Goal: Task Accomplishment & Management: Manage account settings

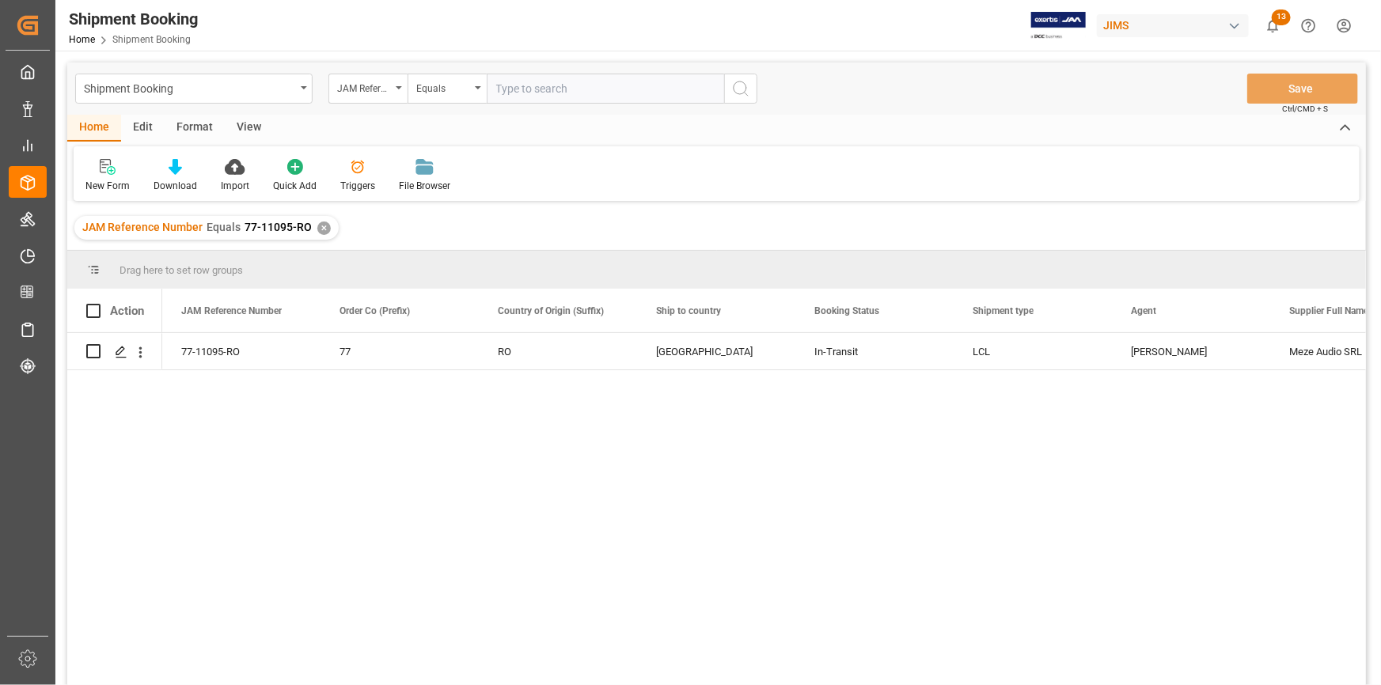
click at [1344, 25] on html "Created by potrace 1.15, written by [PERSON_NAME] [DATE]-[DATE] Created by potr…" at bounding box center [690, 342] width 1381 height 685
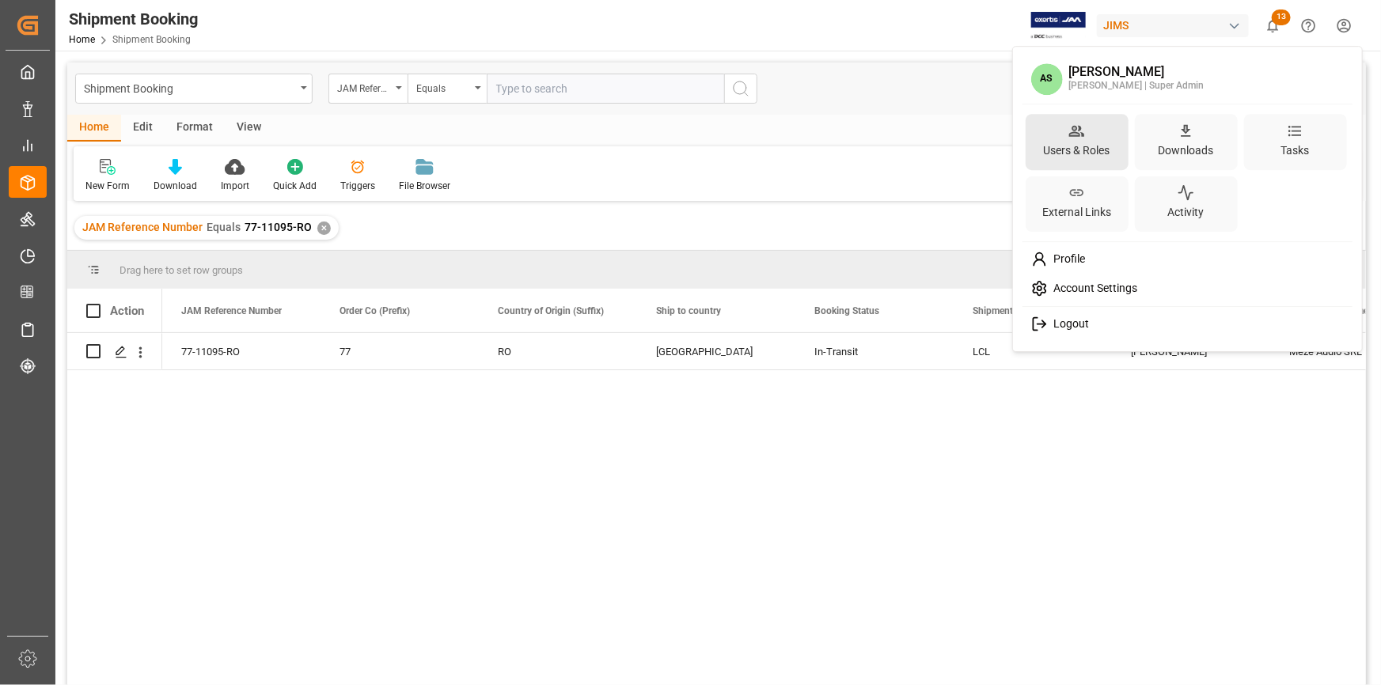
click at [1053, 132] on div "Users & Roles" at bounding box center [1077, 142] width 103 height 56
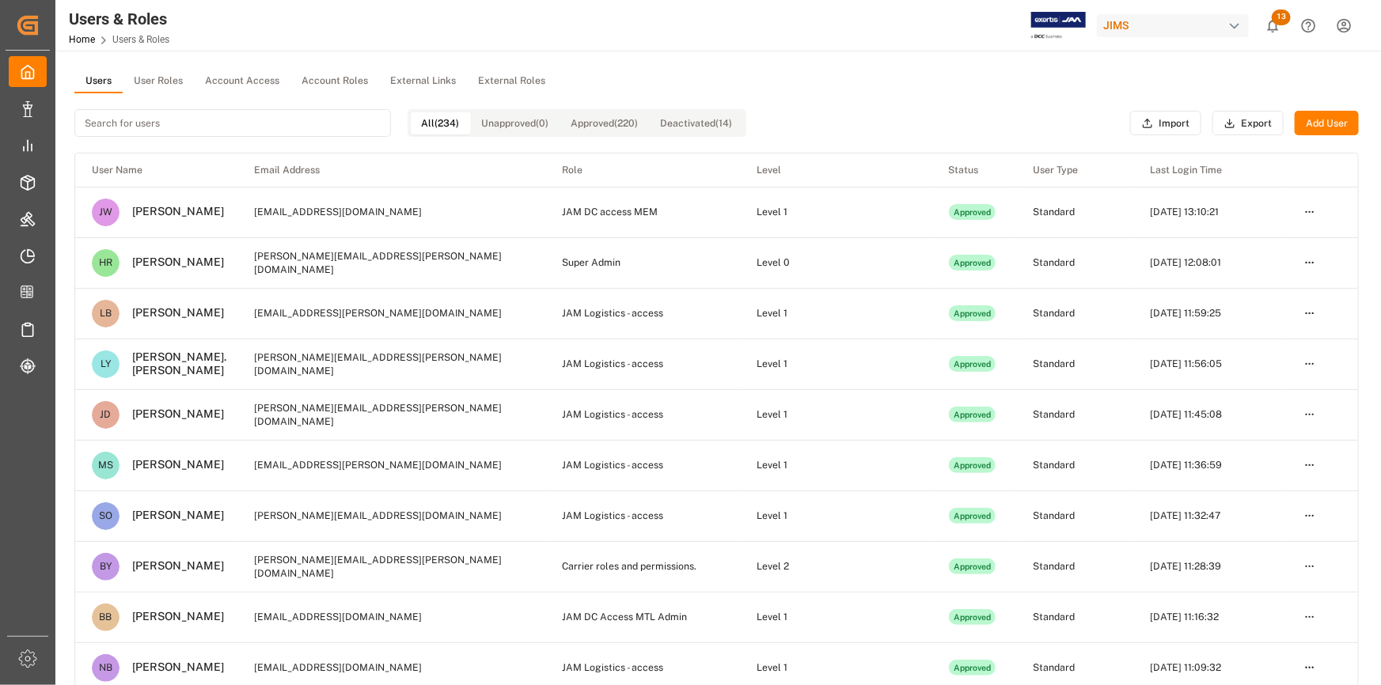
click at [178, 84] on button "User Roles" at bounding box center [158, 82] width 71 height 24
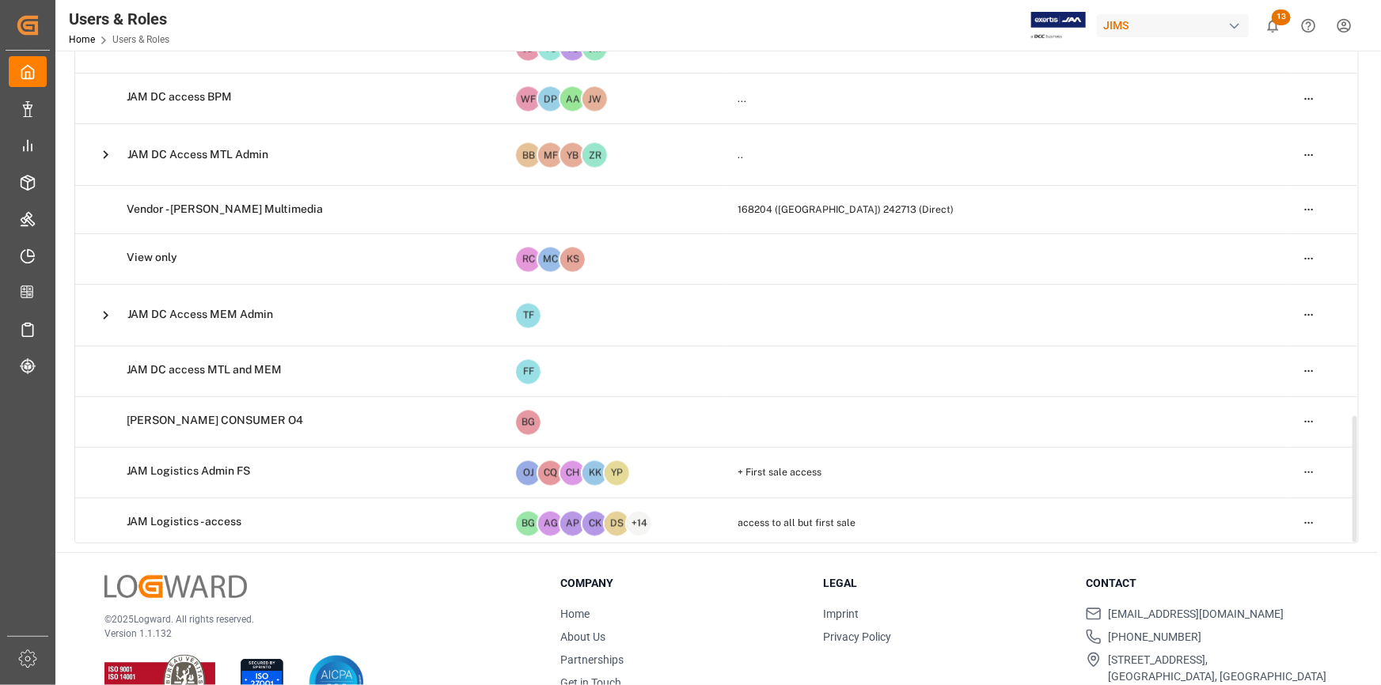
scroll to position [190, 0]
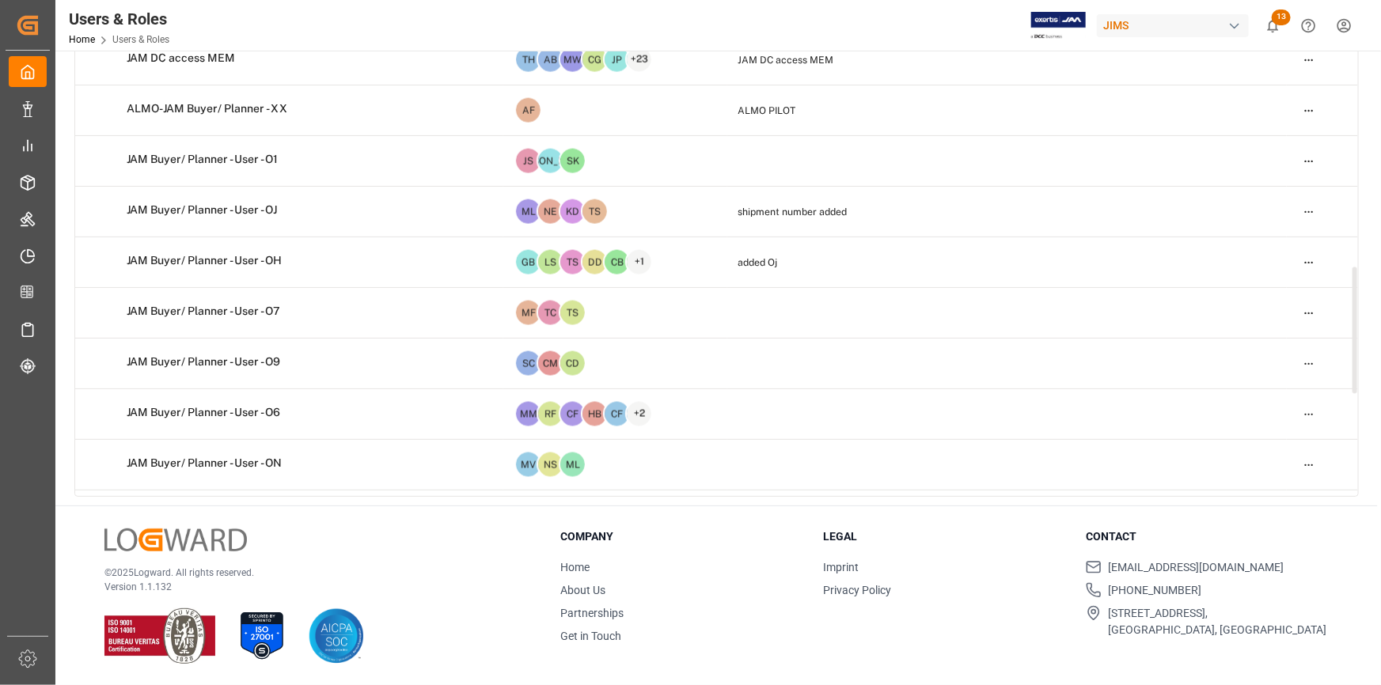
drag, startPoint x: 1356, startPoint y: 412, endPoint x: 1363, endPoint y: 241, distance: 171.1
click at [1357, 268] on div at bounding box center [1355, 331] width 5 height 127
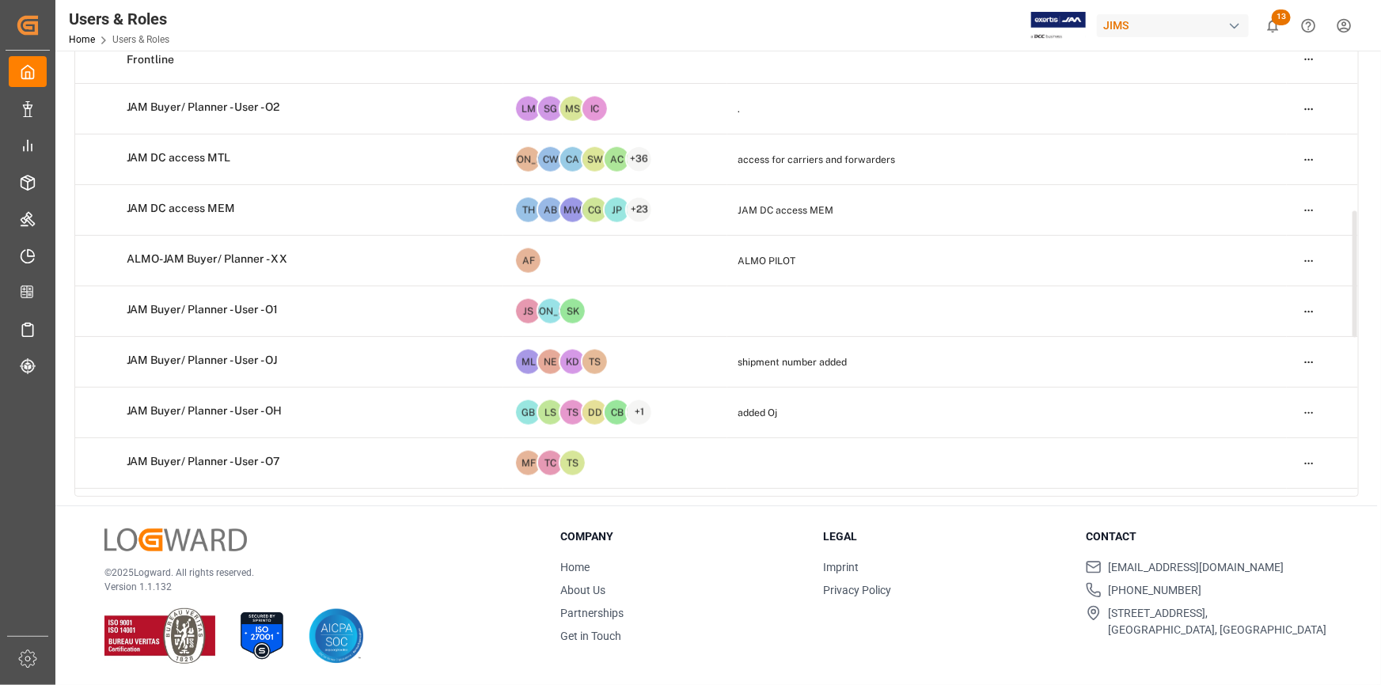
drag, startPoint x: 1363, startPoint y: 184, endPoint x: 1360, endPoint y: 85, distance: 99.8
click at [1360, 85] on main "Users User Roles Account Access Account Roles External Links External Roles Add…" at bounding box center [716, 193] width 1323 height 626
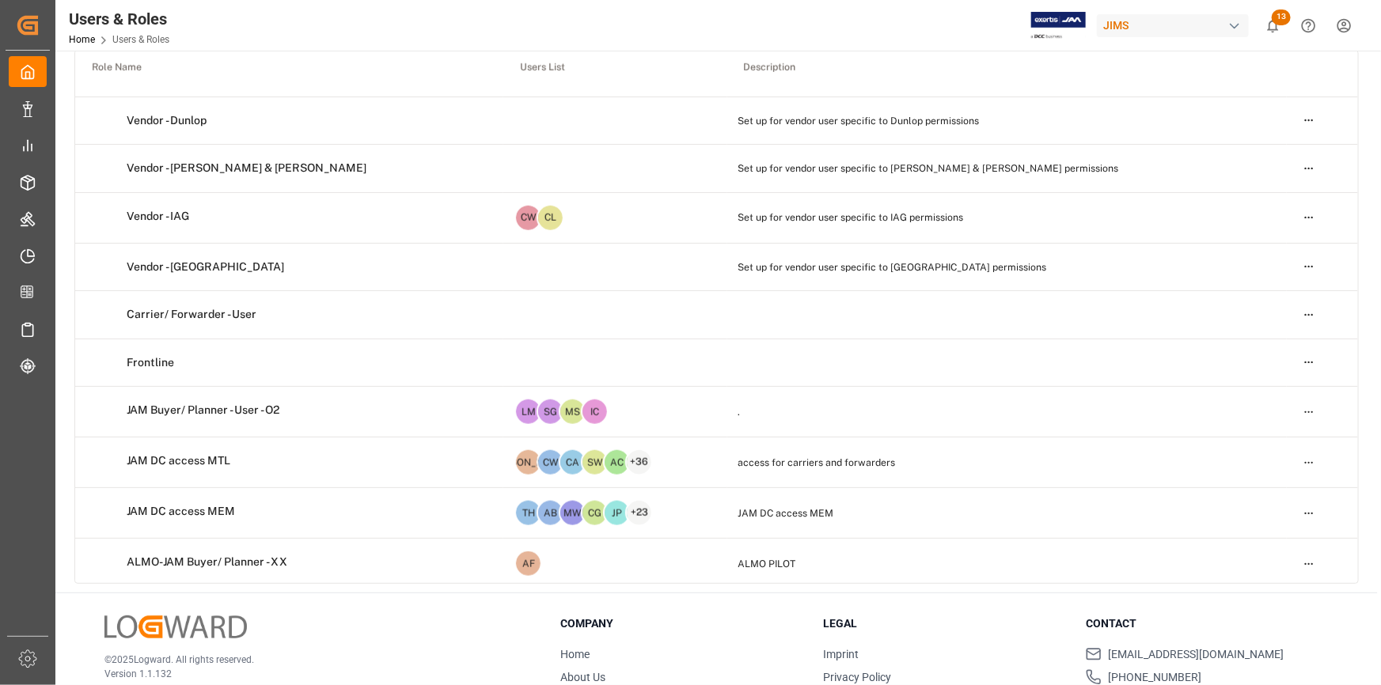
scroll to position [0, 0]
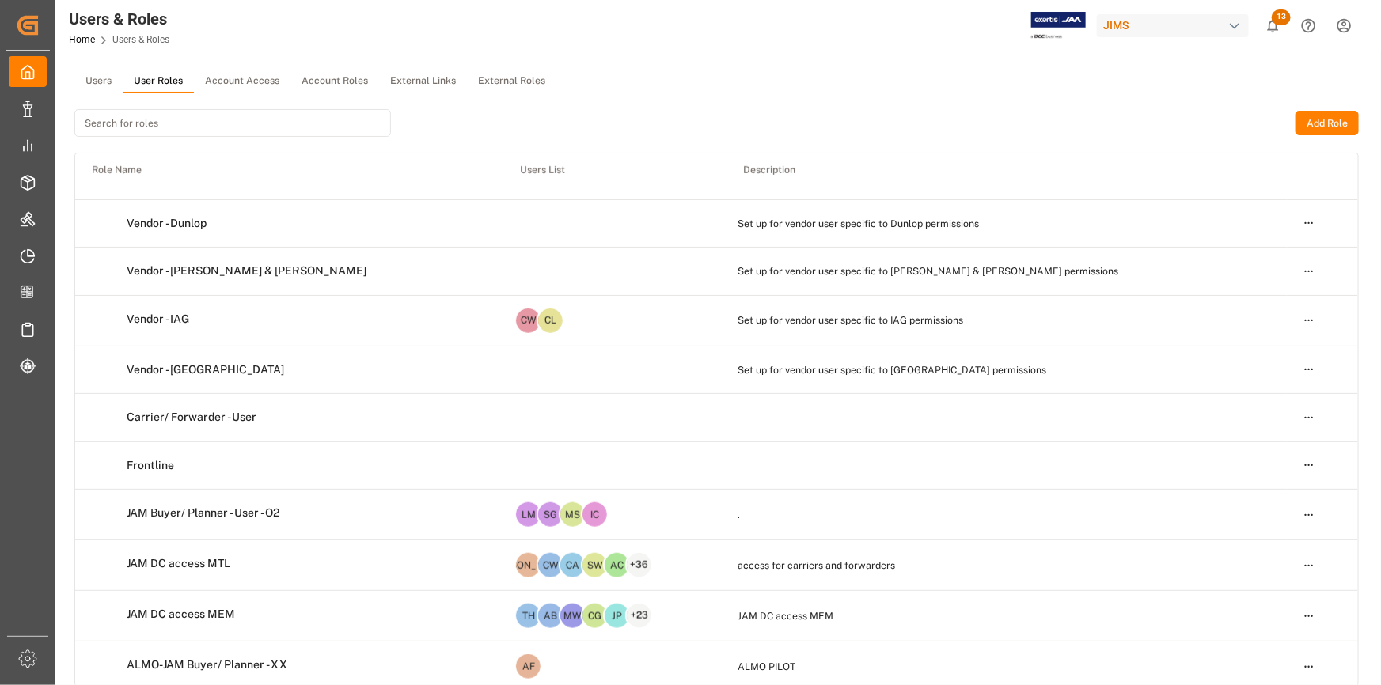
click at [286, 117] on input at bounding box center [232, 123] width 317 height 28
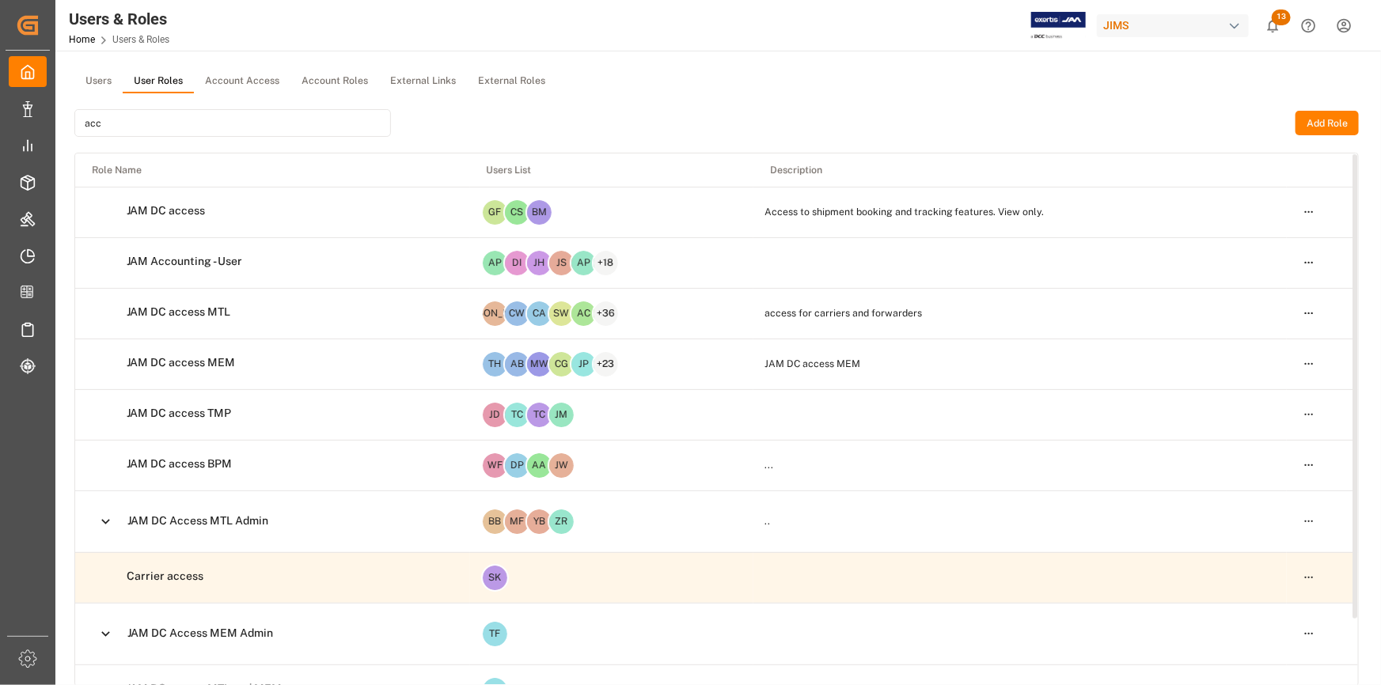
type input "acc"
click at [189, 271] on td "JAM Accounting - User" at bounding box center [272, 261] width 395 height 47
click at [1311, 262] on html "Created by potrace 1.15, written by [PERSON_NAME] [DATE]-[DATE] Created by potr…" at bounding box center [690, 342] width 1381 height 685
click at [1290, 285] on div "Edit" at bounding box center [1277, 291] width 82 height 22
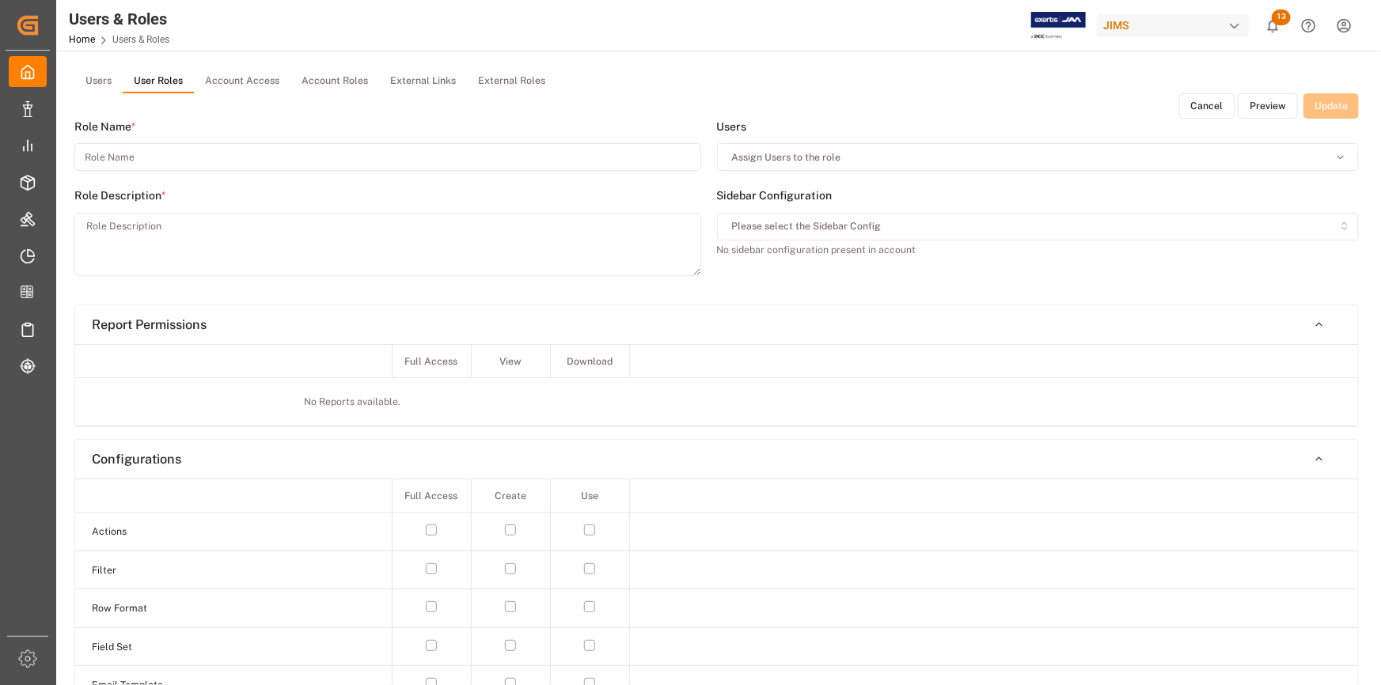
type input "JAM Accounting - User"
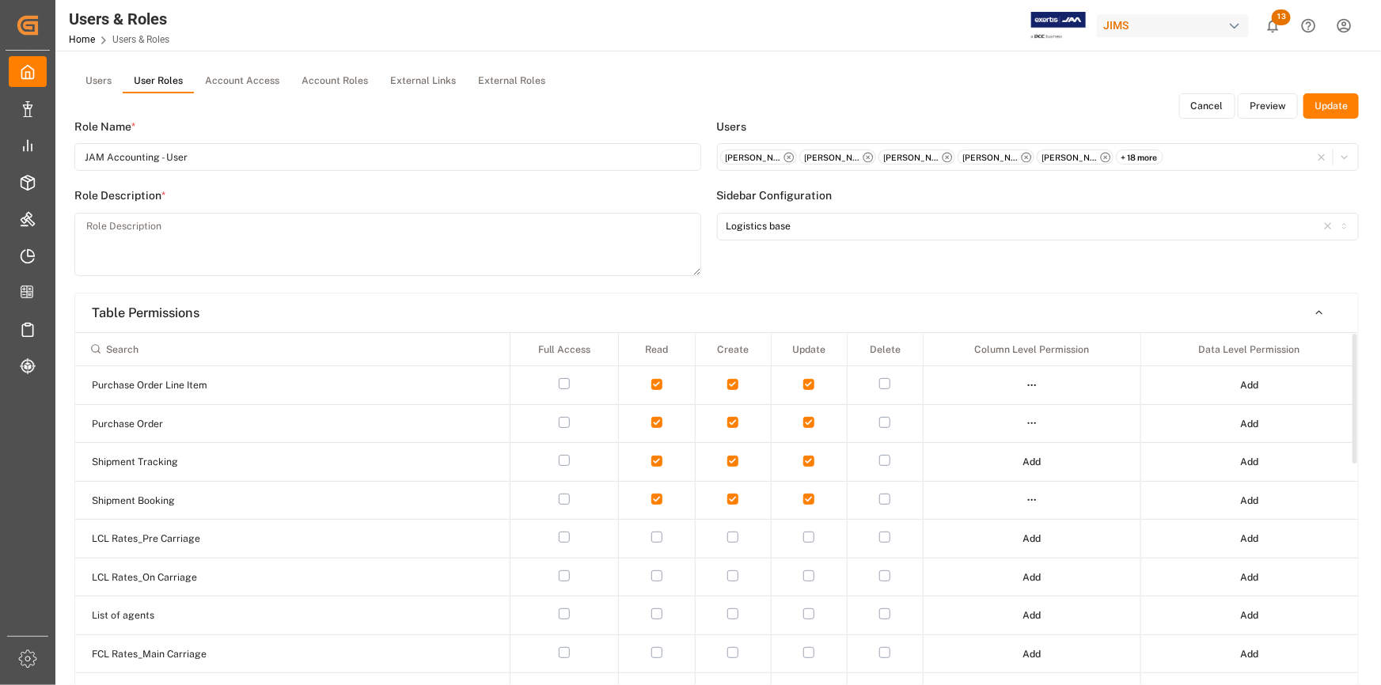
click at [1032, 499] on html "Created by potrace 1.15, written by [PERSON_NAME] [DATE]-[DATE] Created by potr…" at bounding box center [690, 342] width 1381 height 685
click at [1019, 523] on div "Edit" at bounding box center [1000, 529] width 82 height 22
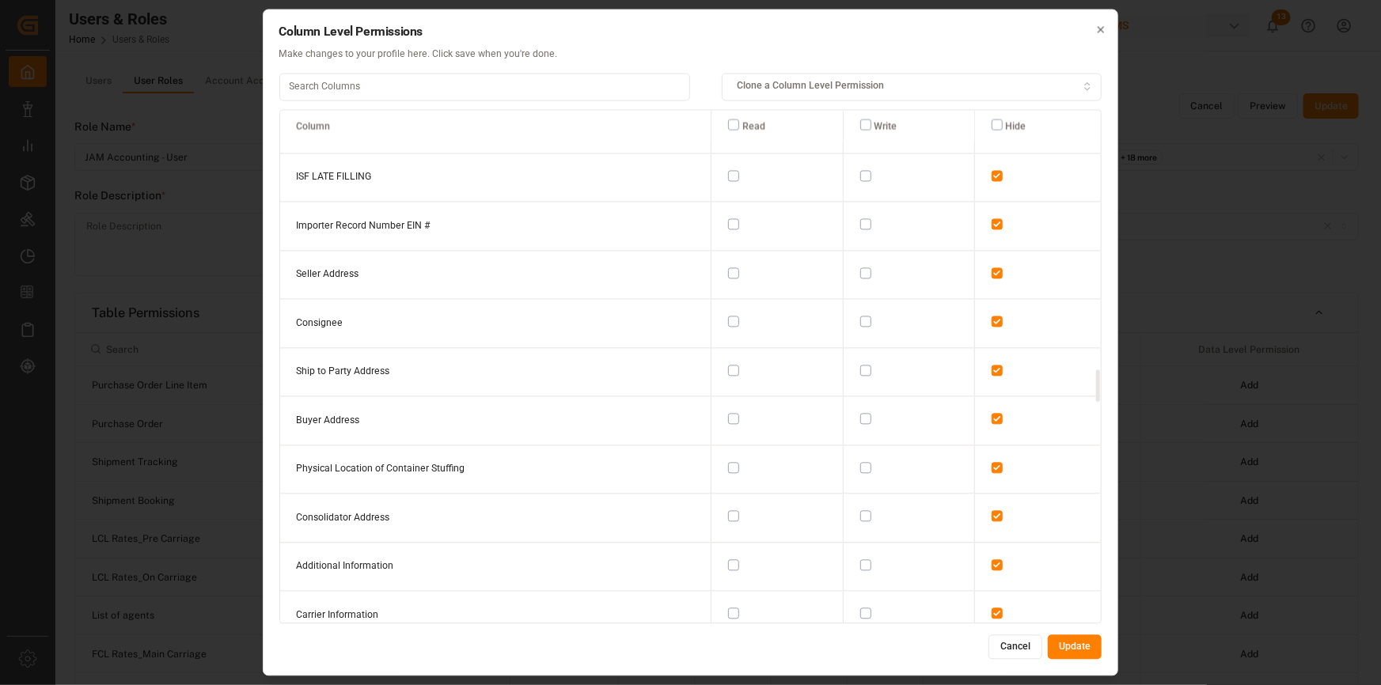
scroll to position [4029, 0]
click at [494, 86] on input at bounding box center [485, 87] width 412 height 28
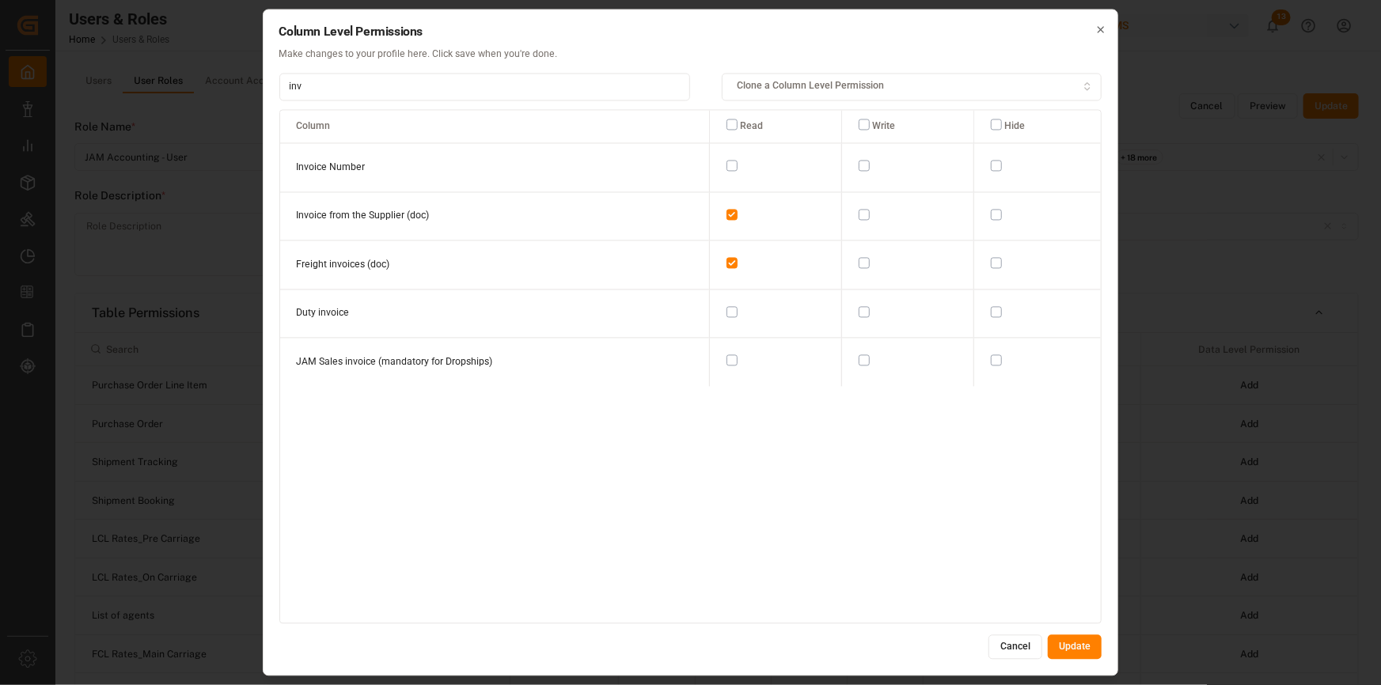
scroll to position [0, 0]
type input "inv"
click at [859, 215] on button "button" at bounding box center [864, 214] width 11 height 11
click at [859, 262] on button "button" at bounding box center [864, 263] width 11 height 11
click at [861, 311] on button "button" at bounding box center [864, 311] width 11 height 11
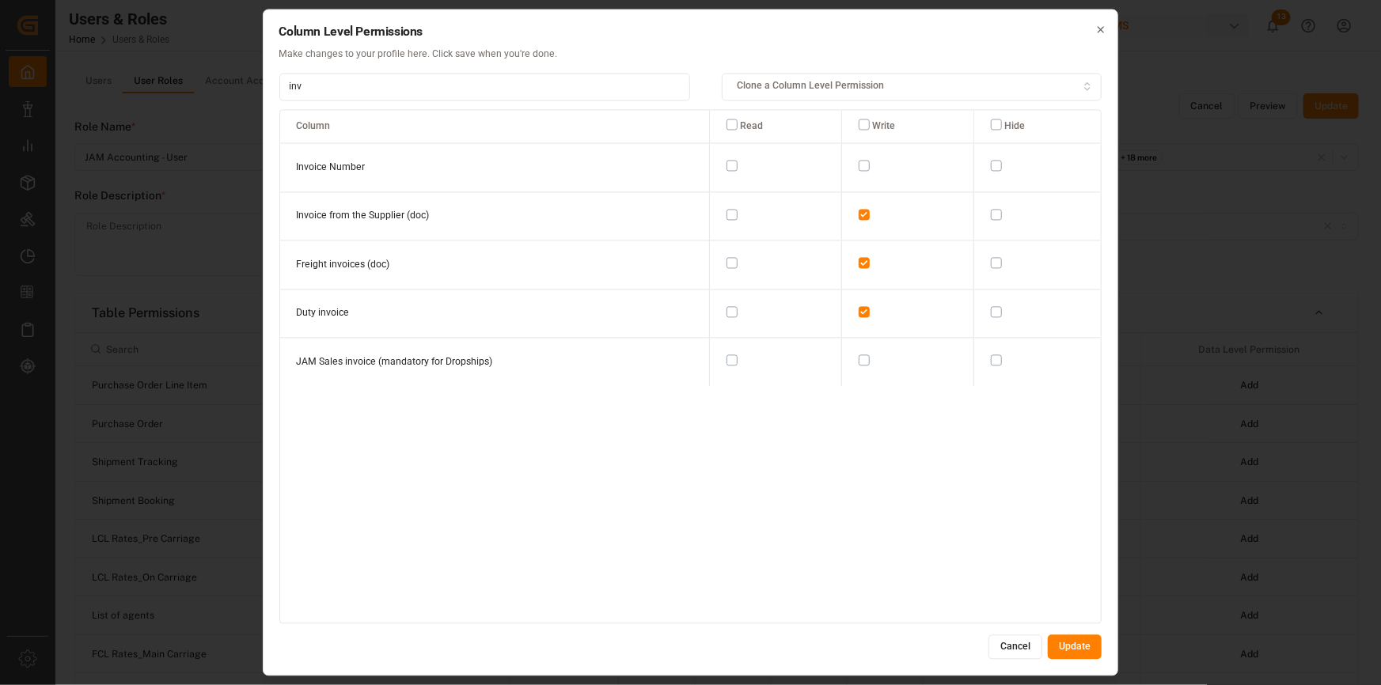
click at [859, 358] on button "button" at bounding box center [864, 360] width 11 height 11
click at [1084, 651] on button "Update" at bounding box center [1075, 647] width 54 height 25
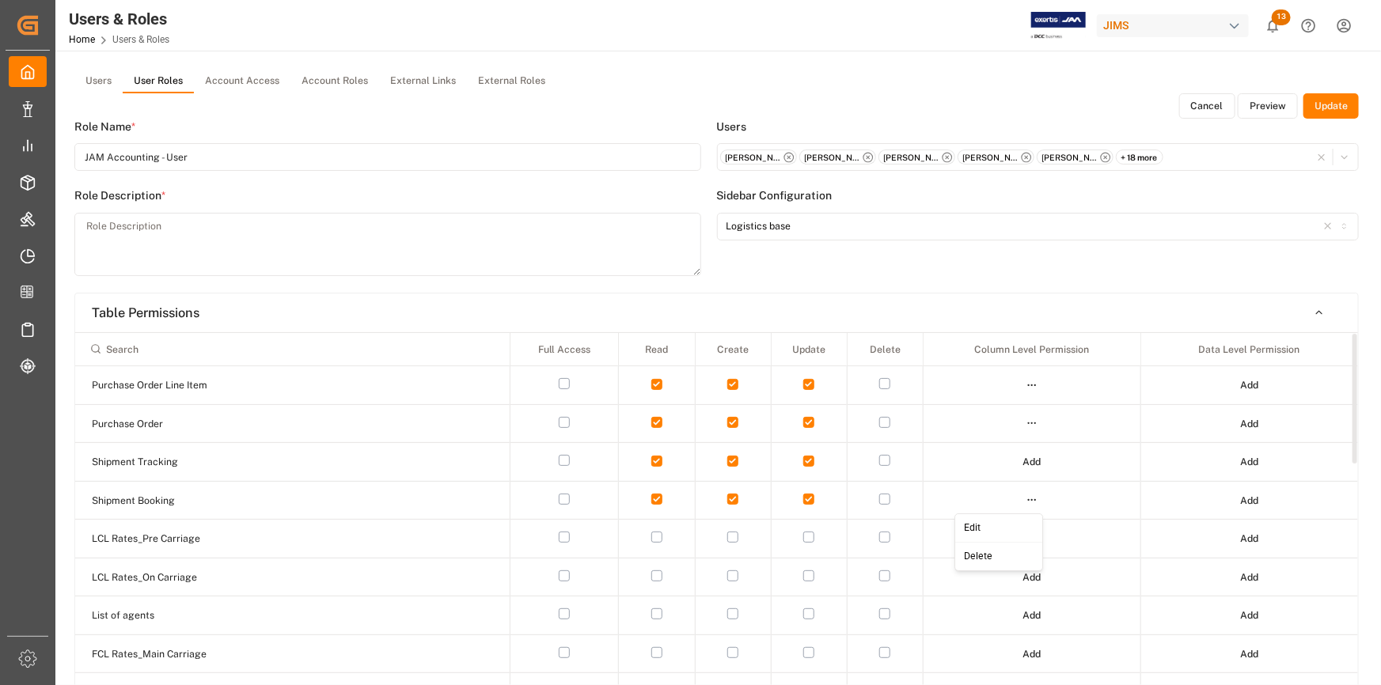
click at [1034, 500] on html "Created by potrace 1.15, written by [PERSON_NAME] [DATE]-[DATE] Created by potr…" at bounding box center [690, 342] width 1381 height 685
click at [1008, 530] on div "Edit" at bounding box center [1000, 529] width 82 height 22
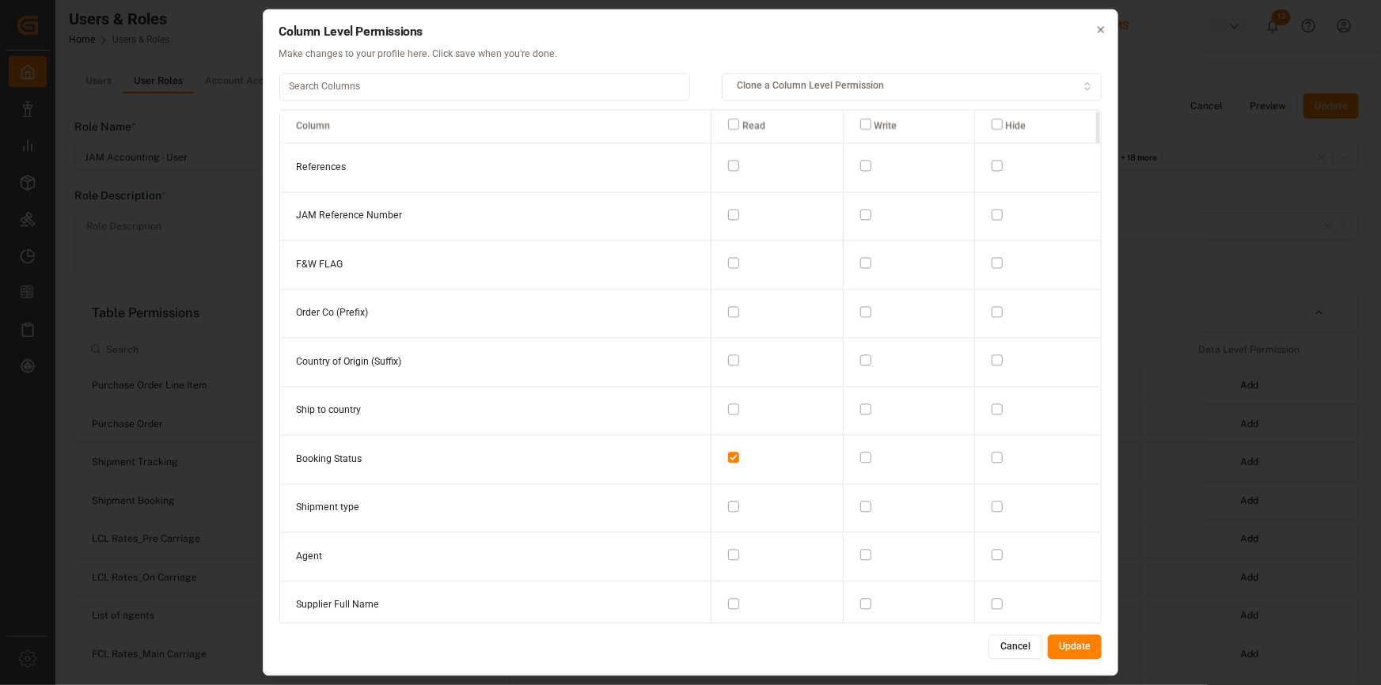
click at [362, 91] on input at bounding box center [485, 87] width 412 height 28
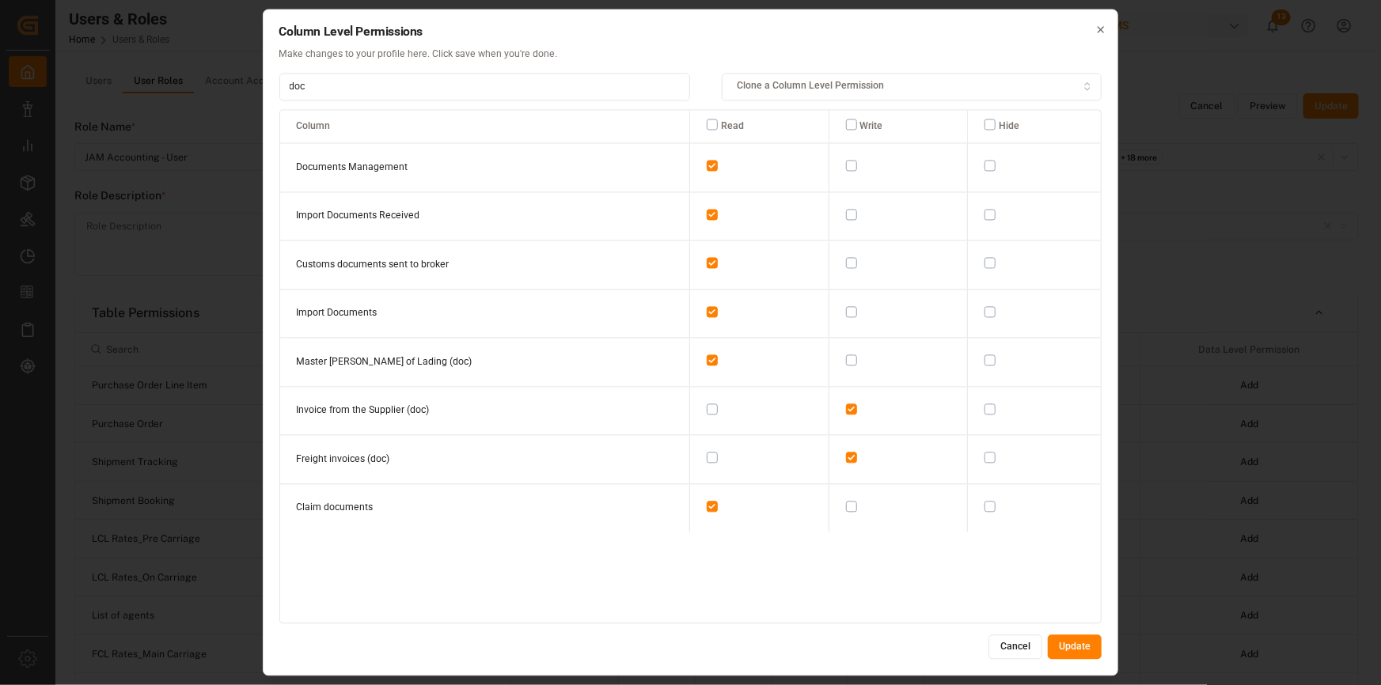
type input "doc"
click at [1080, 643] on button "Update" at bounding box center [1075, 647] width 54 height 25
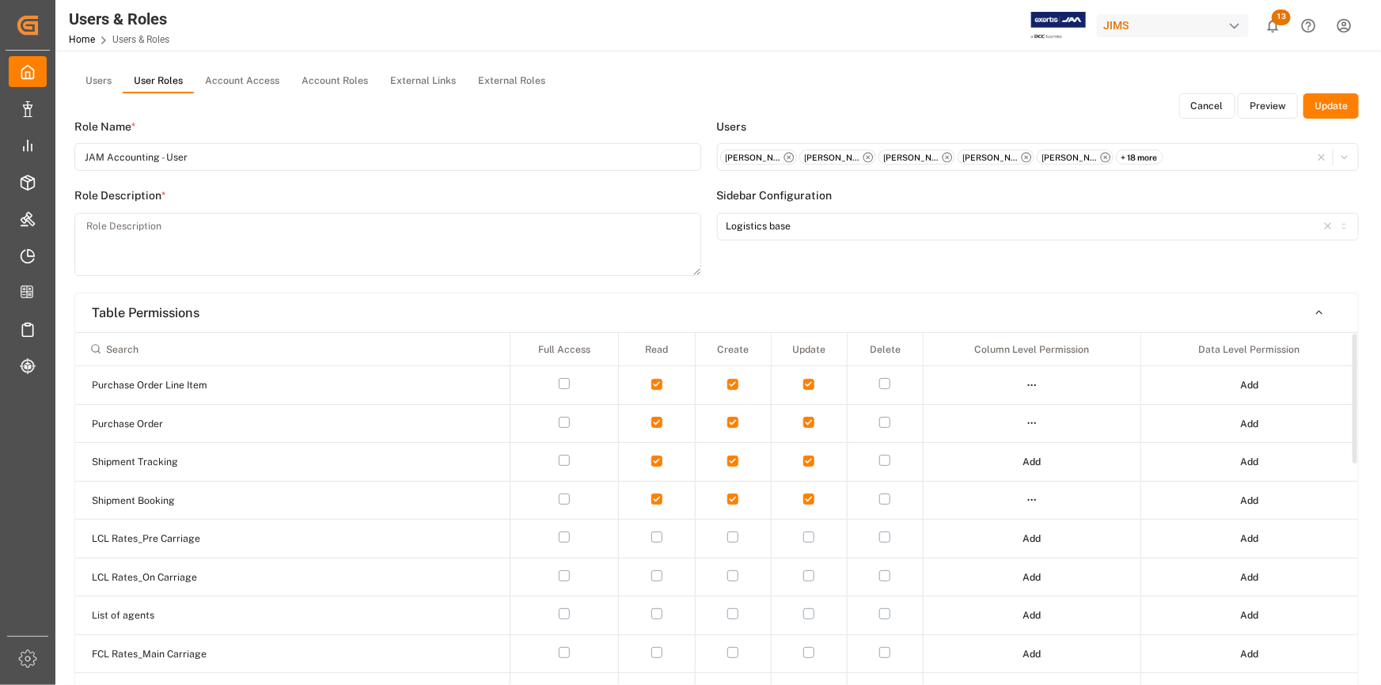
click at [1031, 499] on html "Created by potrace 1.15, written by [PERSON_NAME] [DATE]-[DATE] Created by potr…" at bounding box center [690, 342] width 1381 height 685
click at [1004, 530] on div "Edit" at bounding box center [1000, 529] width 82 height 22
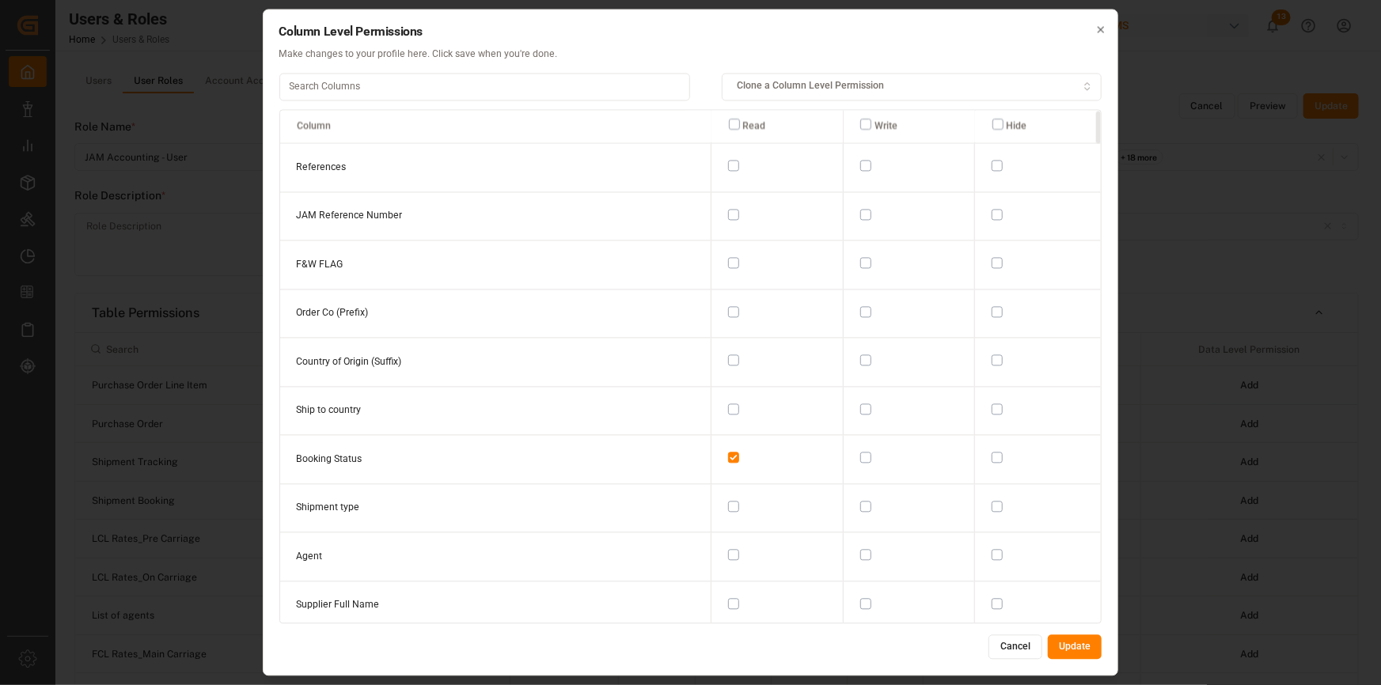
click at [562, 86] on input at bounding box center [485, 87] width 412 height 28
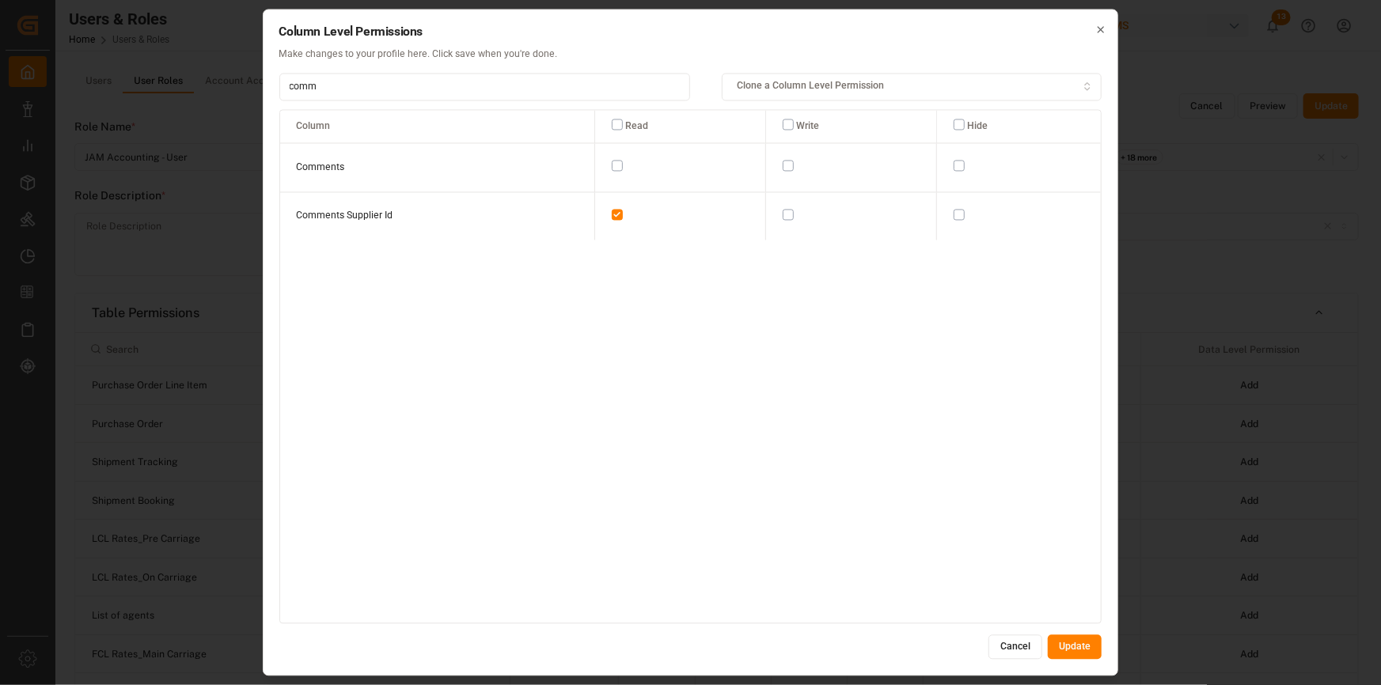
type input "comm"
click at [783, 162] on button "button" at bounding box center [788, 166] width 11 height 11
click at [1084, 651] on button "Update" at bounding box center [1075, 647] width 54 height 25
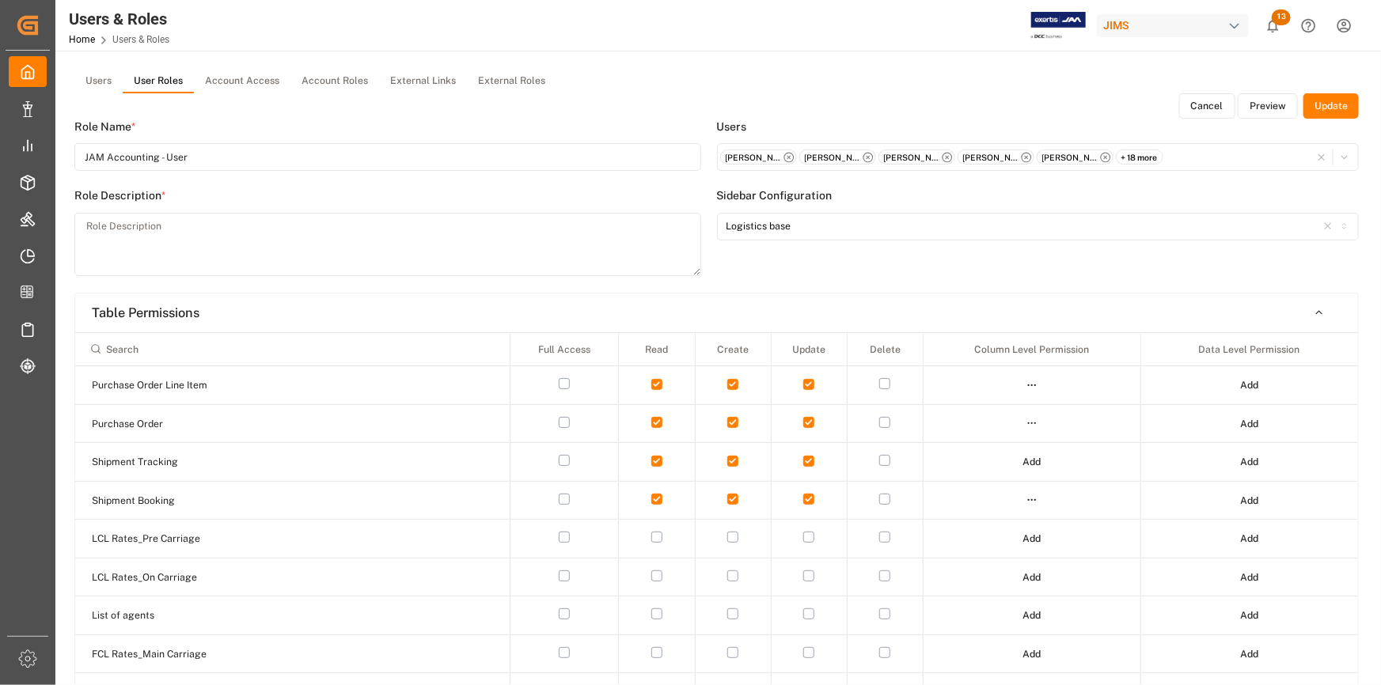
click at [1288, 105] on button "Preview" at bounding box center [1268, 105] width 60 height 25
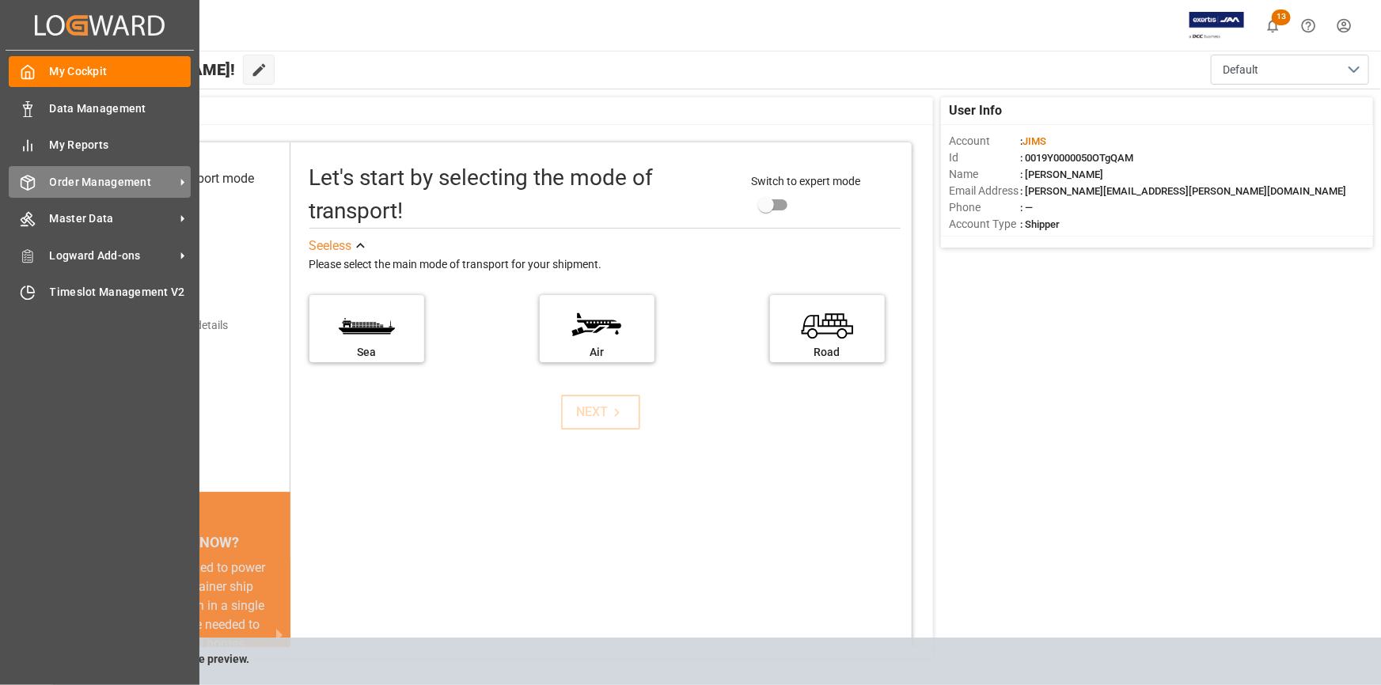
click at [81, 194] on div "Order Management Order Management" at bounding box center [100, 181] width 182 height 31
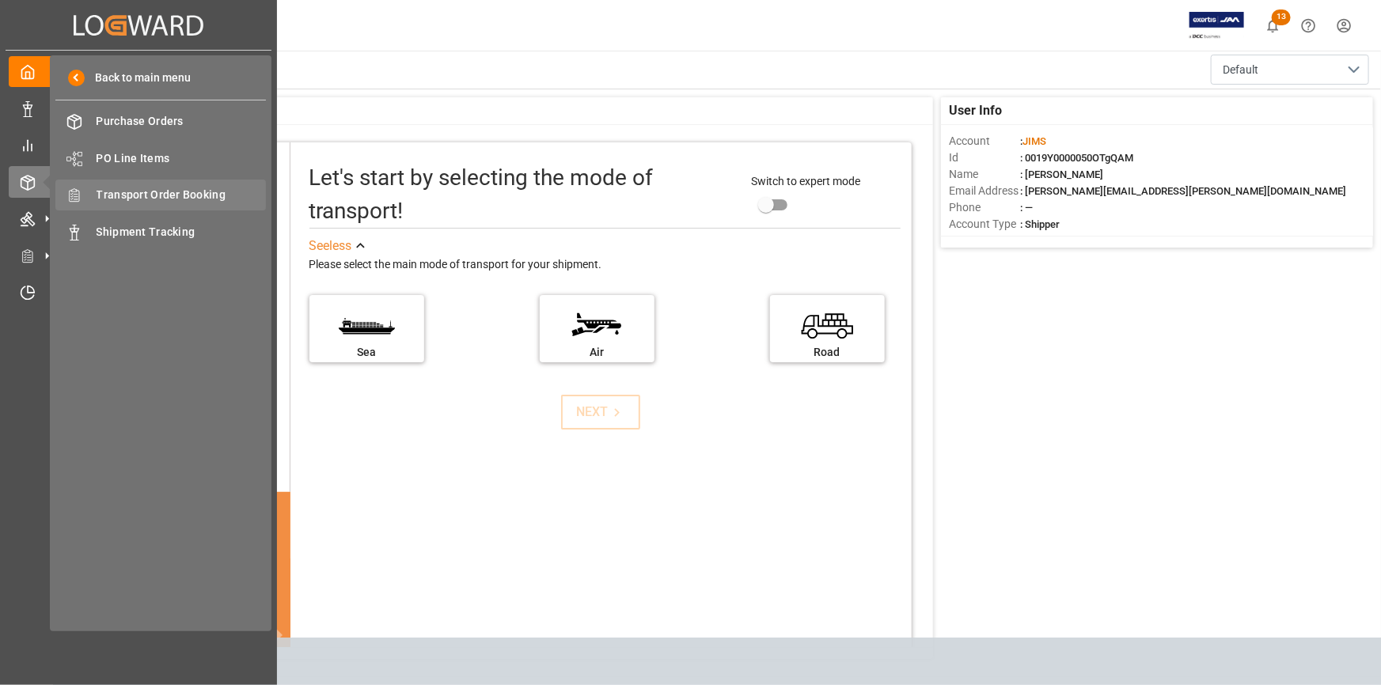
click at [107, 197] on span "Transport Order Booking" at bounding box center [182, 195] width 170 height 17
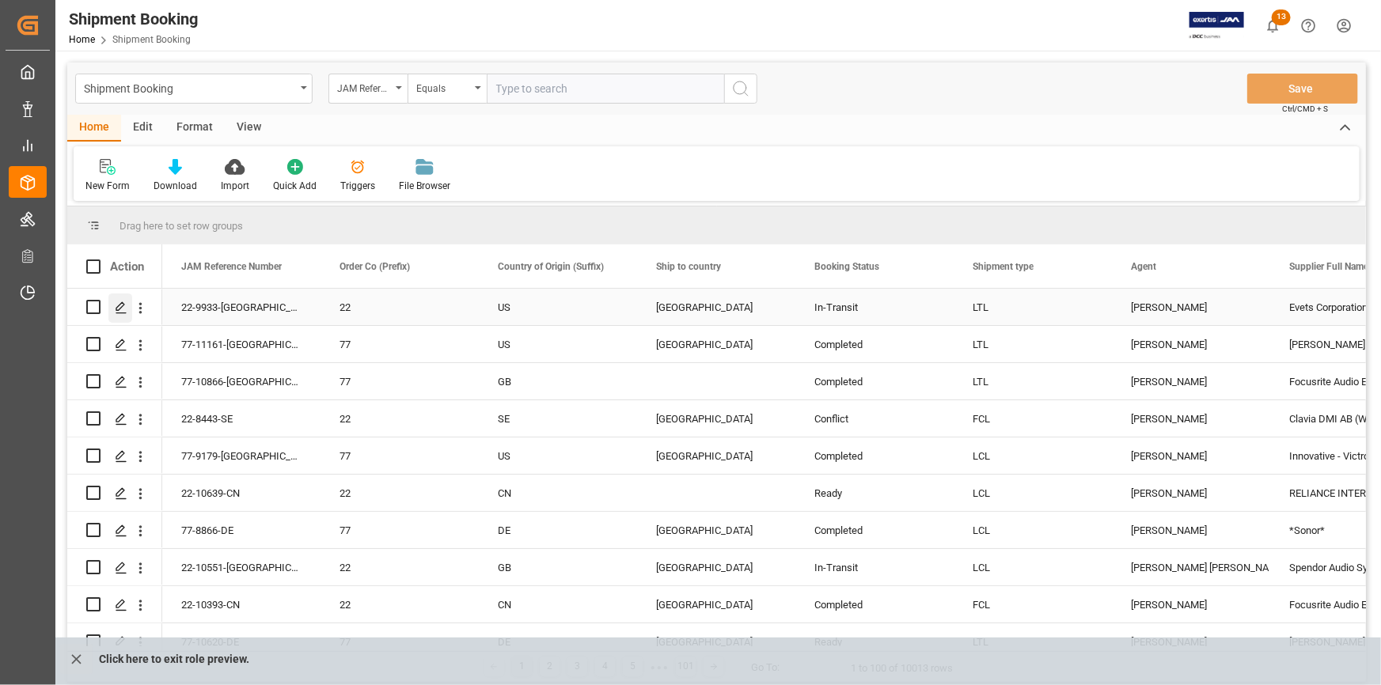
click at [115, 309] on icon "Press SPACE to select this row." at bounding box center [121, 308] width 13 height 13
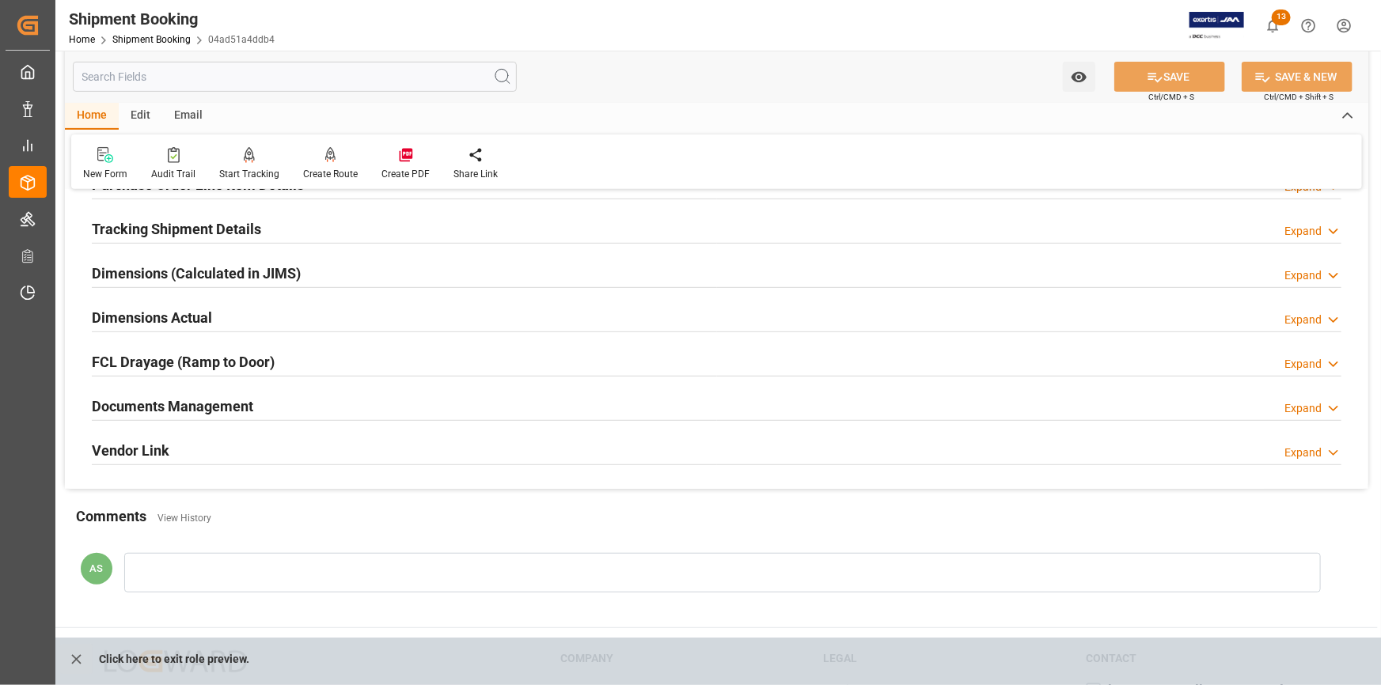
scroll to position [359, 0]
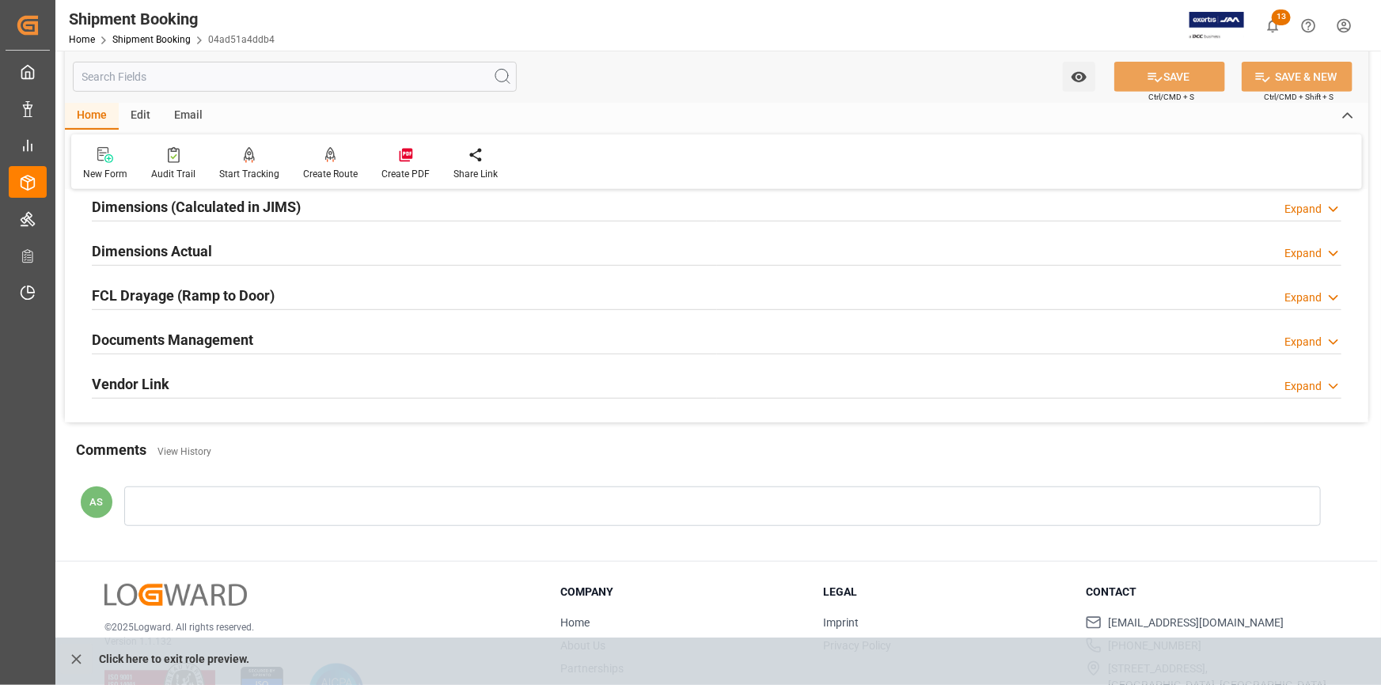
click at [263, 507] on div at bounding box center [722, 507] width 1197 height 40
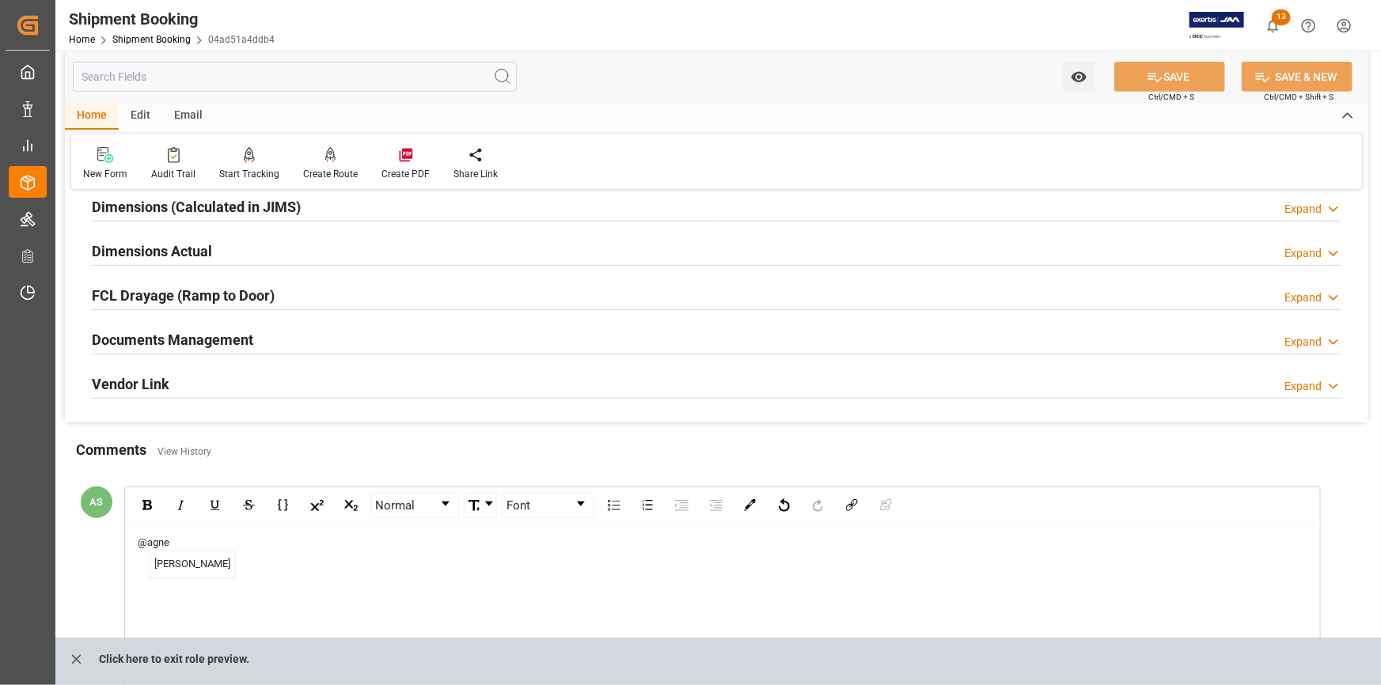
click at [188, 564] on span "[PERSON_NAME]" at bounding box center [192, 565] width 84 height 28
click at [267, 538] on div "@[PERSON_NAME] test" at bounding box center [723, 543] width 1171 height 16
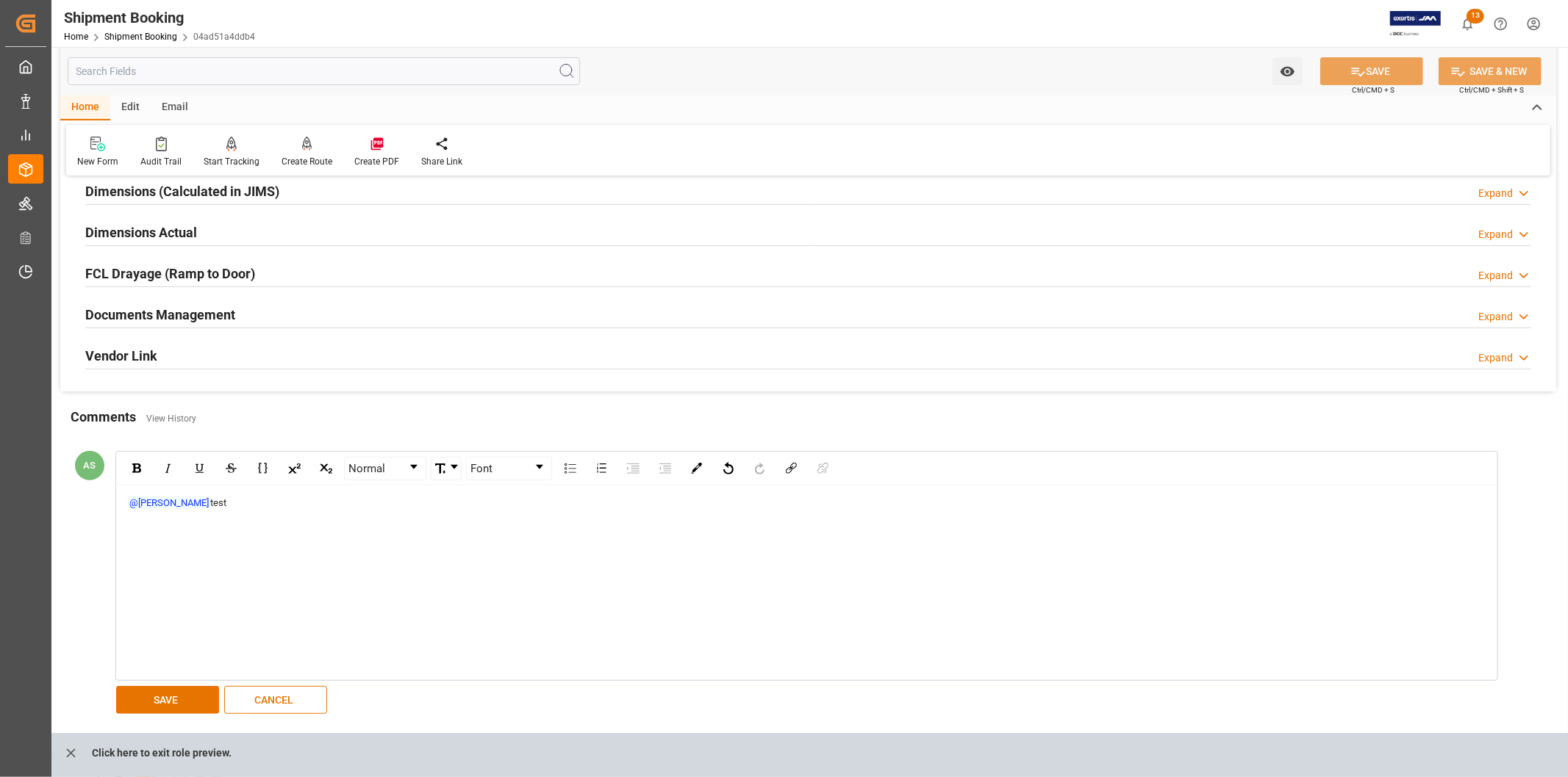
scroll to position [334, 0]
click at [220, 504] on span "test" at bounding box center [217, 503] width 16 height 11
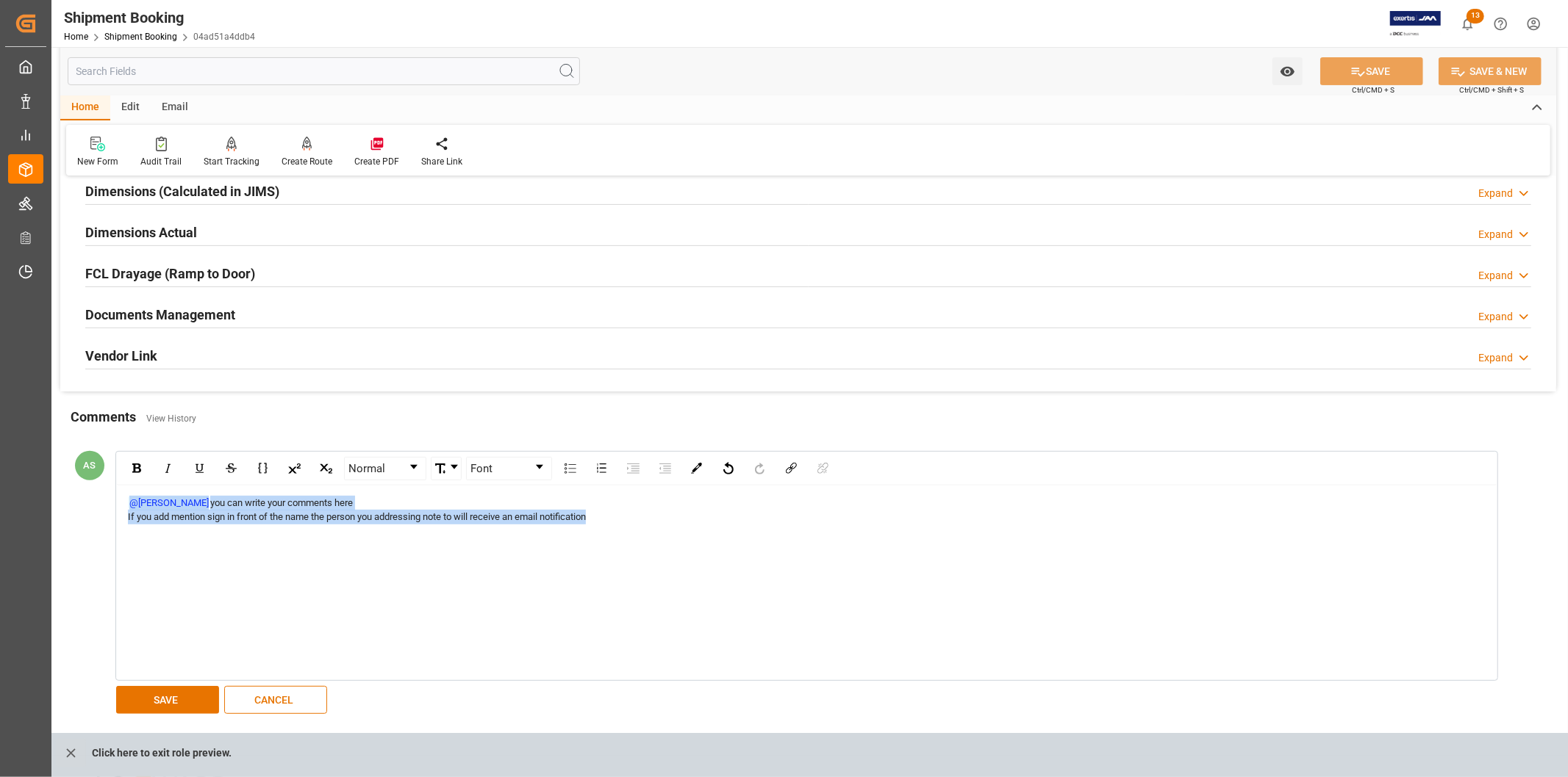
drag, startPoint x: 606, startPoint y: 517, endPoint x: 121, endPoint y: 499, distance: 485.3
click at [121, 499] on div "@[PERSON_NAME] you can write your comments here If you add mention sign in fron…" at bounding box center [807, 583] width 1380 height 195
copy div "@[PERSON_NAME] you can write your comments here If you add mention sign in fron…"
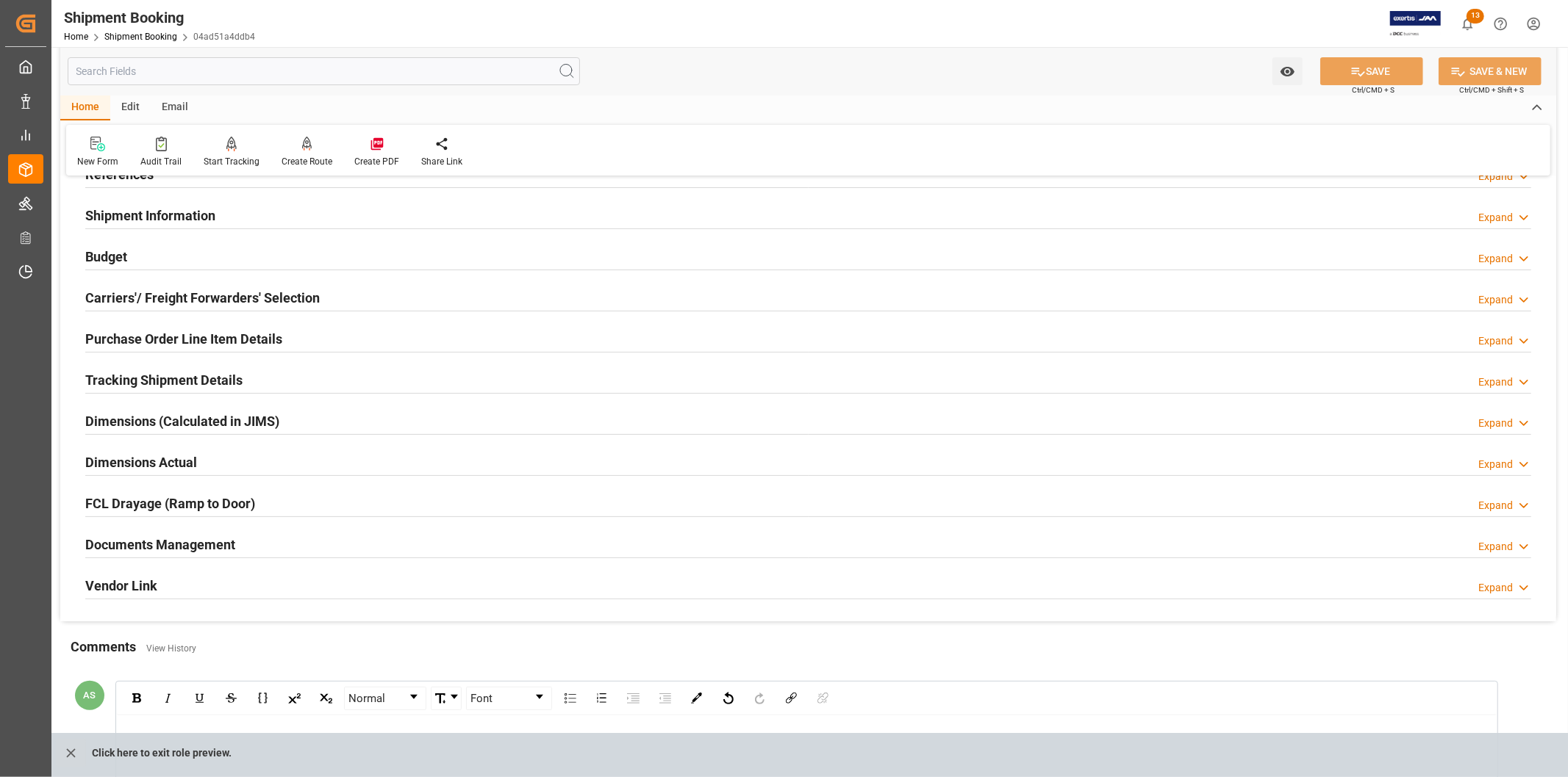
scroll to position [90, 0]
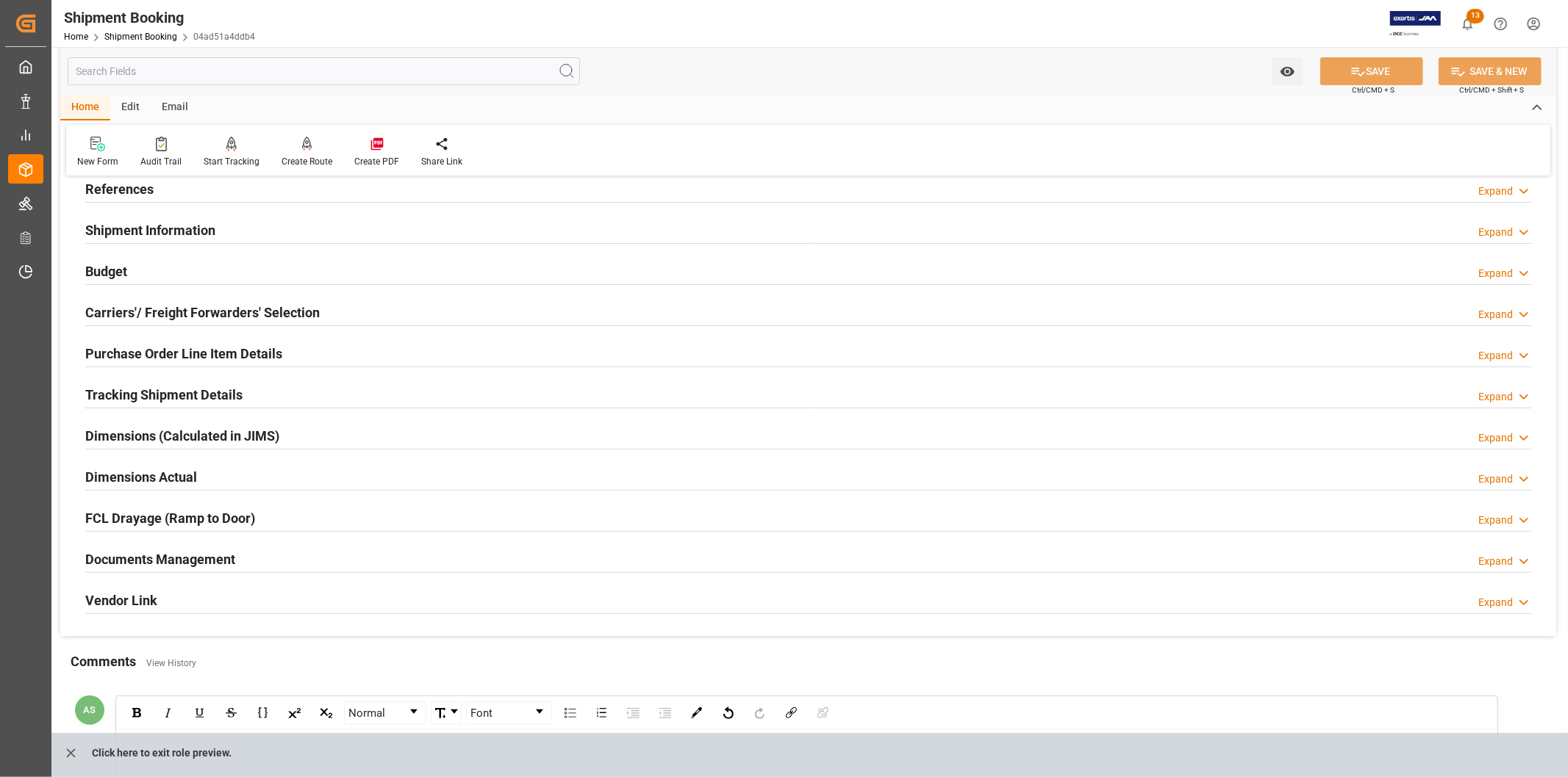
click at [179, 553] on h2 "Documents Management" at bounding box center [160, 559] width 150 height 19
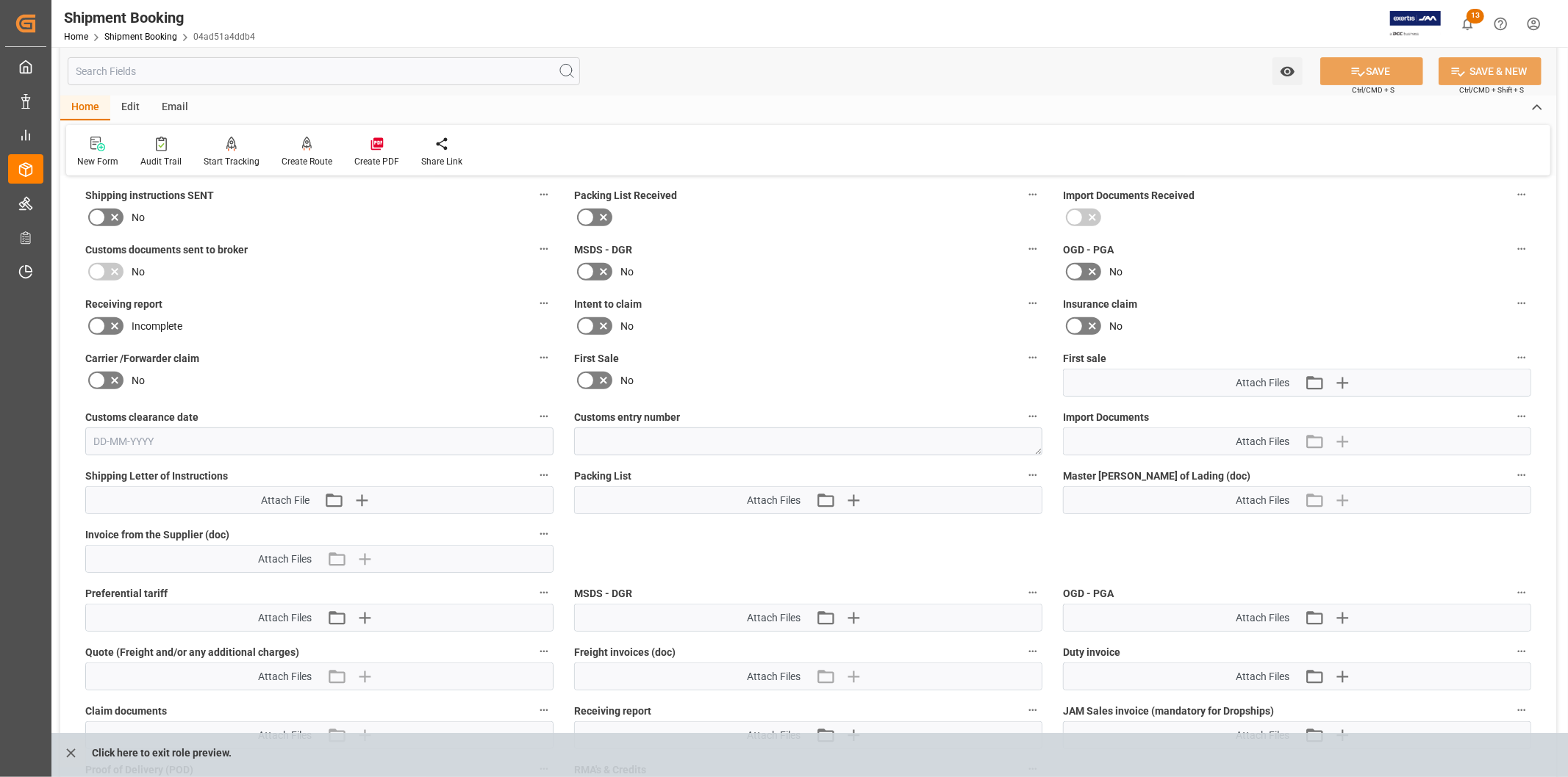
scroll to position [498, 0]
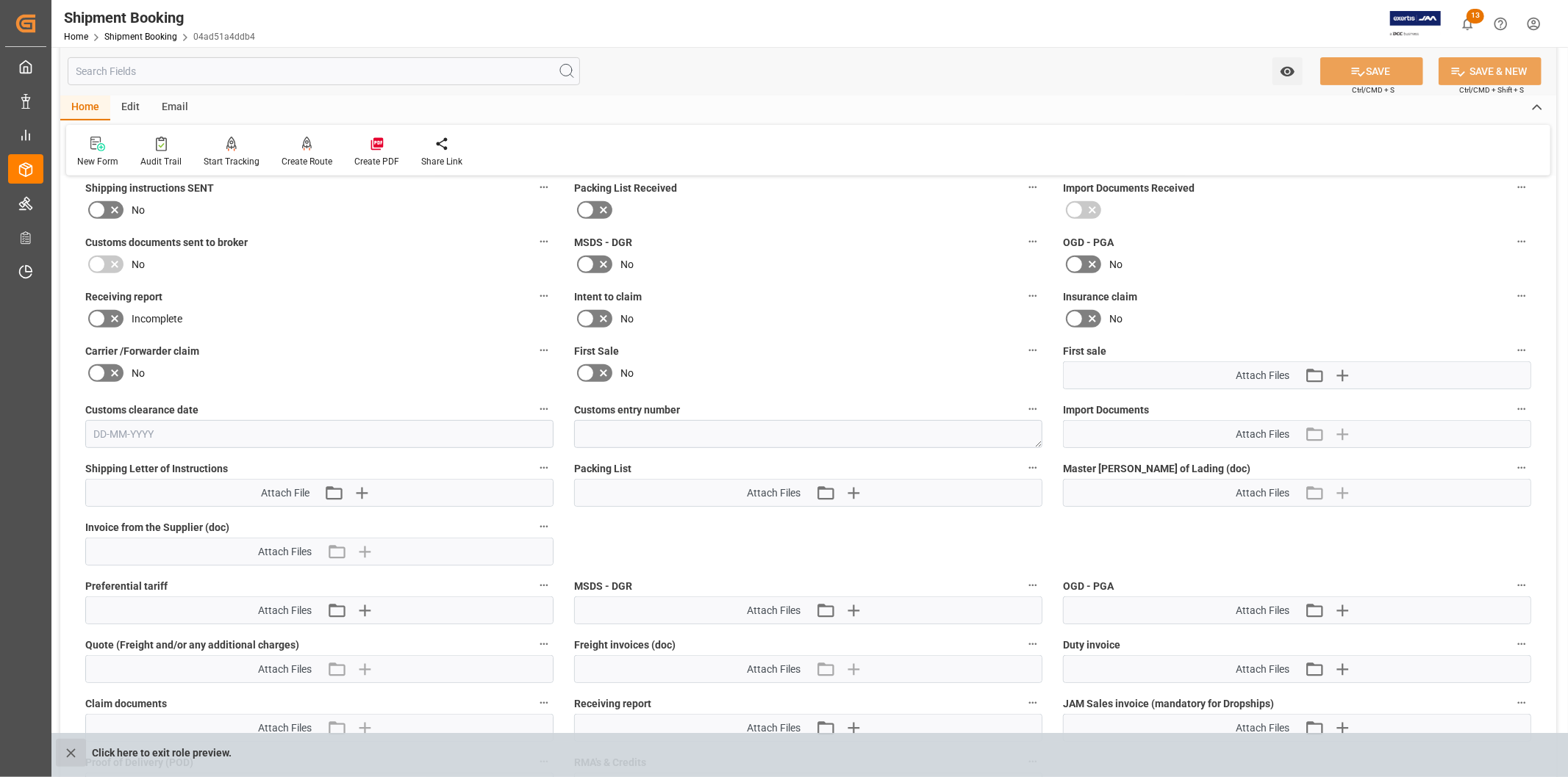
click at [63, 636] on icon "close role preview" at bounding box center [71, 753] width 16 height 16
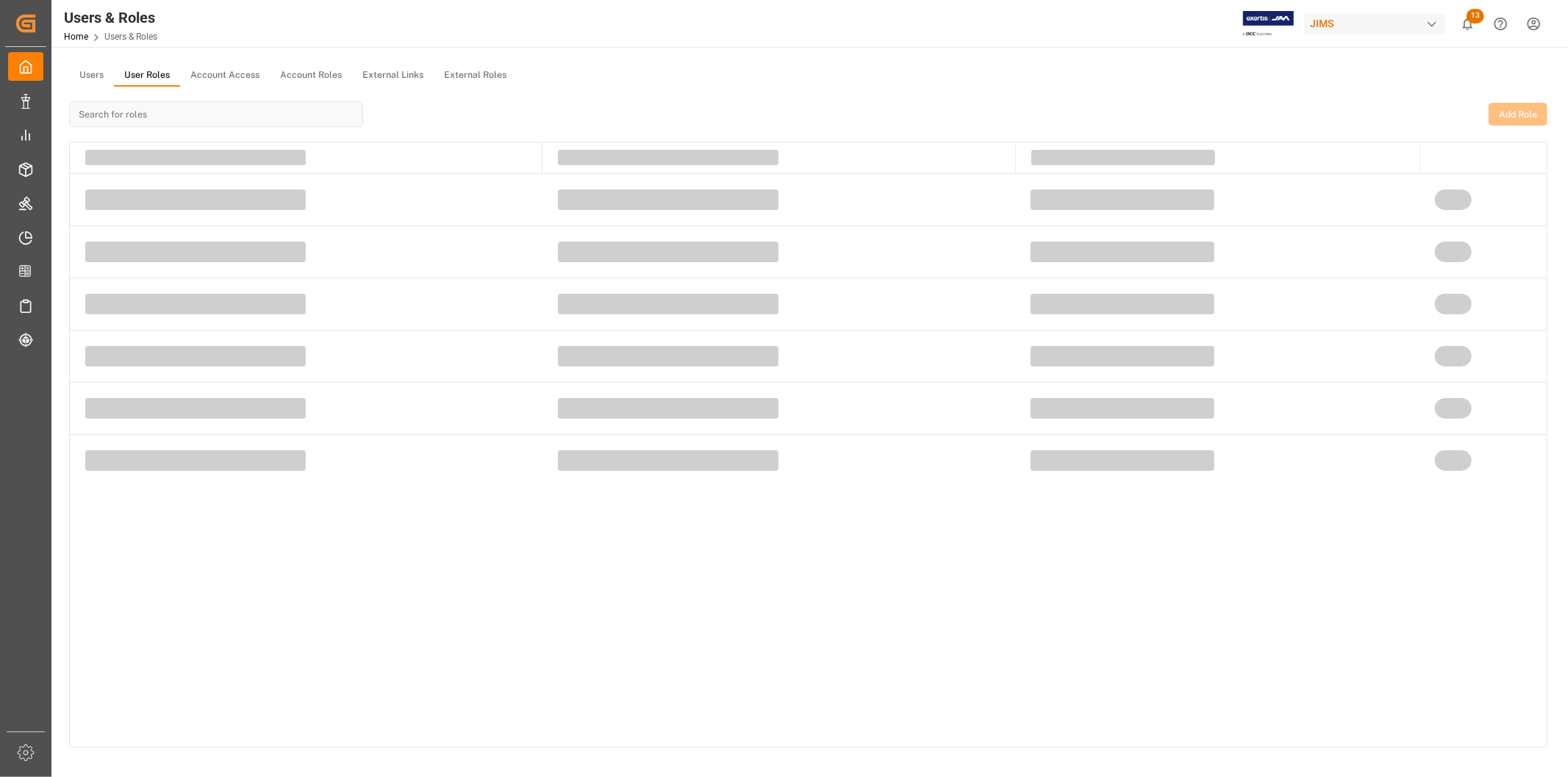
click at [162, 75] on button "User Roles" at bounding box center [147, 76] width 66 height 22
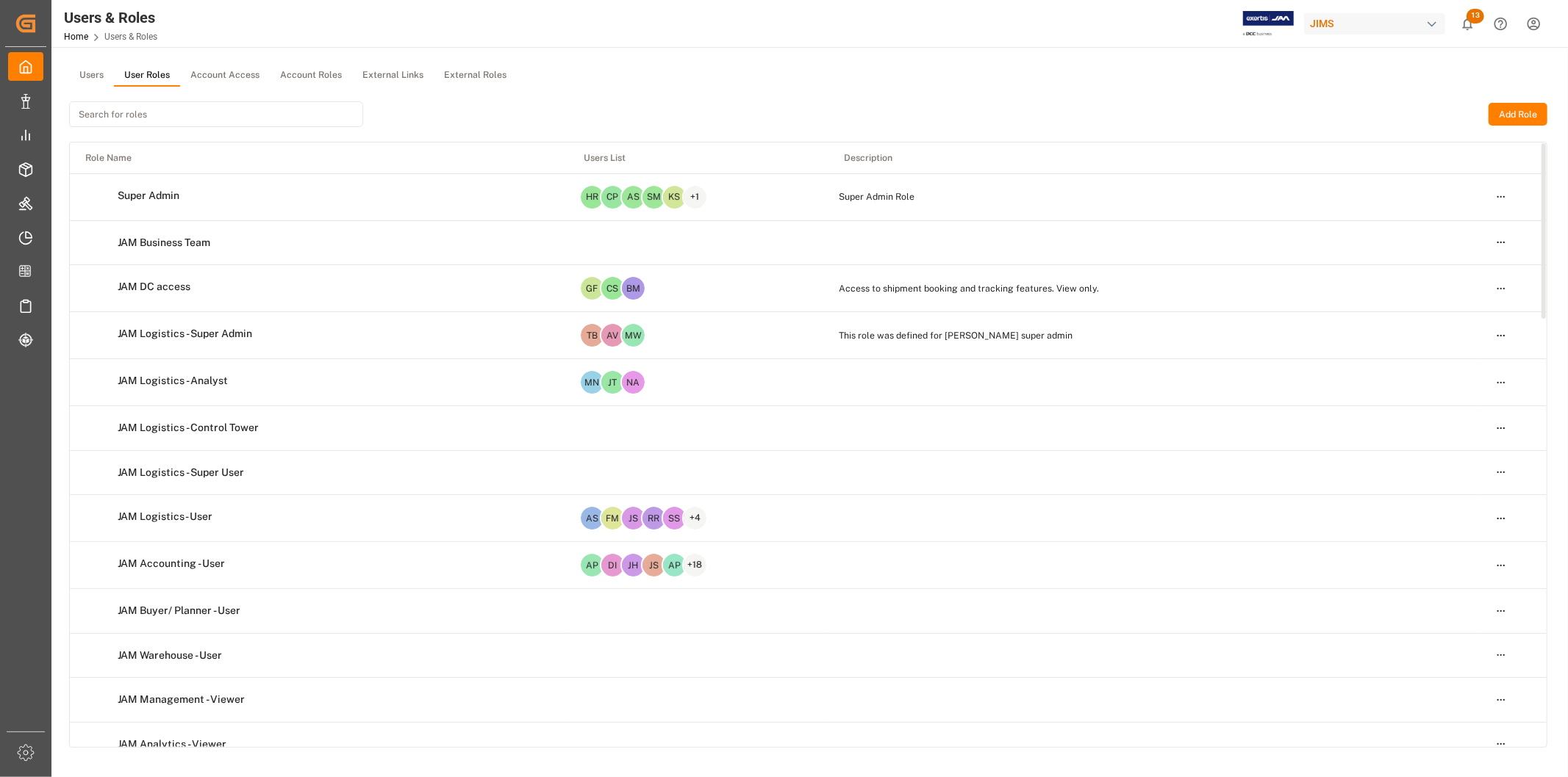
click at [220, 115] on input at bounding box center [216, 114] width 294 height 26
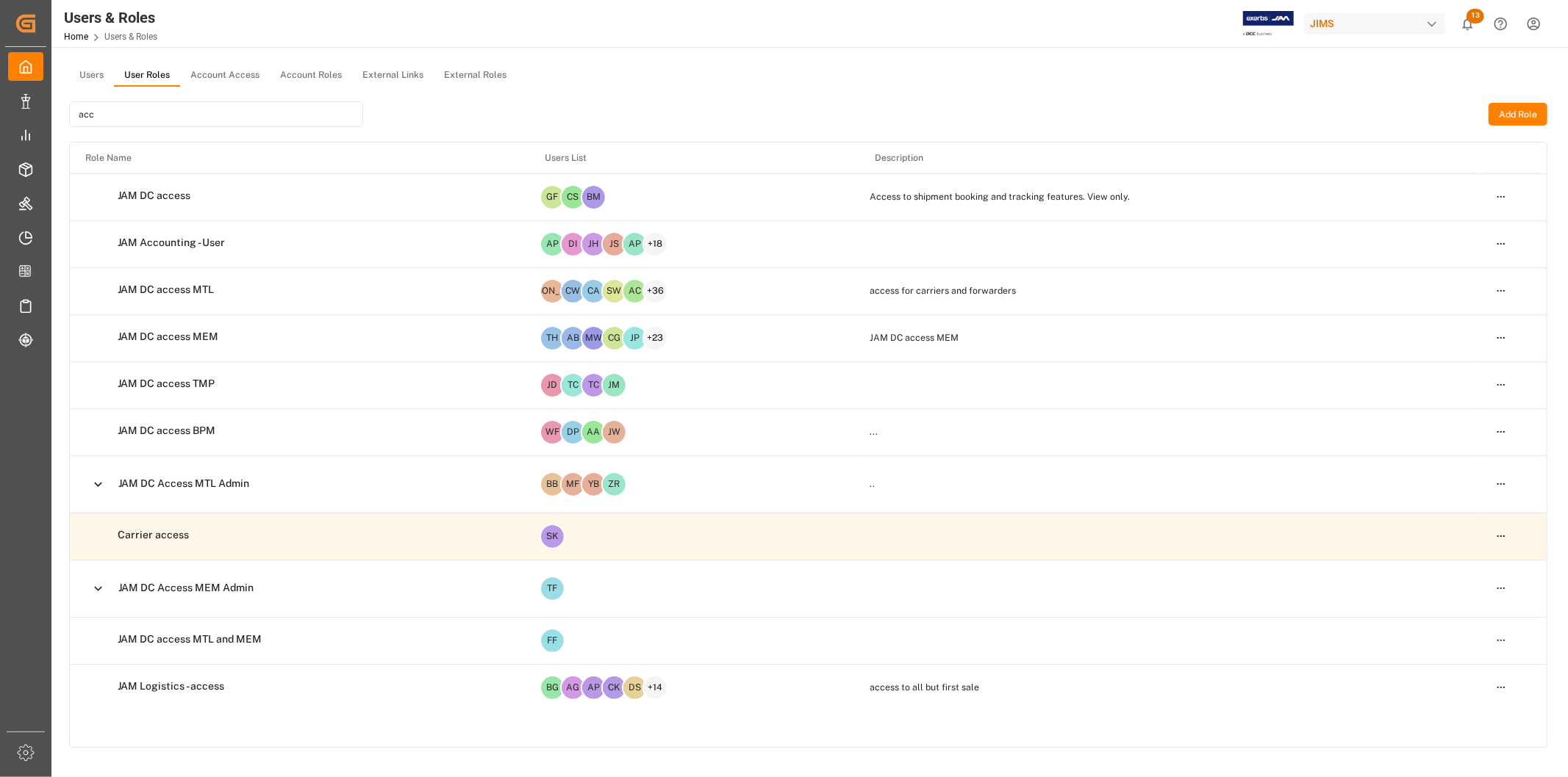
type input "acc"
click at [1282, 240] on html "Created by potrace 1.15, written by [PERSON_NAME] [DATE]-[DATE] Created by potr…" at bounding box center [784, 388] width 1568 height 777
click at [1282, 272] on div "Edit" at bounding box center [1471, 269] width 76 height 20
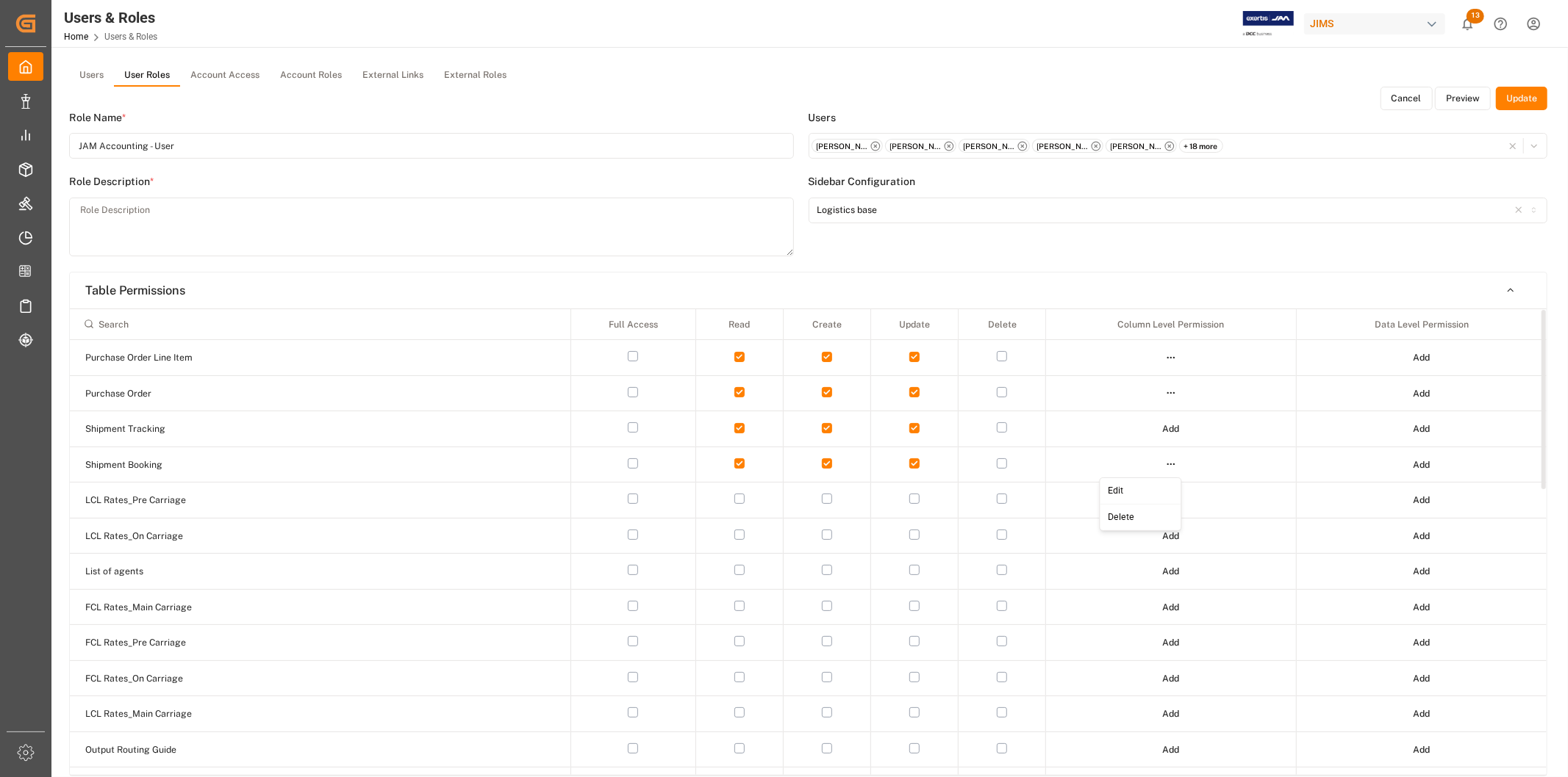
click at [1174, 468] on html "Created by potrace 1.15, written by [PERSON_NAME] [DATE]-[DATE] Created by potr…" at bounding box center [784, 388] width 1568 height 777
click at [1150, 488] on div "Edit" at bounding box center [1141, 491] width 76 height 20
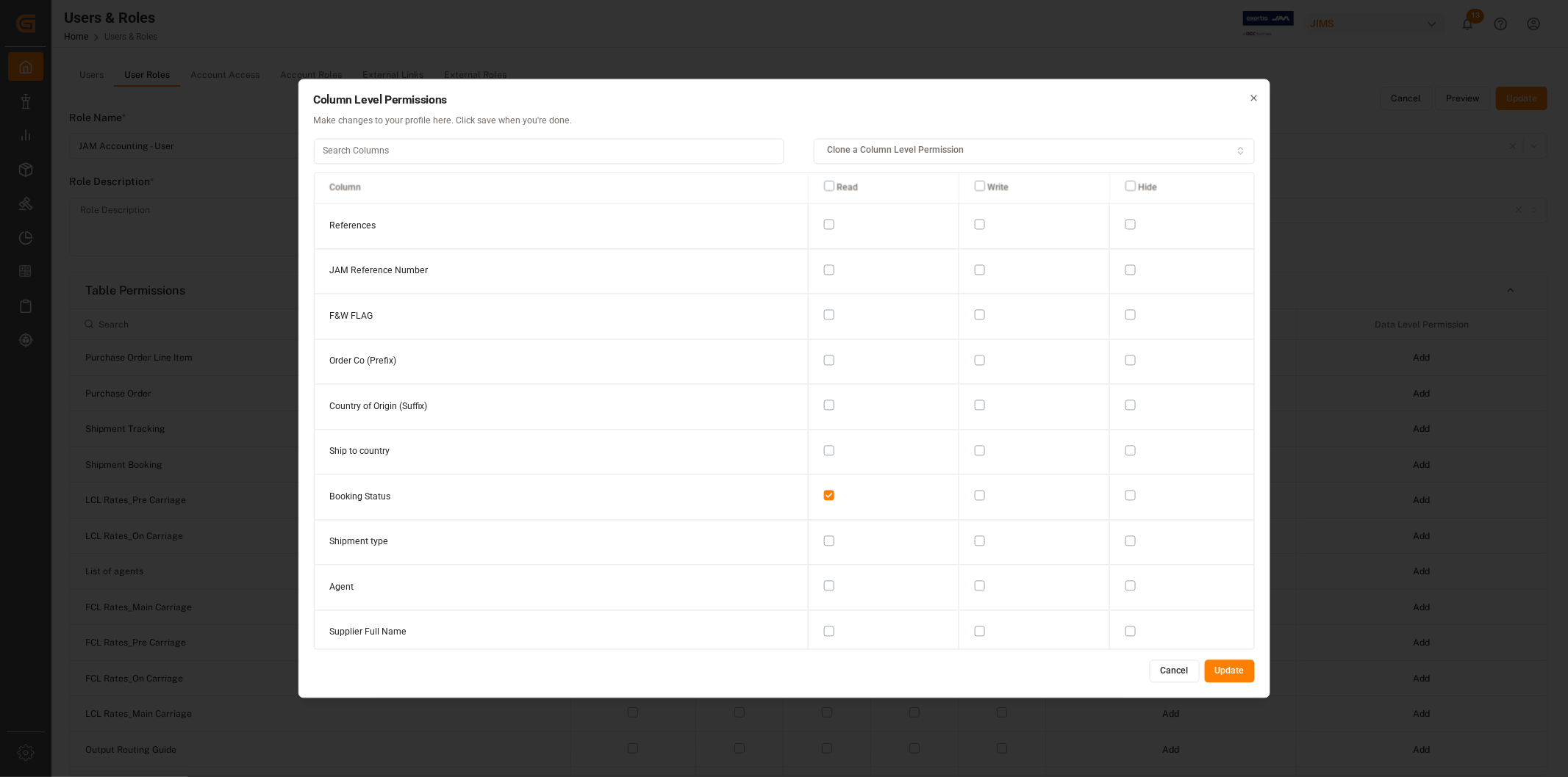
click at [365, 154] on input at bounding box center [548, 151] width 471 height 26
type input "inv"
click at [975, 270] on button "button" at bounding box center [977, 269] width 10 height 10
click at [974, 312] on button "button" at bounding box center [977, 315] width 10 height 10
click at [1236, 636] on button "Update" at bounding box center [1230, 671] width 50 height 23
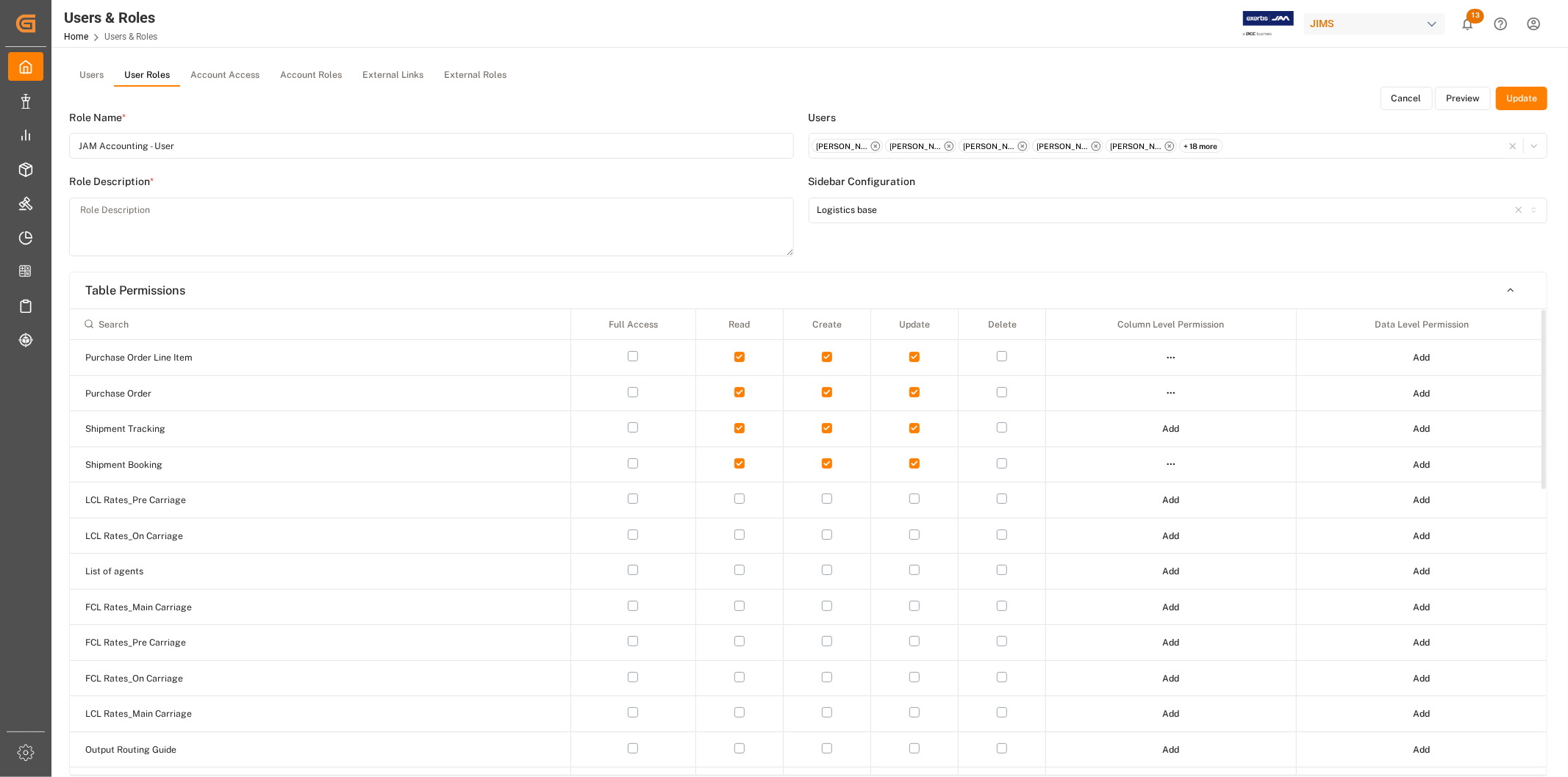
click at [1282, 93] on button "Update" at bounding box center [1522, 97] width 51 height 23
click at [578, 210] on textarea at bounding box center [431, 227] width 725 height 58
click at [498, 219] on textarea "access to invoice upload and comments" at bounding box center [431, 227] width 725 height 58
type textarea "access to invoice upload and comments"
click at [1282, 93] on button "Update" at bounding box center [1522, 97] width 51 height 23
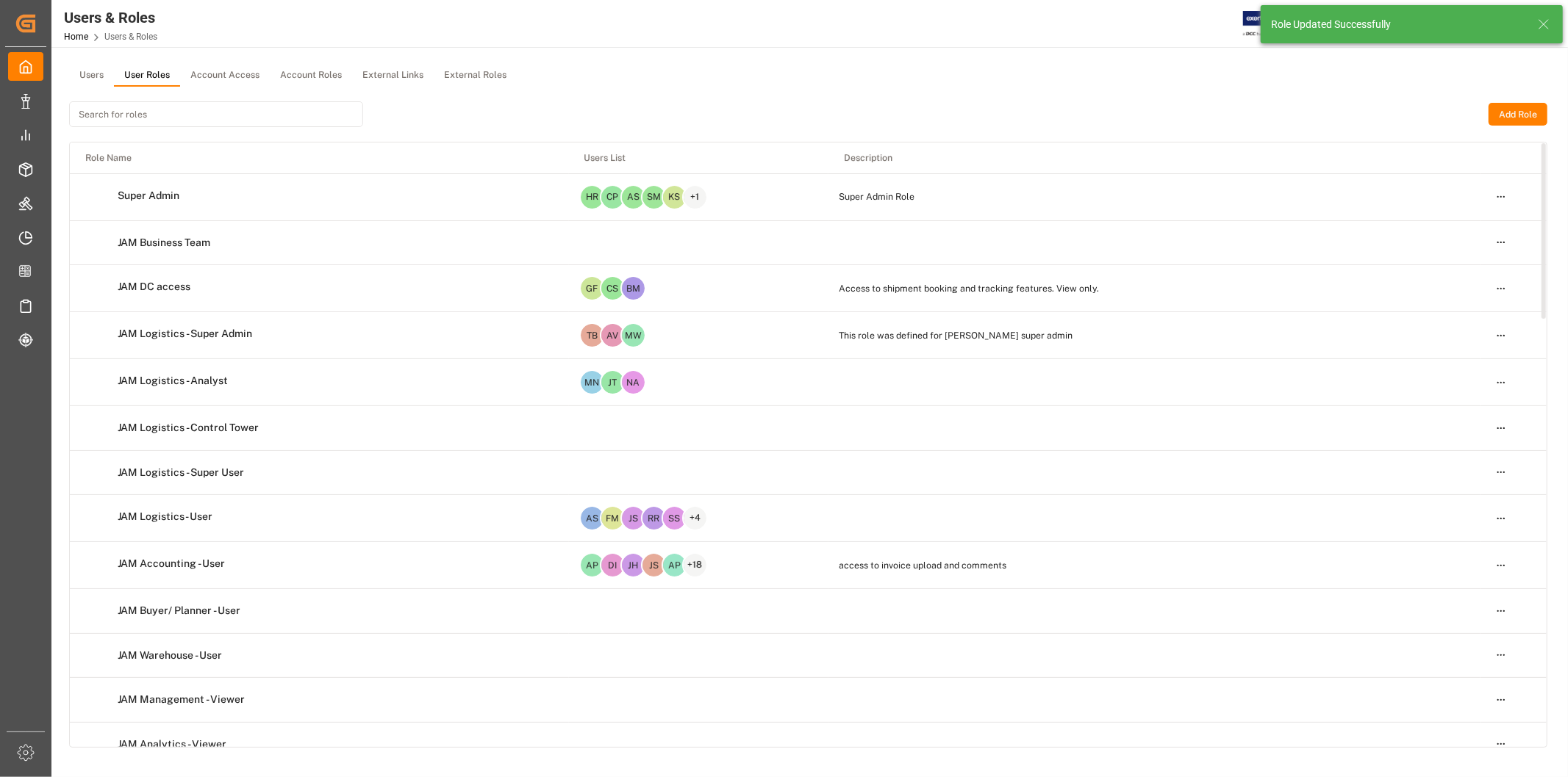
click at [309, 108] on input at bounding box center [216, 114] width 294 height 26
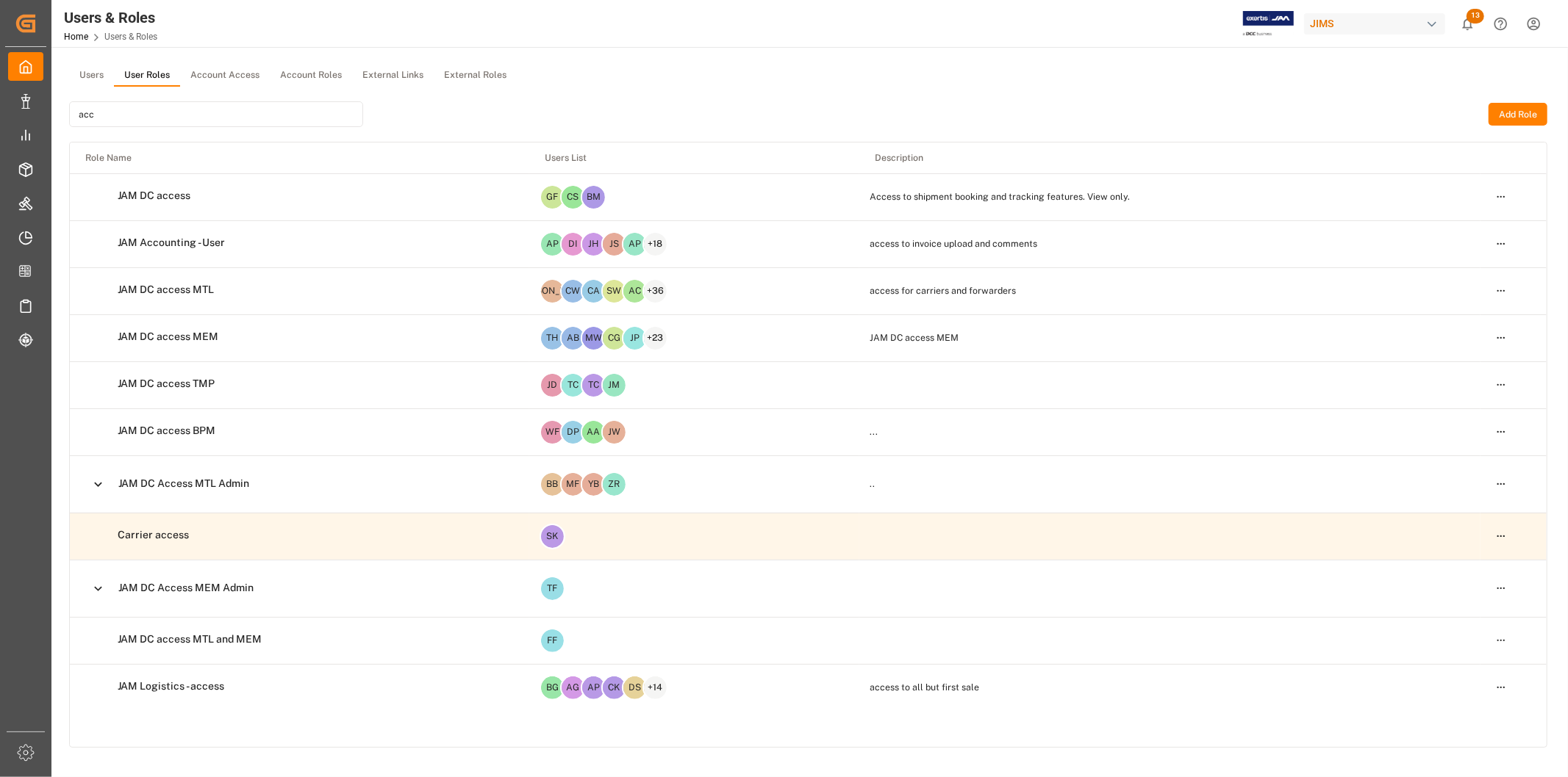
type input "acc"
click at [1282, 242] on html "Created by potrace 1.15, written by [PERSON_NAME] [DATE]-[DATE] Created by potr…" at bounding box center [784, 388] width 1568 height 777
click at [1282, 265] on div "Edit" at bounding box center [1471, 269] width 76 height 20
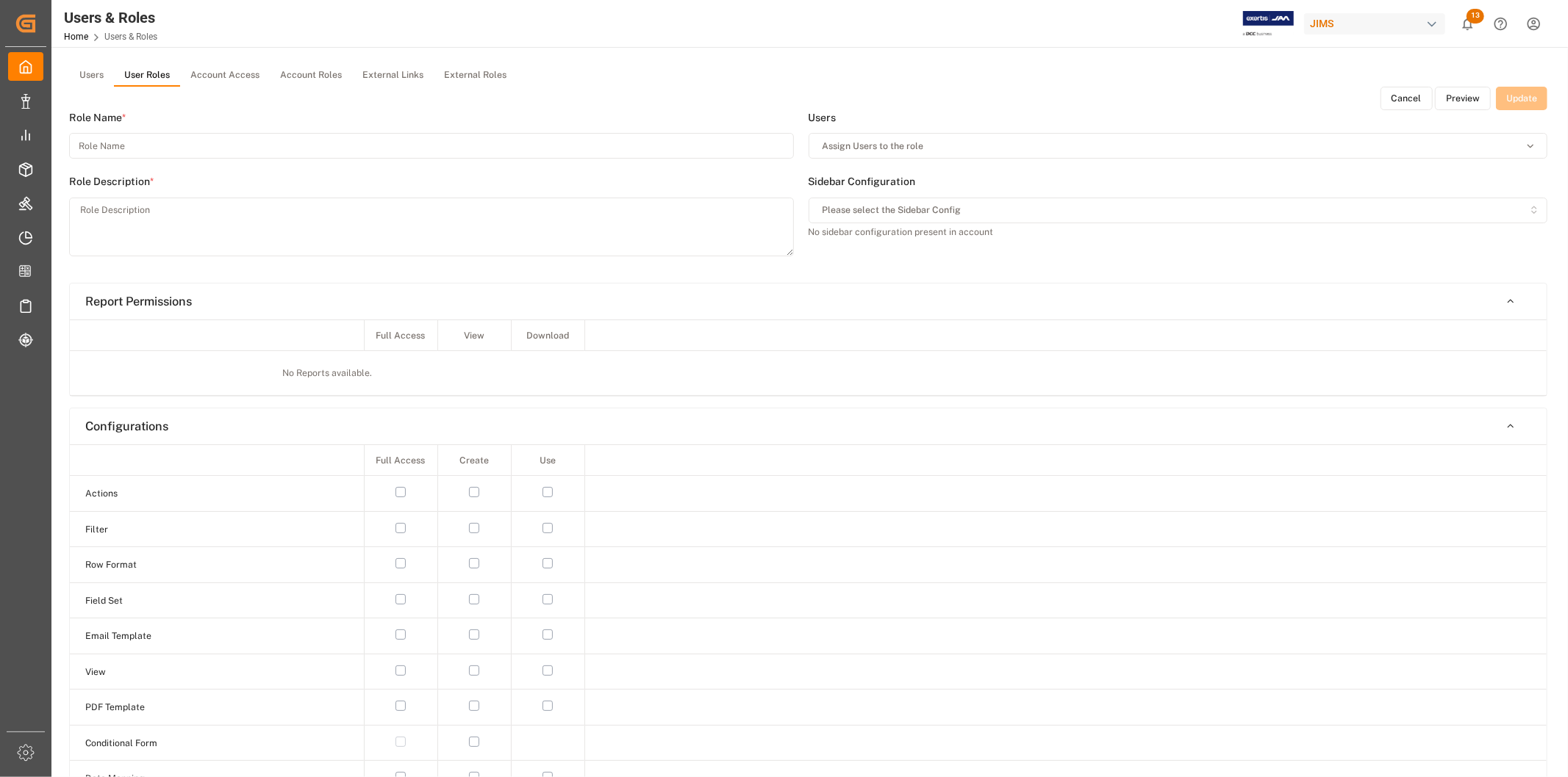
type input "JAM Accounting - User"
type textarea "access to invoice upload and comments"
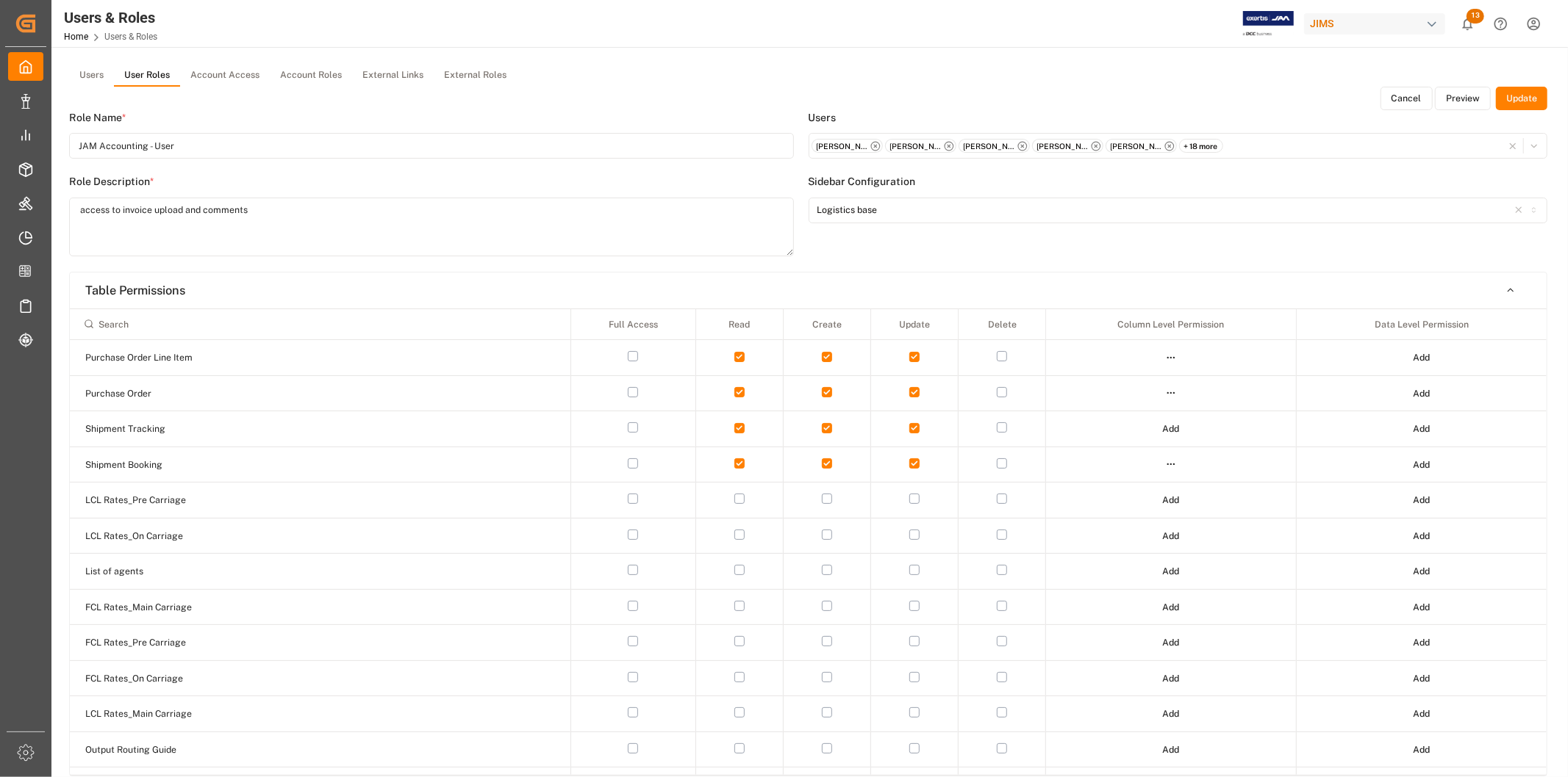
click at [1282, 98] on button "Preview" at bounding box center [1463, 97] width 56 height 23
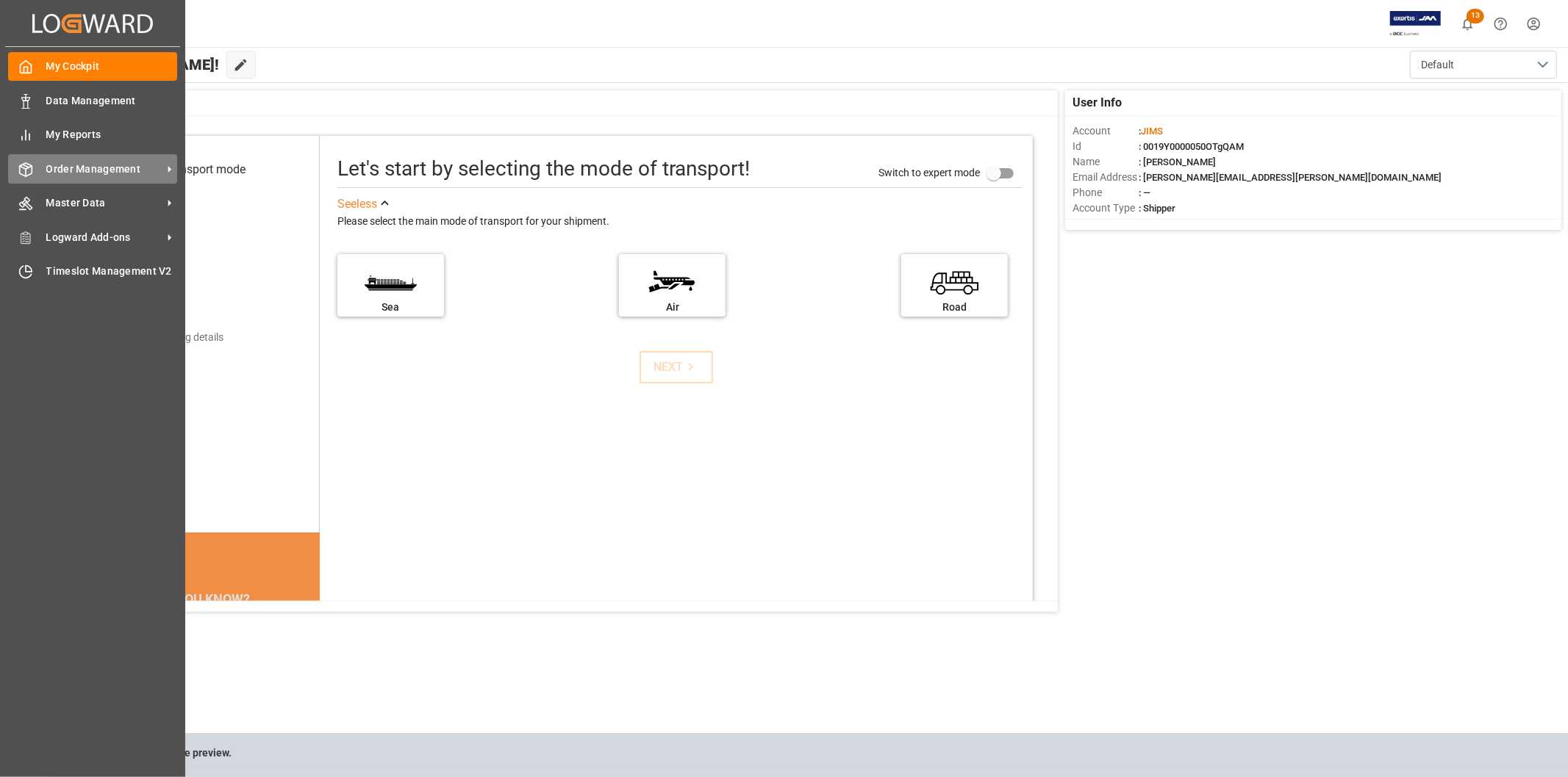
click at [33, 164] on div "Order Management Order Management" at bounding box center [93, 168] width 169 height 29
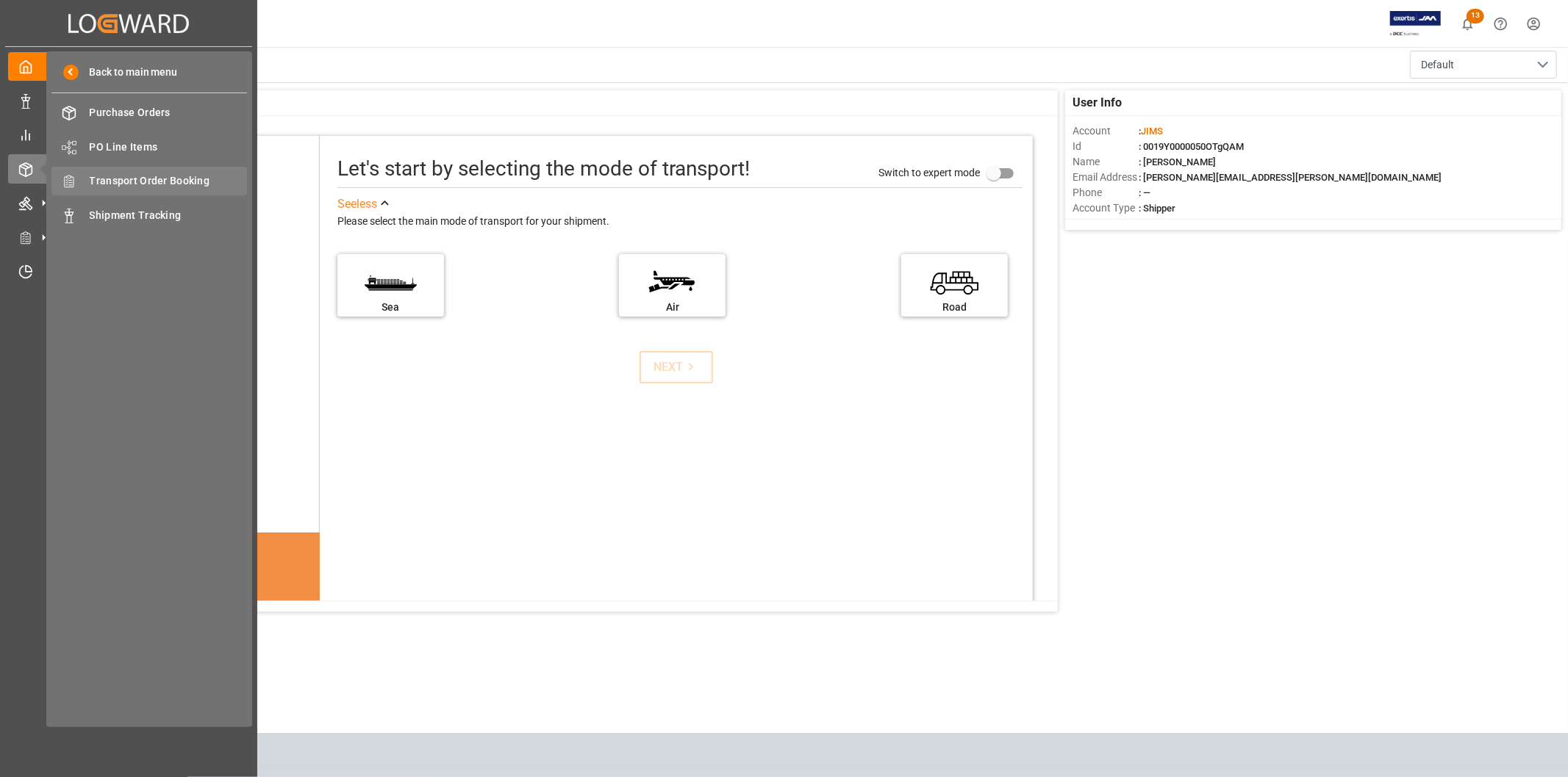
click at [149, 180] on span "Transport Order Booking" at bounding box center [169, 181] width 158 height 16
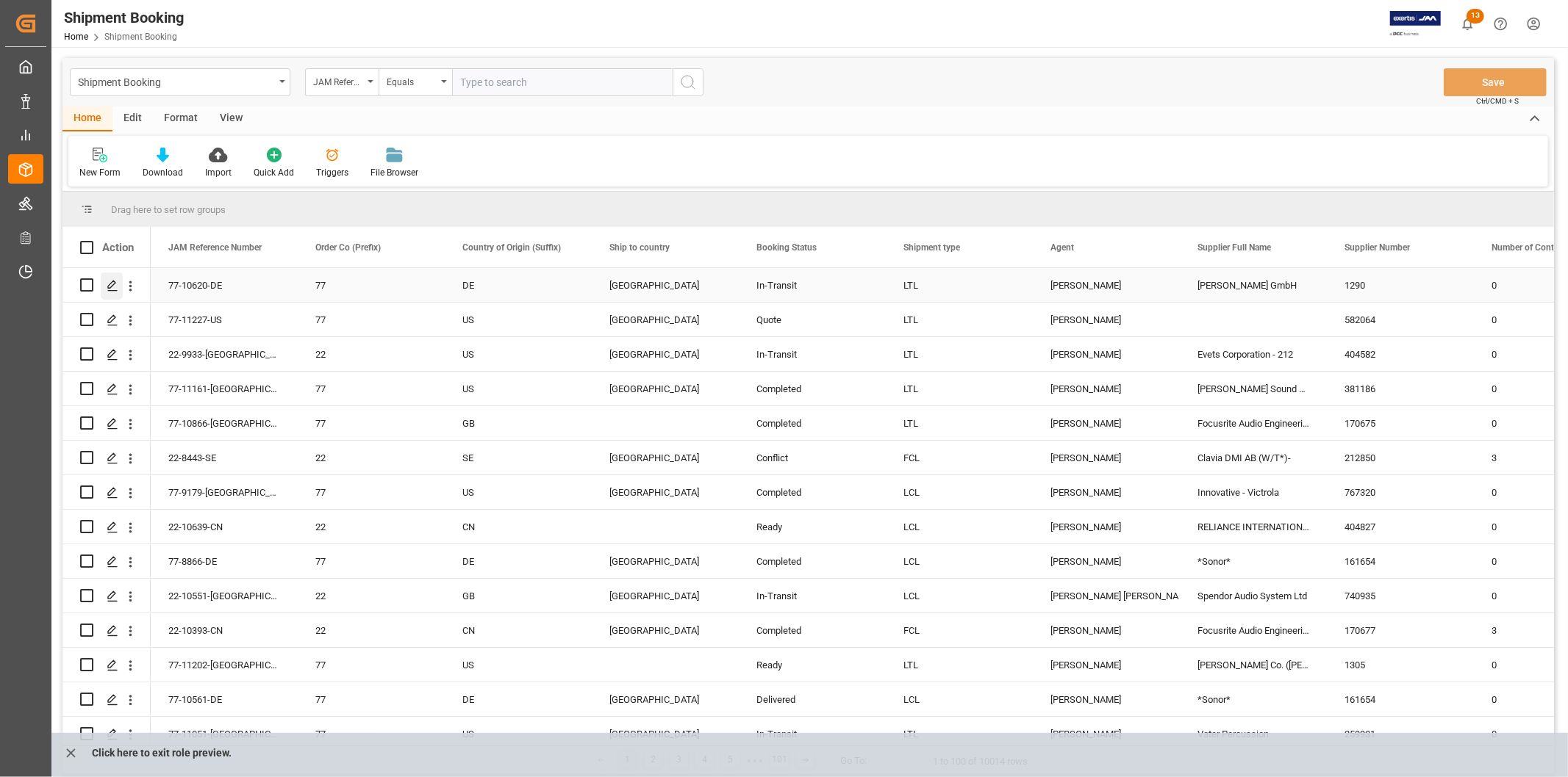
click at [111, 288] on polygon "Press SPACE to select this row." at bounding box center [111, 284] width 7 height 7
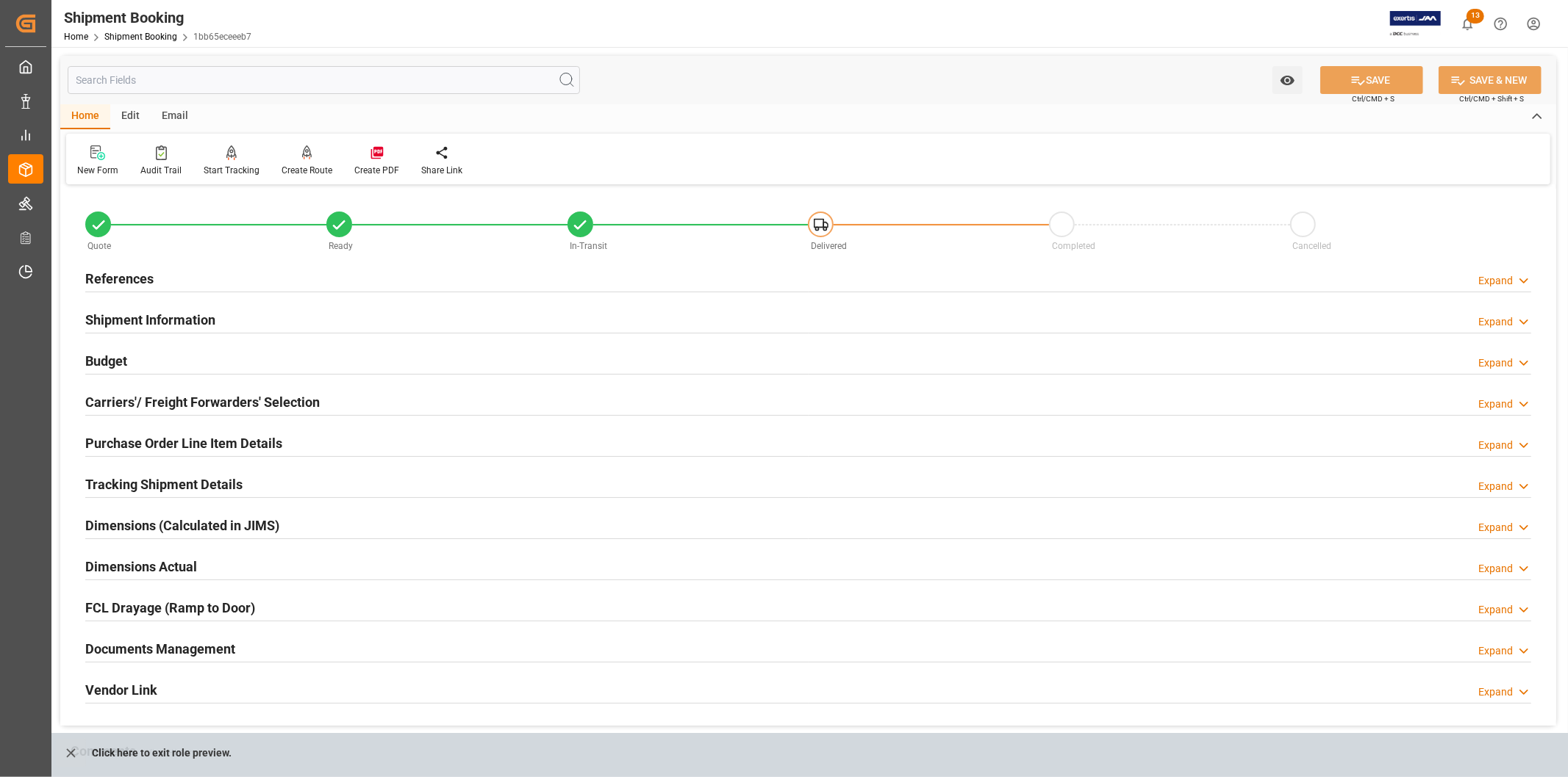
click at [141, 636] on h2 "Documents Management" at bounding box center [160, 649] width 150 height 19
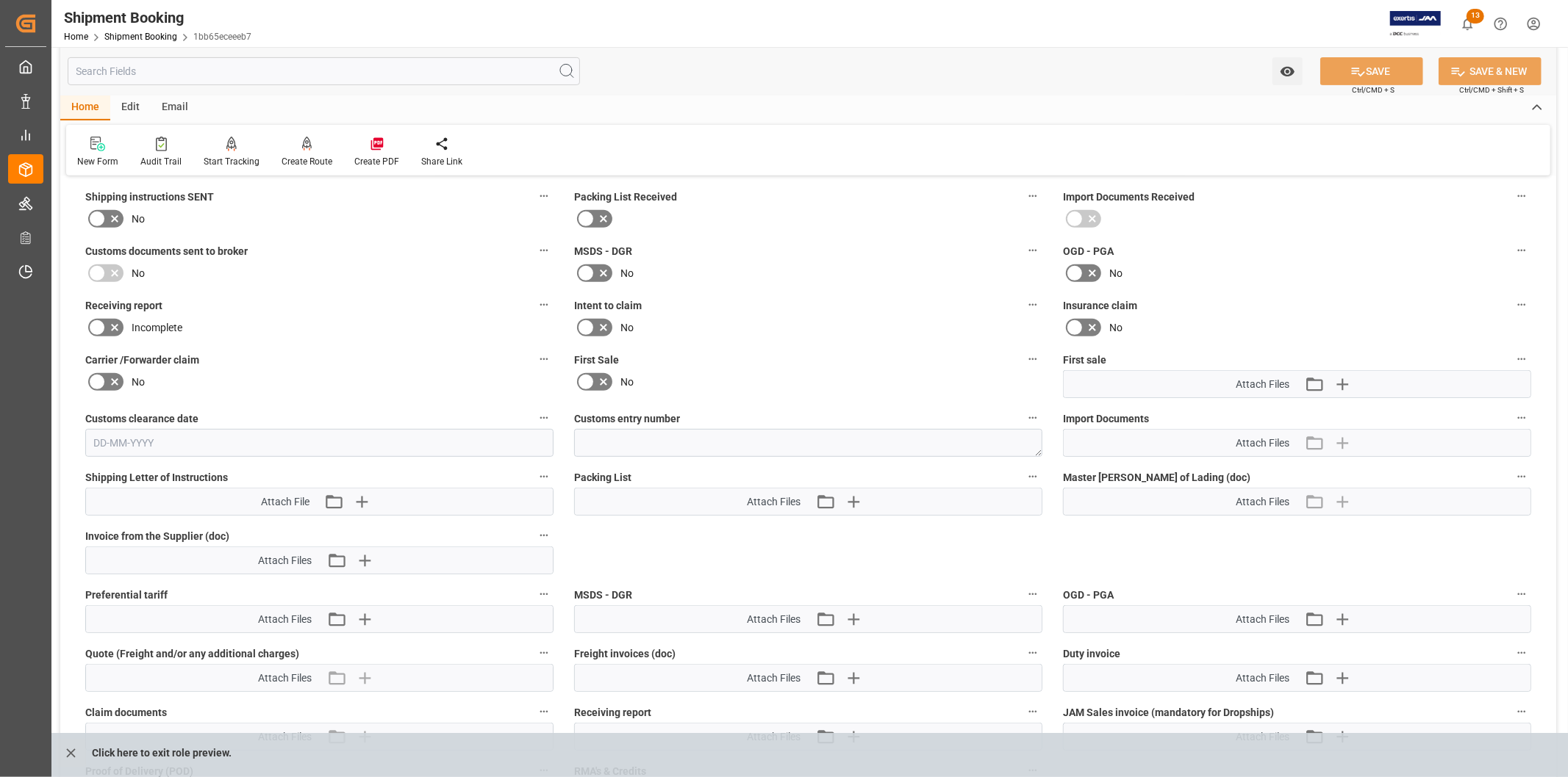
scroll to position [571, 0]
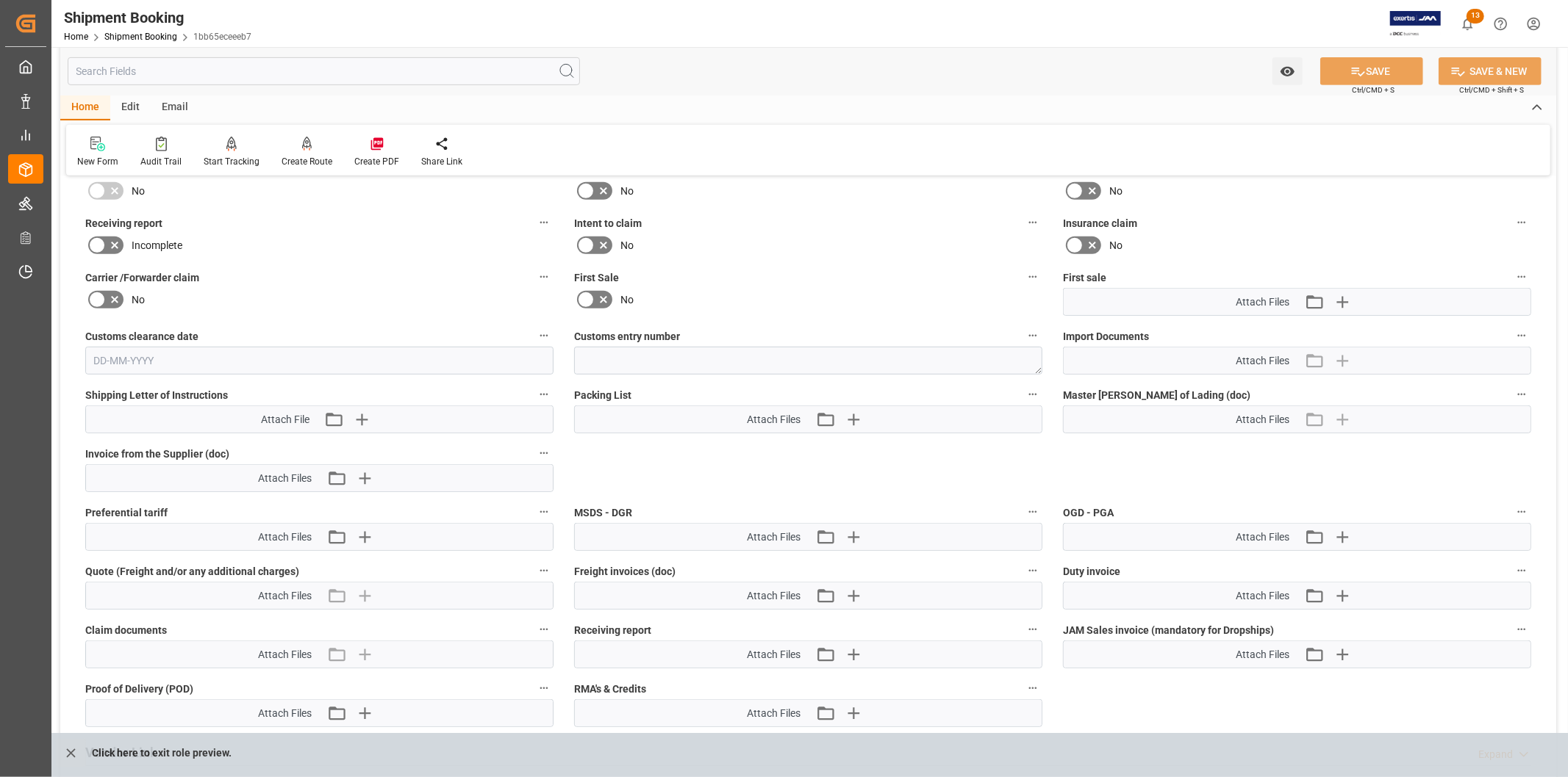
drag, startPoint x: 69, startPoint y: 754, endPoint x: 105, endPoint y: 586, distance: 171.8
click at [69, 636] on icon "close role preview" at bounding box center [71, 753] width 16 height 16
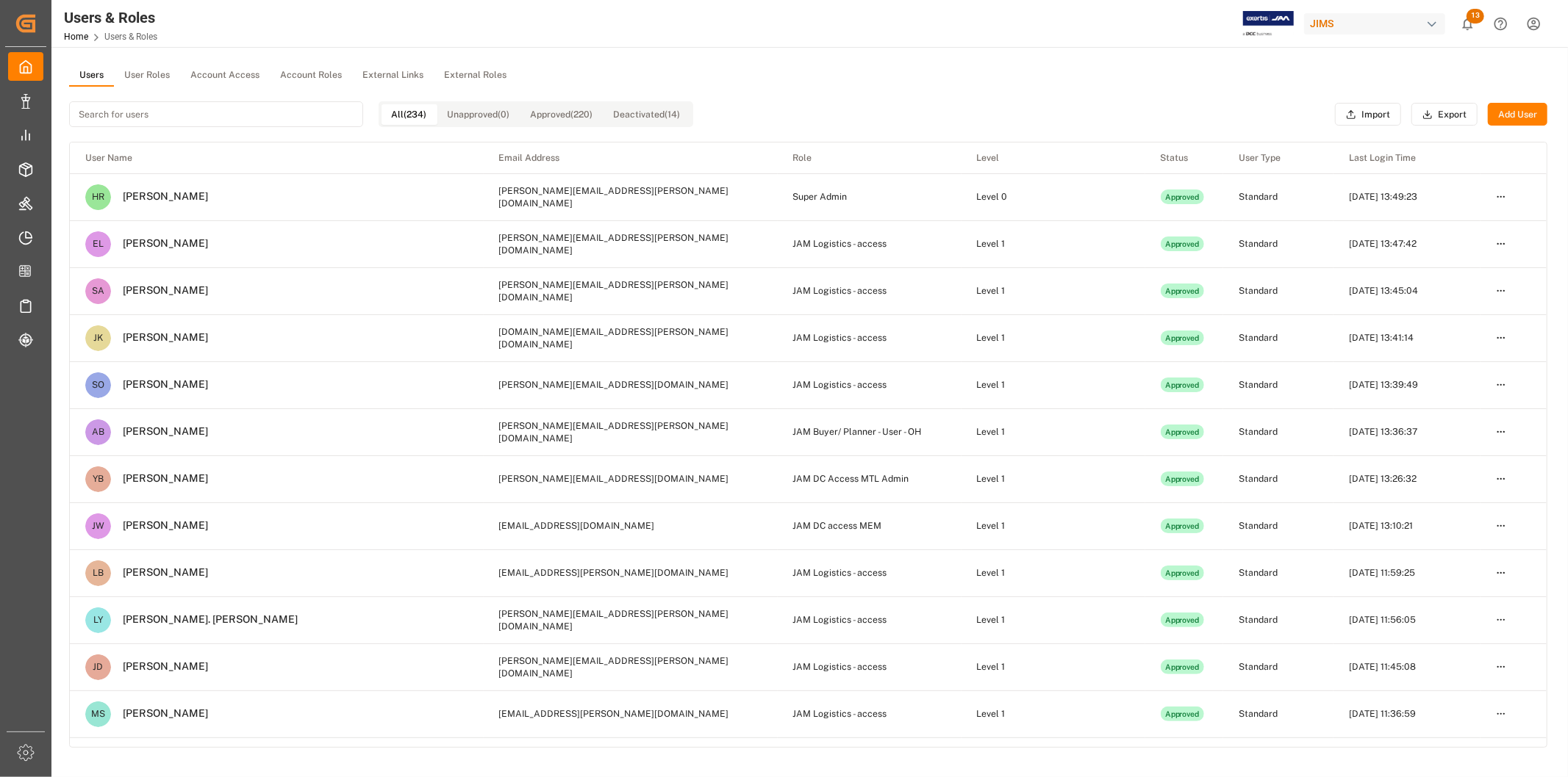
click at [142, 75] on button "User Roles" at bounding box center [147, 76] width 66 height 22
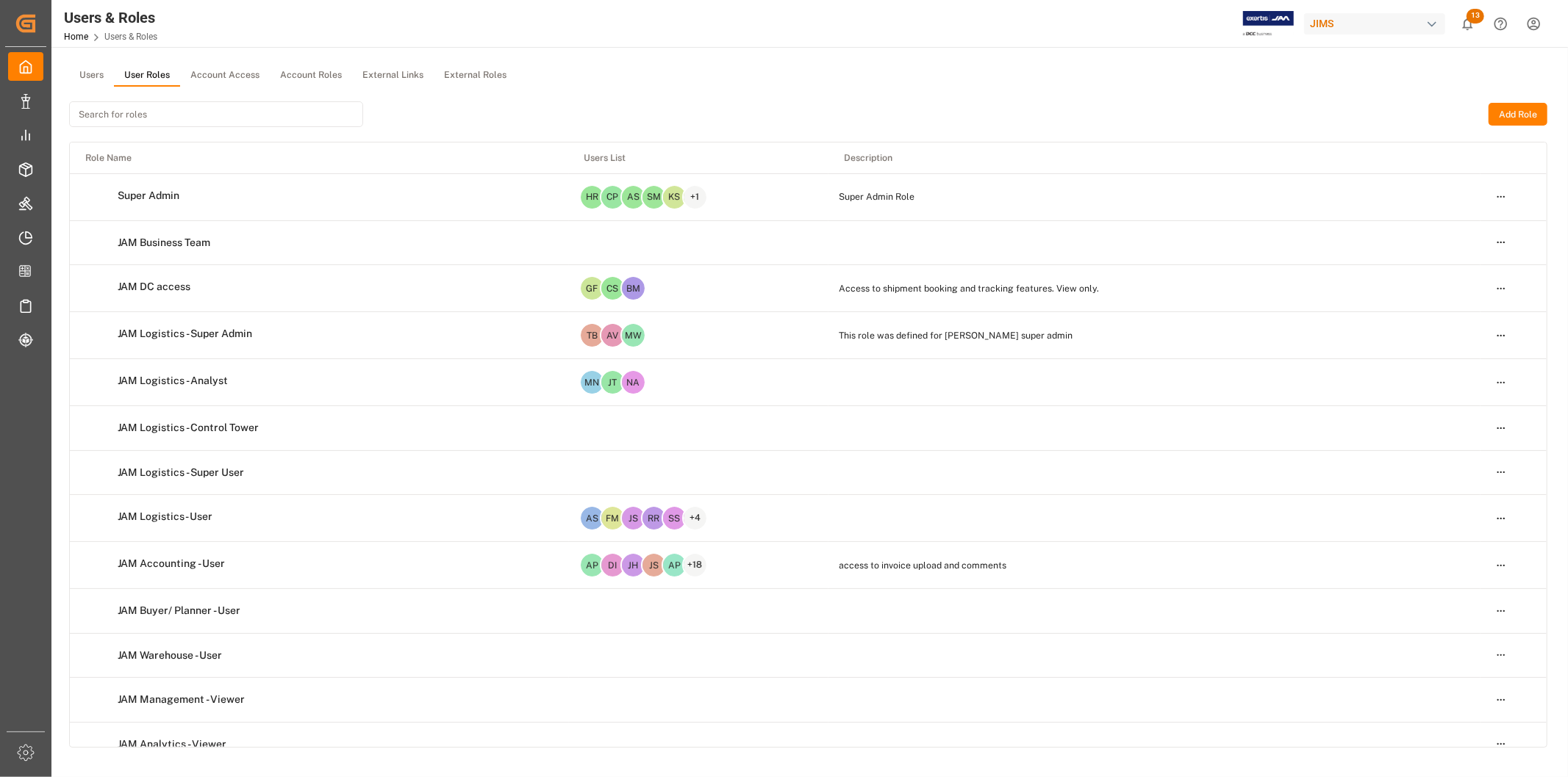
click at [150, 114] on input at bounding box center [216, 114] width 294 height 26
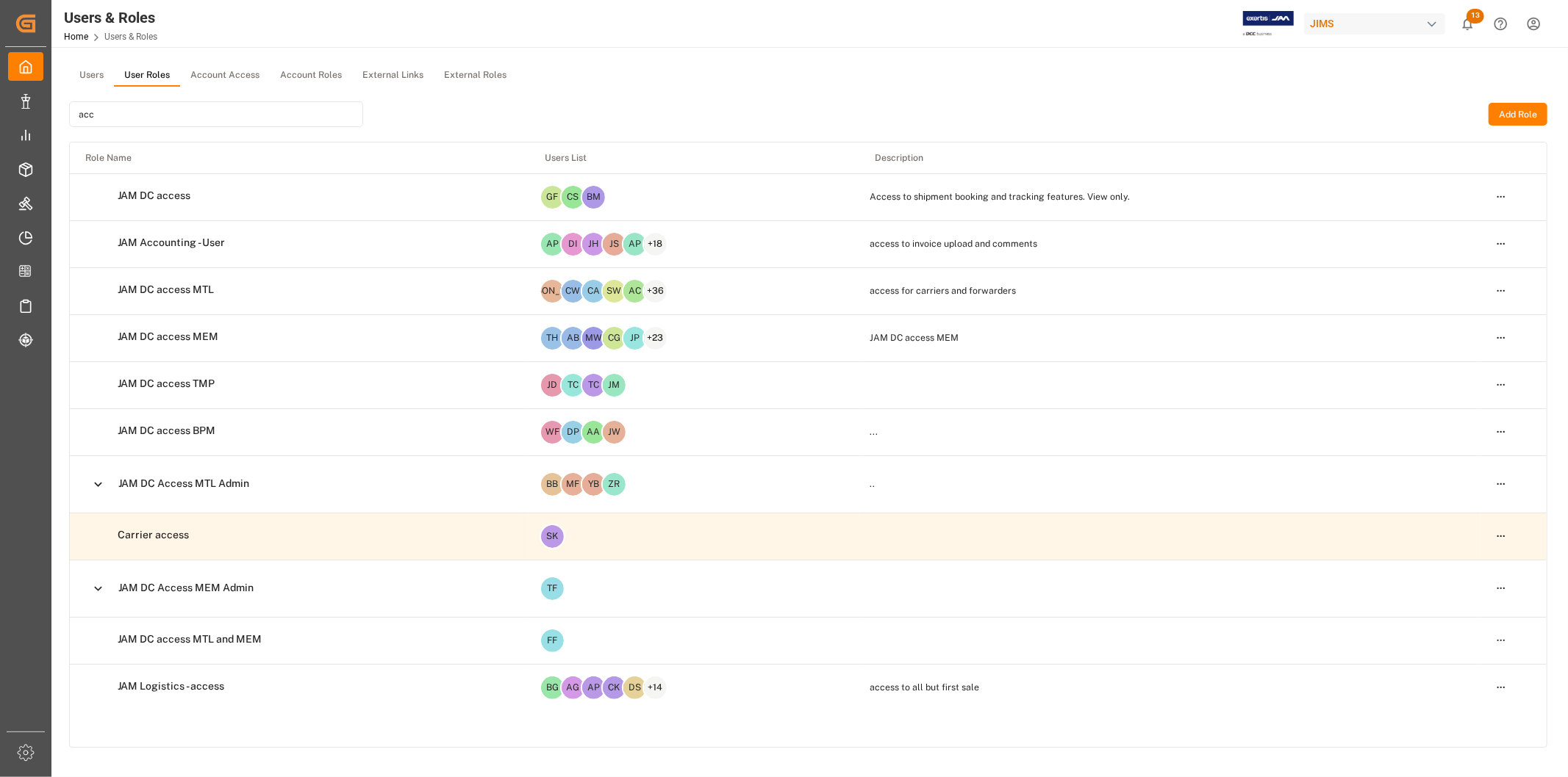
type input "acc"
click at [1282, 243] on html "Created by potrace 1.15, written by [PERSON_NAME] [DATE]-[DATE] Created by potr…" at bounding box center [784, 388] width 1568 height 777
click at [1282, 267] on div "Edit" at bounding box center [1471, 269] width 76 height 20
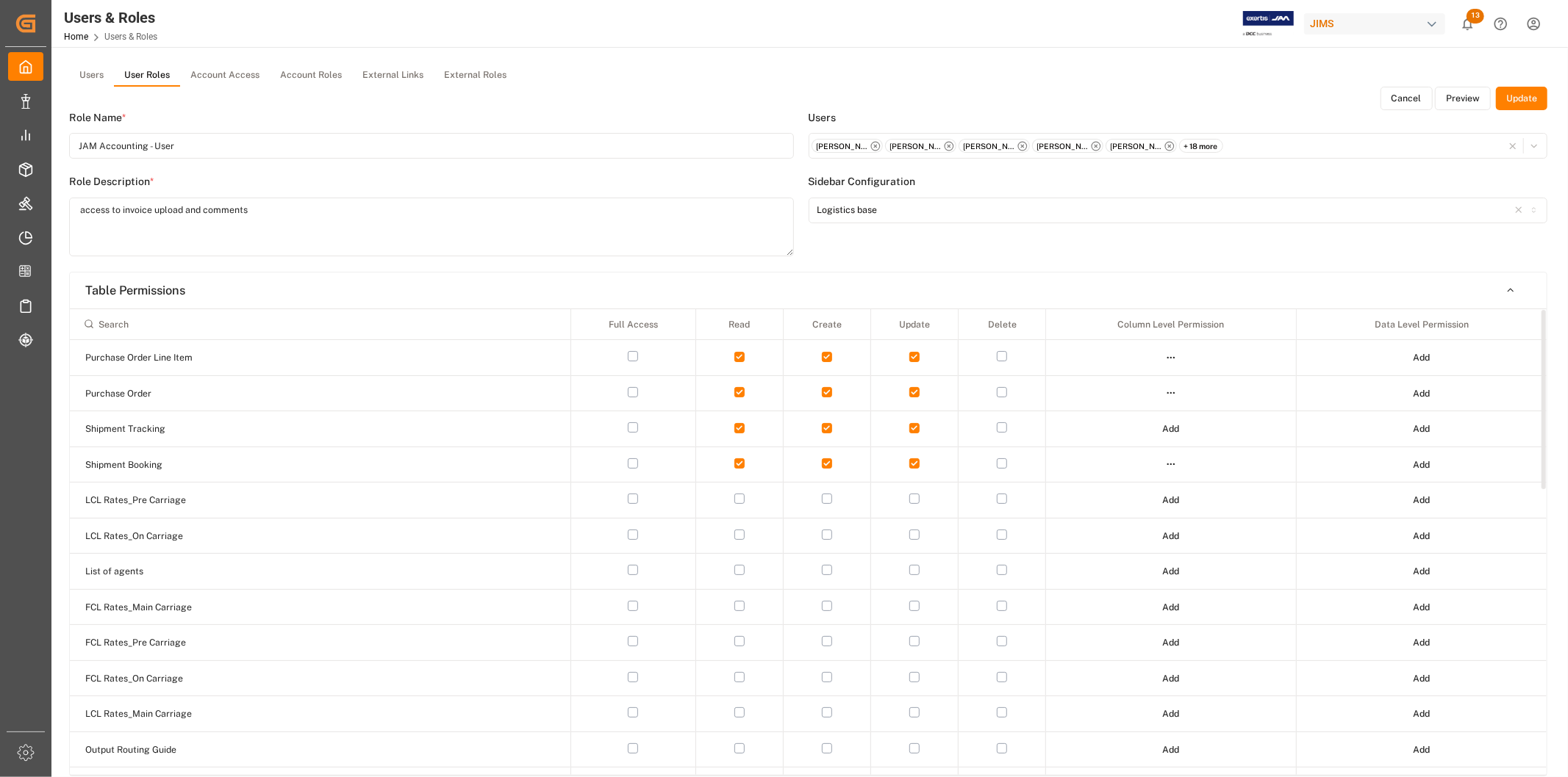
click at [1172, 465] on html "Created by potrace 1.15, written by [PERSON_NAME] [DATE]-[DATE] Created by potr…" at bounding box center [784, 388] width 1568 height 777
click at [1156, 495] on div "Edit" at bounding box center [1141, 491] width 76 height 20
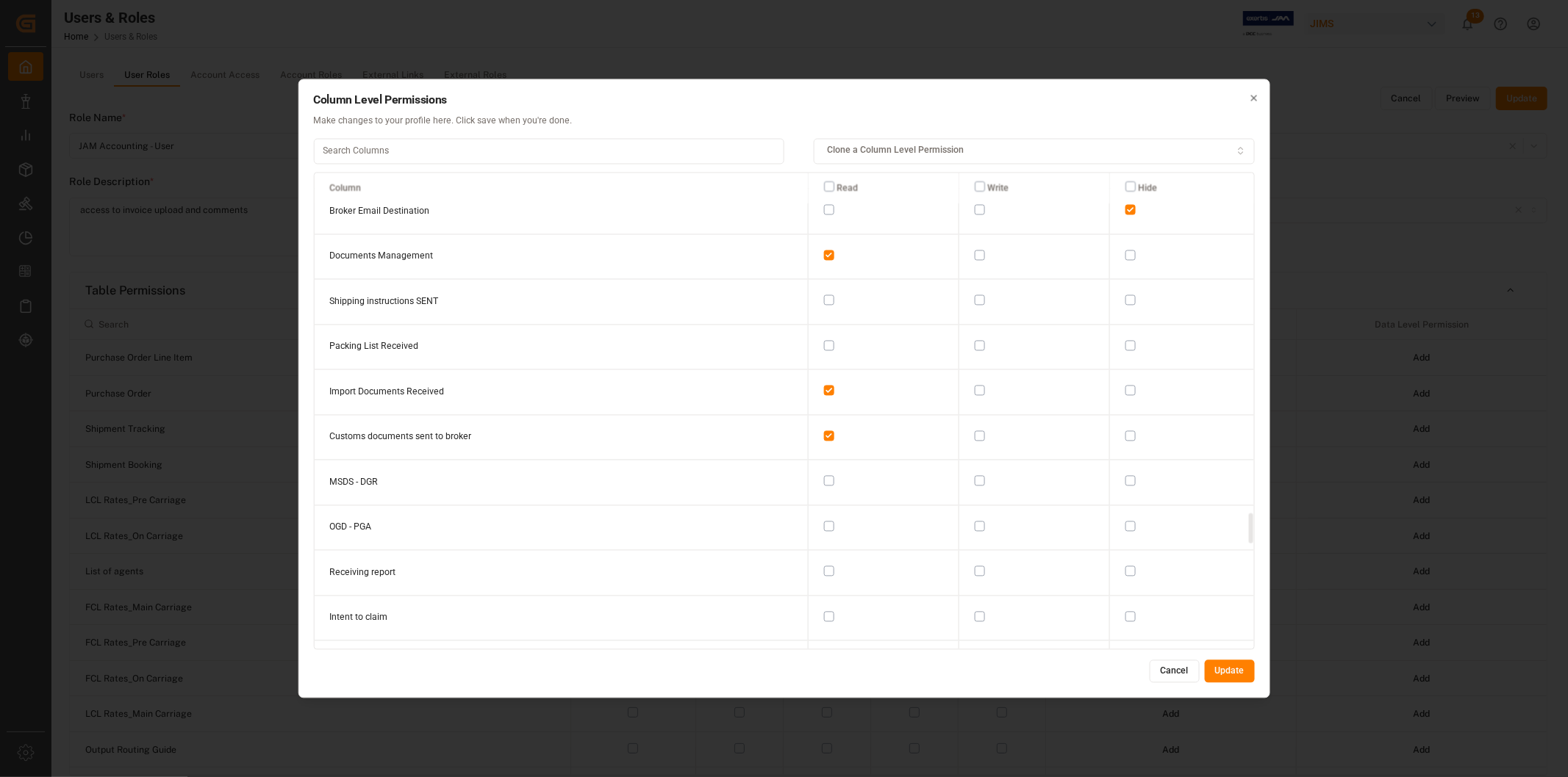
scroll to position [5360, 0]
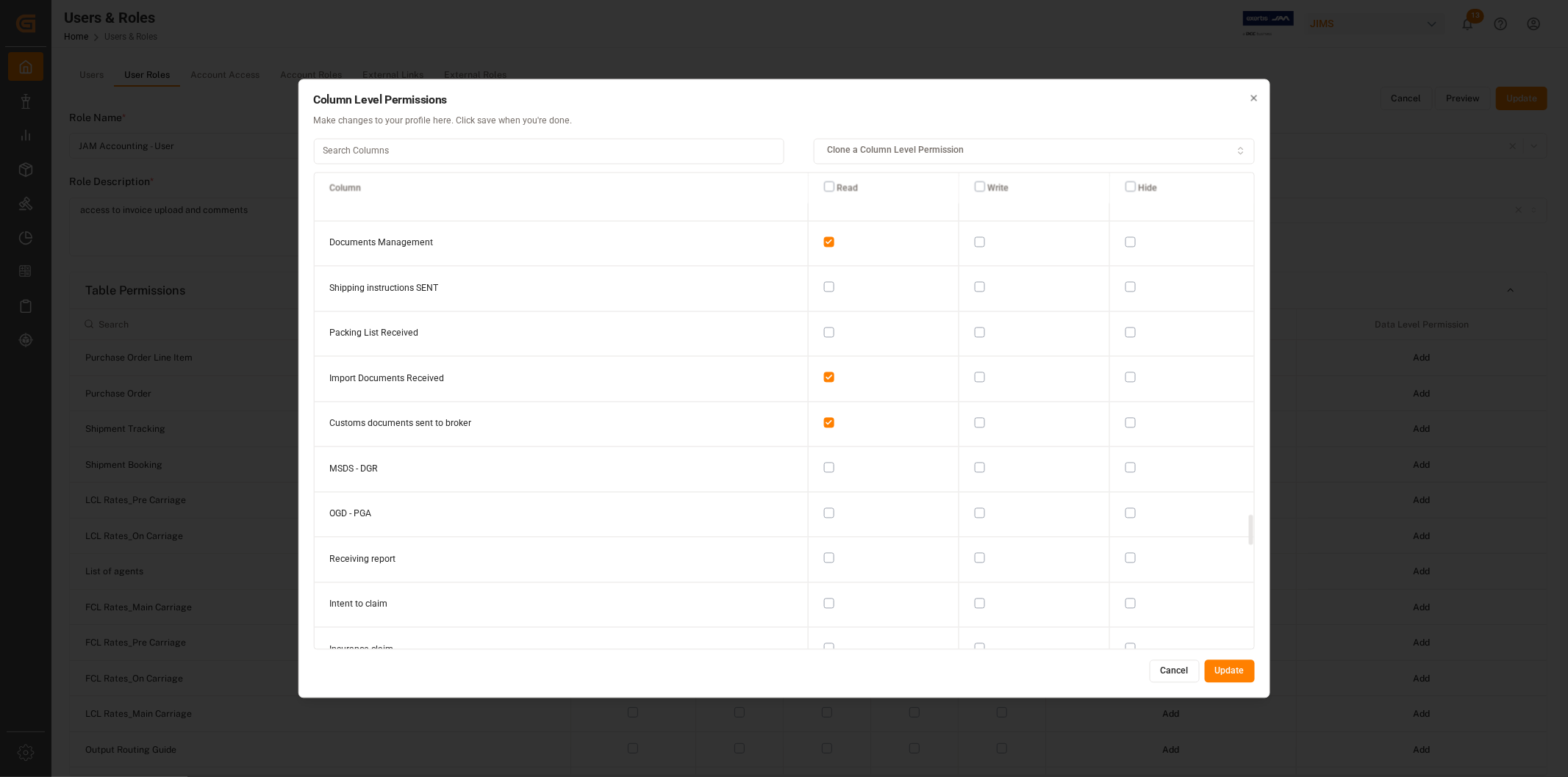
drag, startPoint x: 1253, startPoint y: 194, endPoint x: 1248, endPoint y: 535, distance: 341.0
click at [1249, 535] on div at bounding box center [1251, 529] width 5 height 30
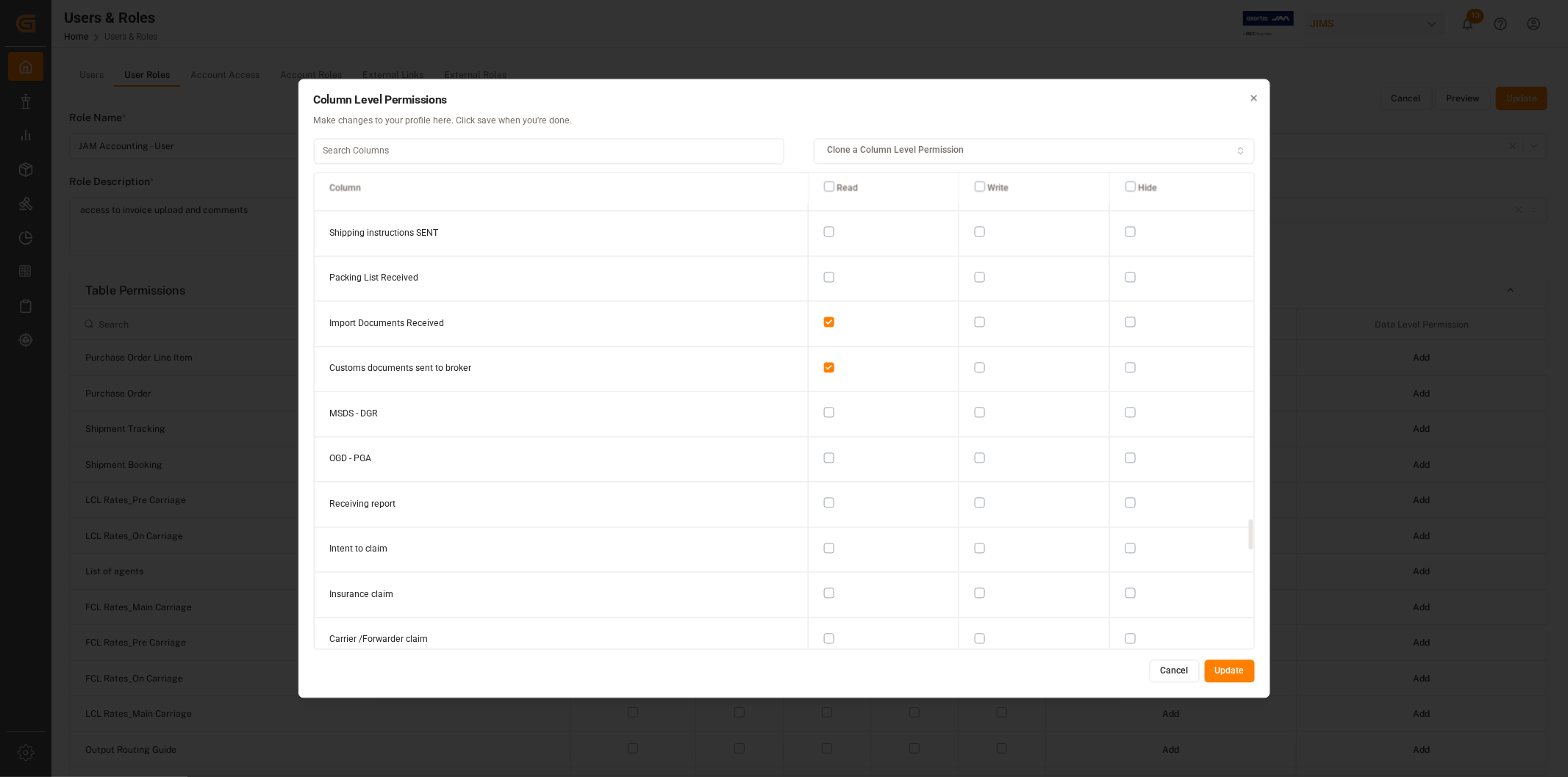
scroll to position [5442, 0]
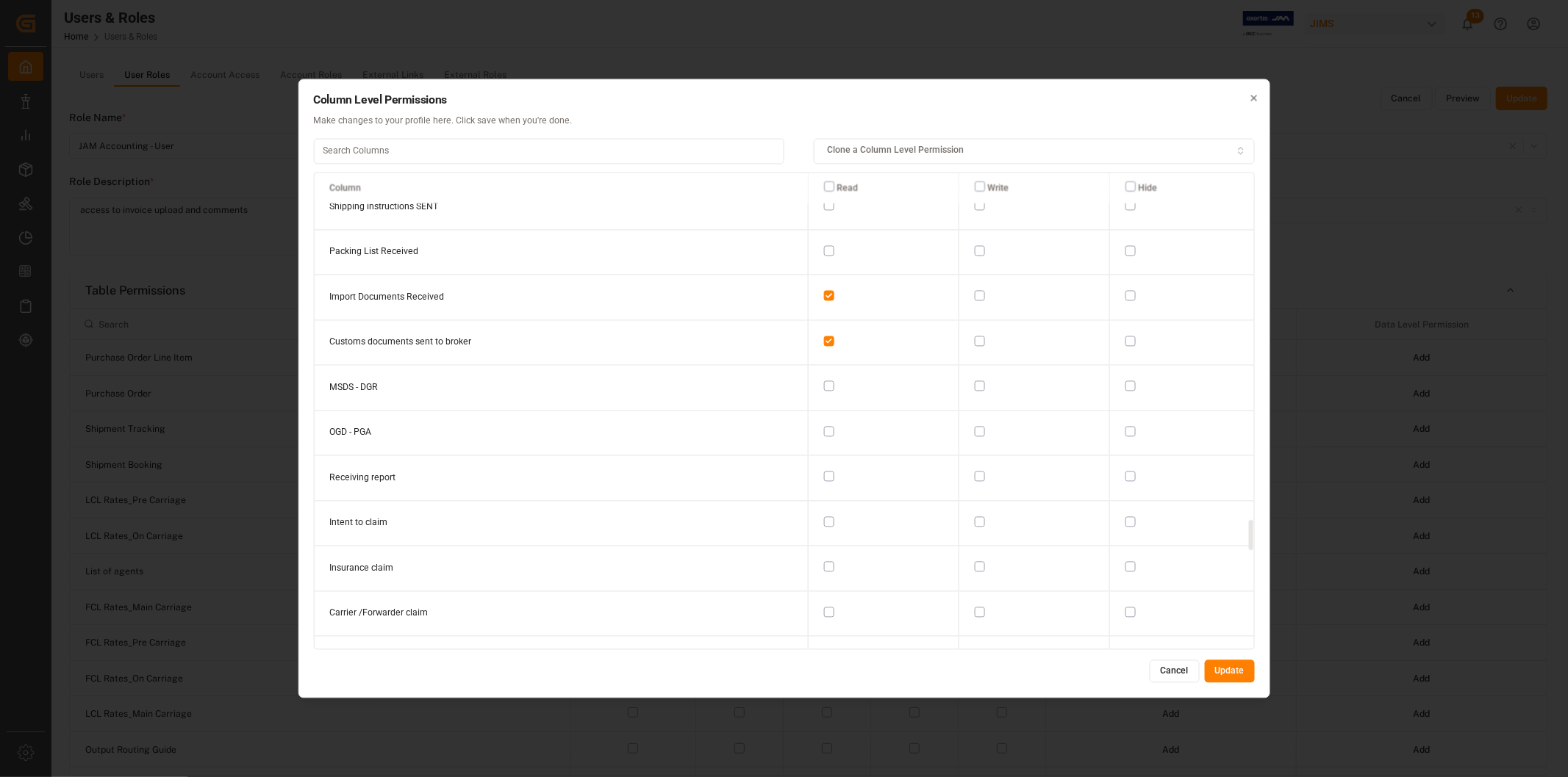
click at [974, 472] on button "button" at bounding box center [979, 476] width 10 height 10
click at [974, 516] on button "button" at bounding box center [979, 521] width 10 height 10
click at [974, 563] on button "button" at bounding box center [979, 567] width 10 height 10
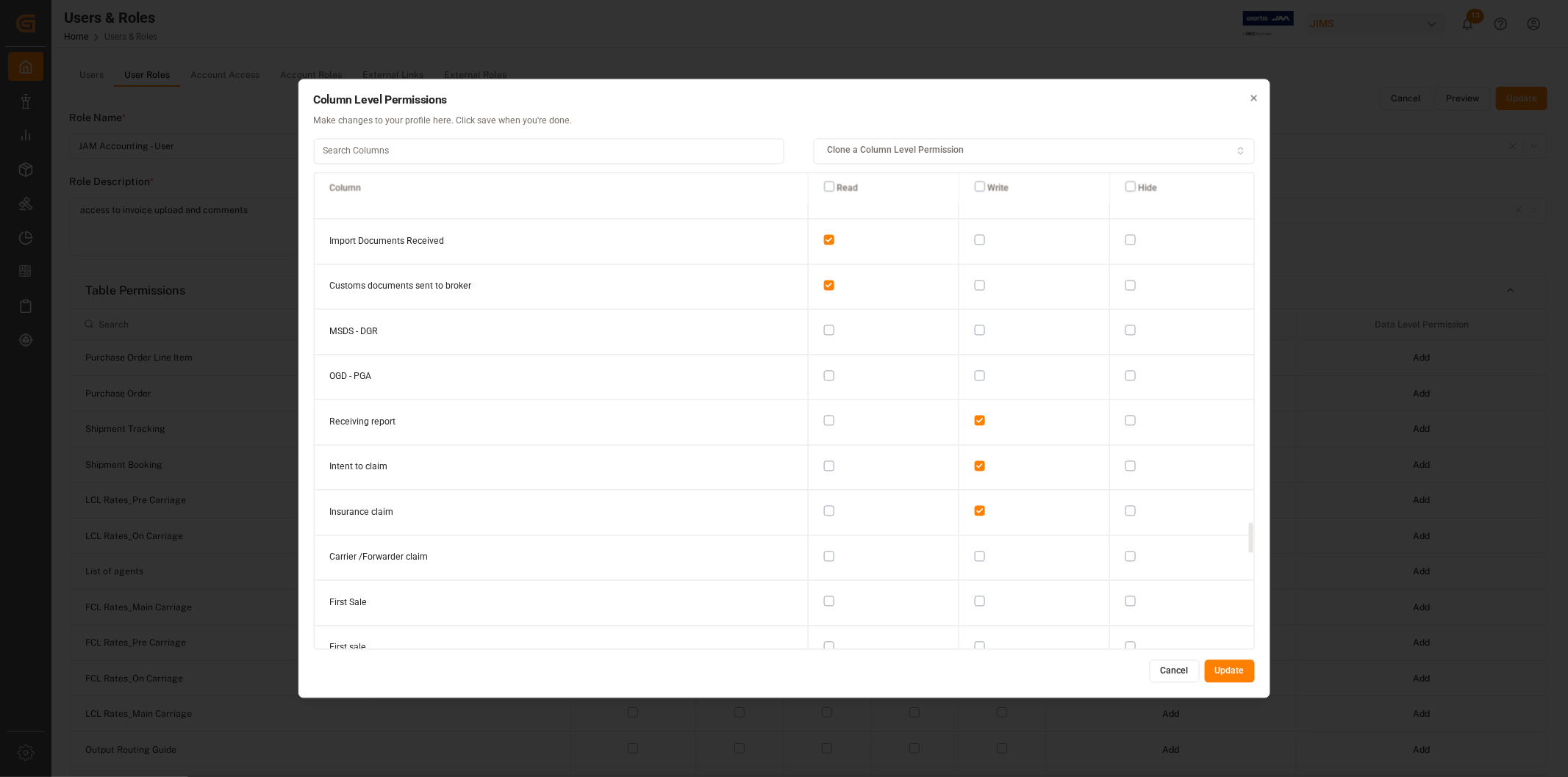
scroll to position [5523, 0]
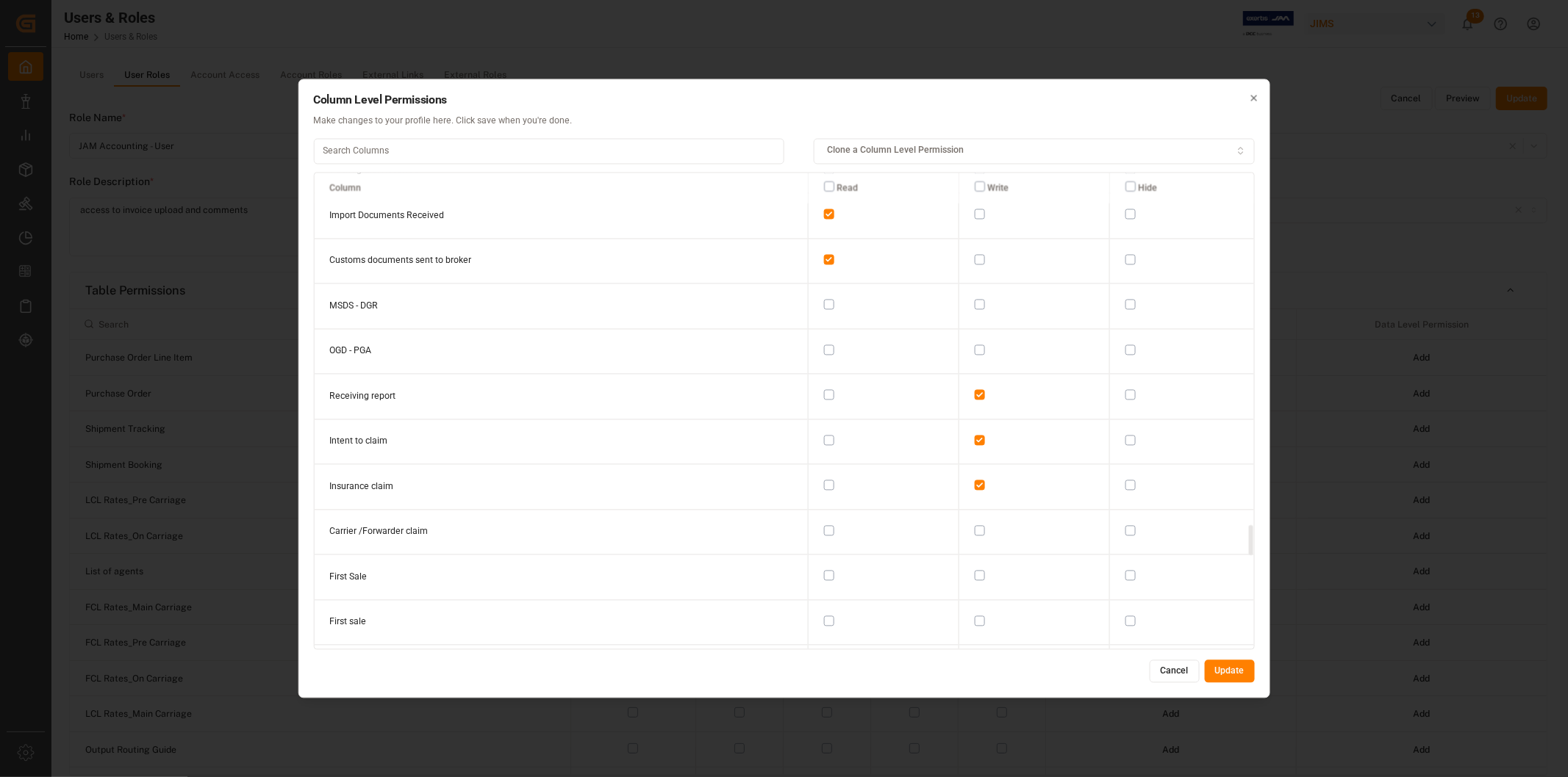
click at [974, 525] on button "button" at bounding box center [979, 530] width 10 height 10
click at [824, 525] on button "button" at bounding box center [829, 530] width 10 height 10
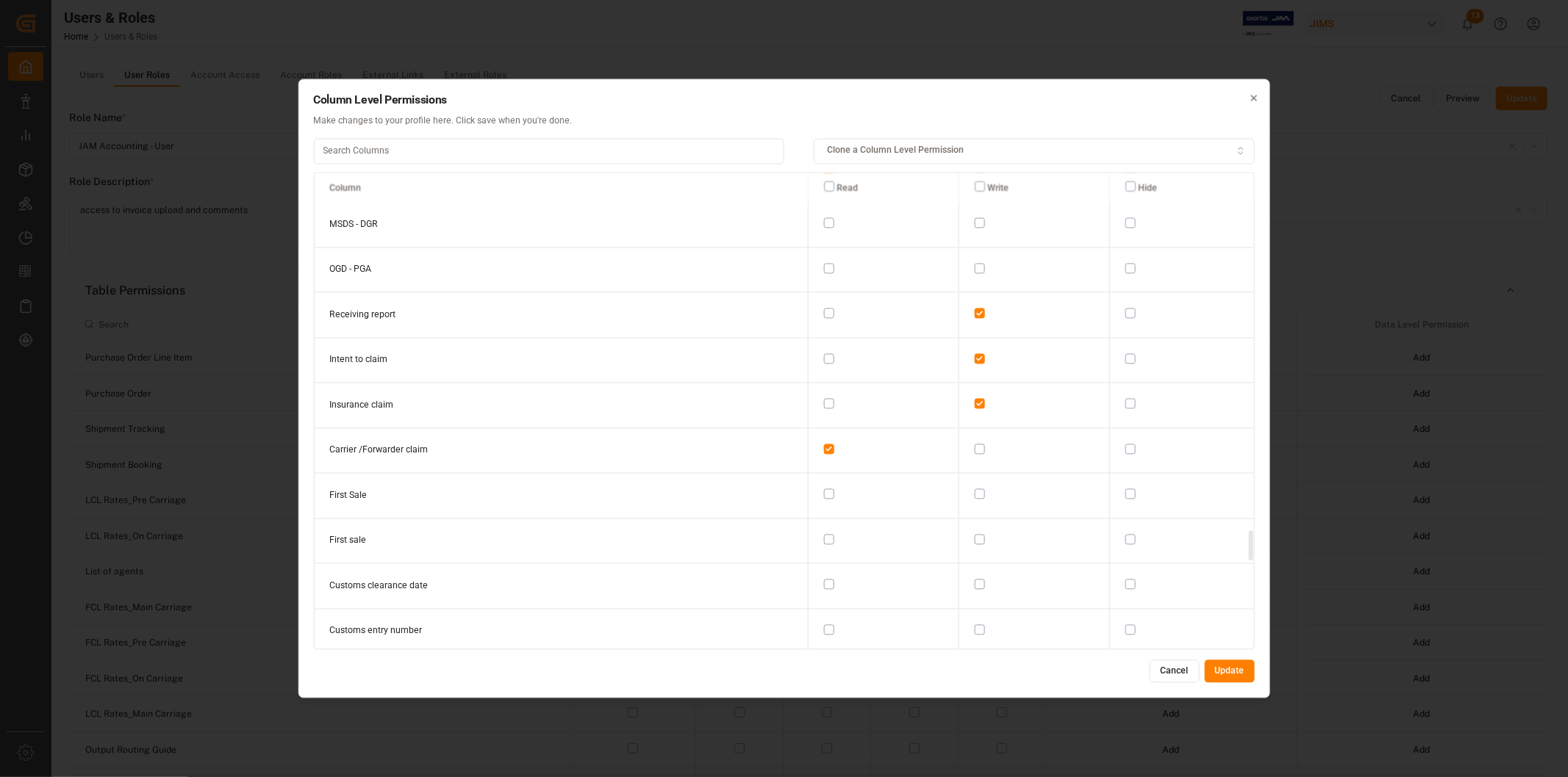
click at [824, 399] on button "button" at bounding box center [829, 404] width 10 height 10
click at [824, 354] on button "button" at bounding box center [829, 358] width 10 height 10
click at [824, 308] on button "button" at bounding box center [829, 313] width 10 height 10
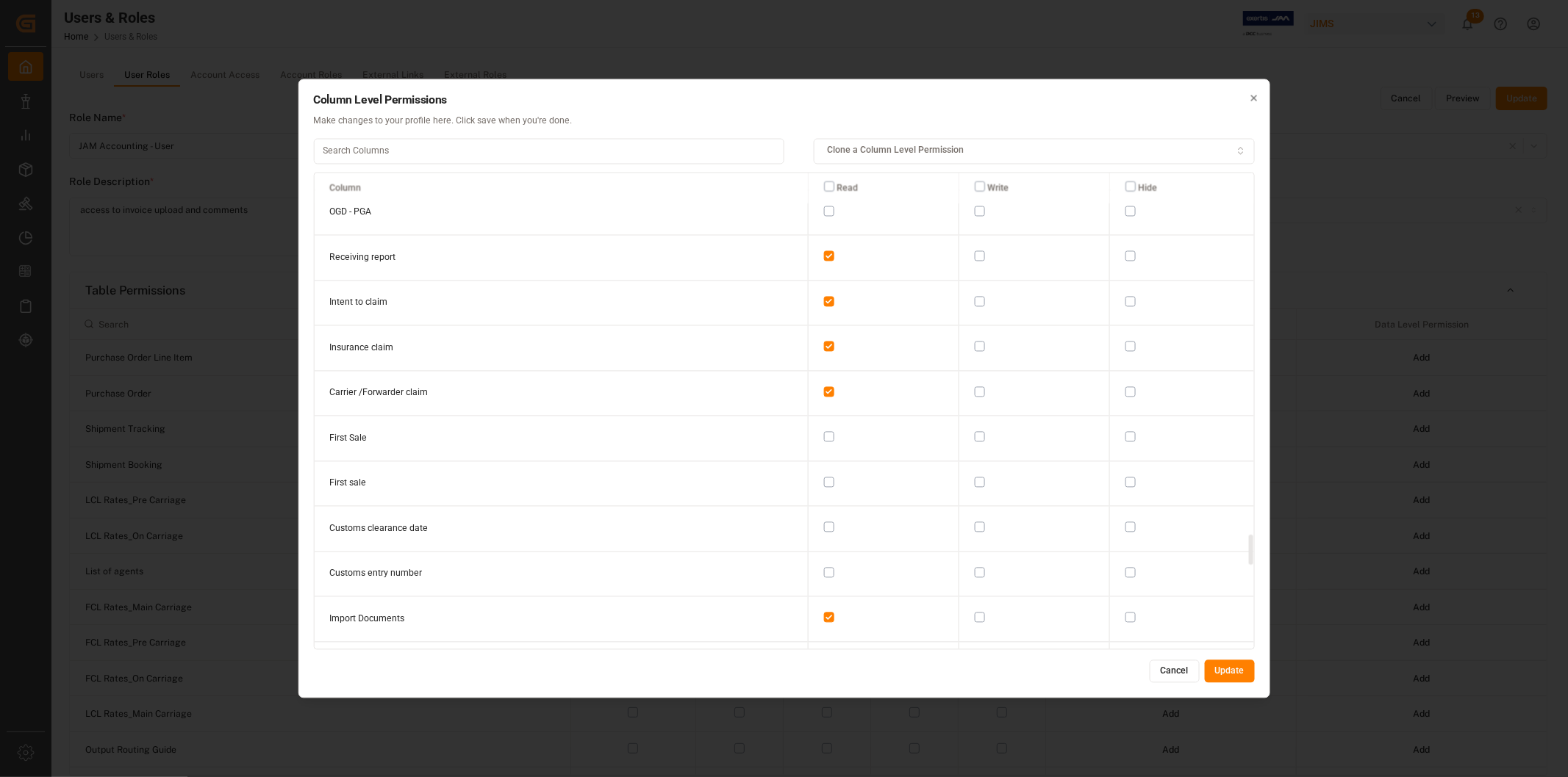
scroll to position [5687, 0]
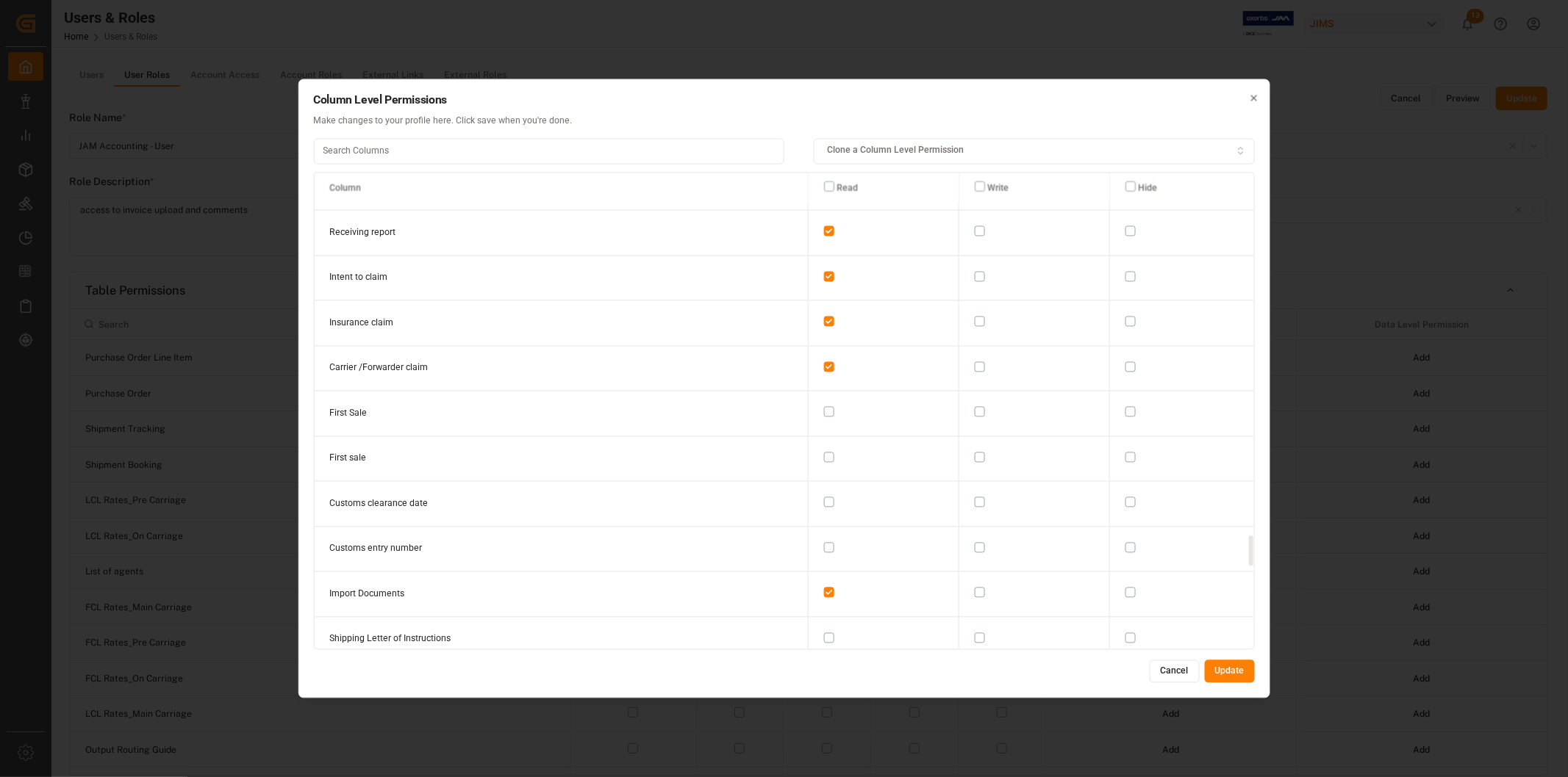
click at [824, 498] on button "button" at bounding box center [829, 502] width 10 height 10
click at [824, 542] on button "button" at bounding box center [829, 547] width 10 height 10
click at [974, 588] on button "button" at bounding box center [979, 592] width 10 height 10
drag, startPoint x: 817, startPoint y: 571, endPoint x: 830, endPoint y: 563, distance: 15.3
click at [824, 588] on button "button" at bounding box center [829, 592] width 10 height 10
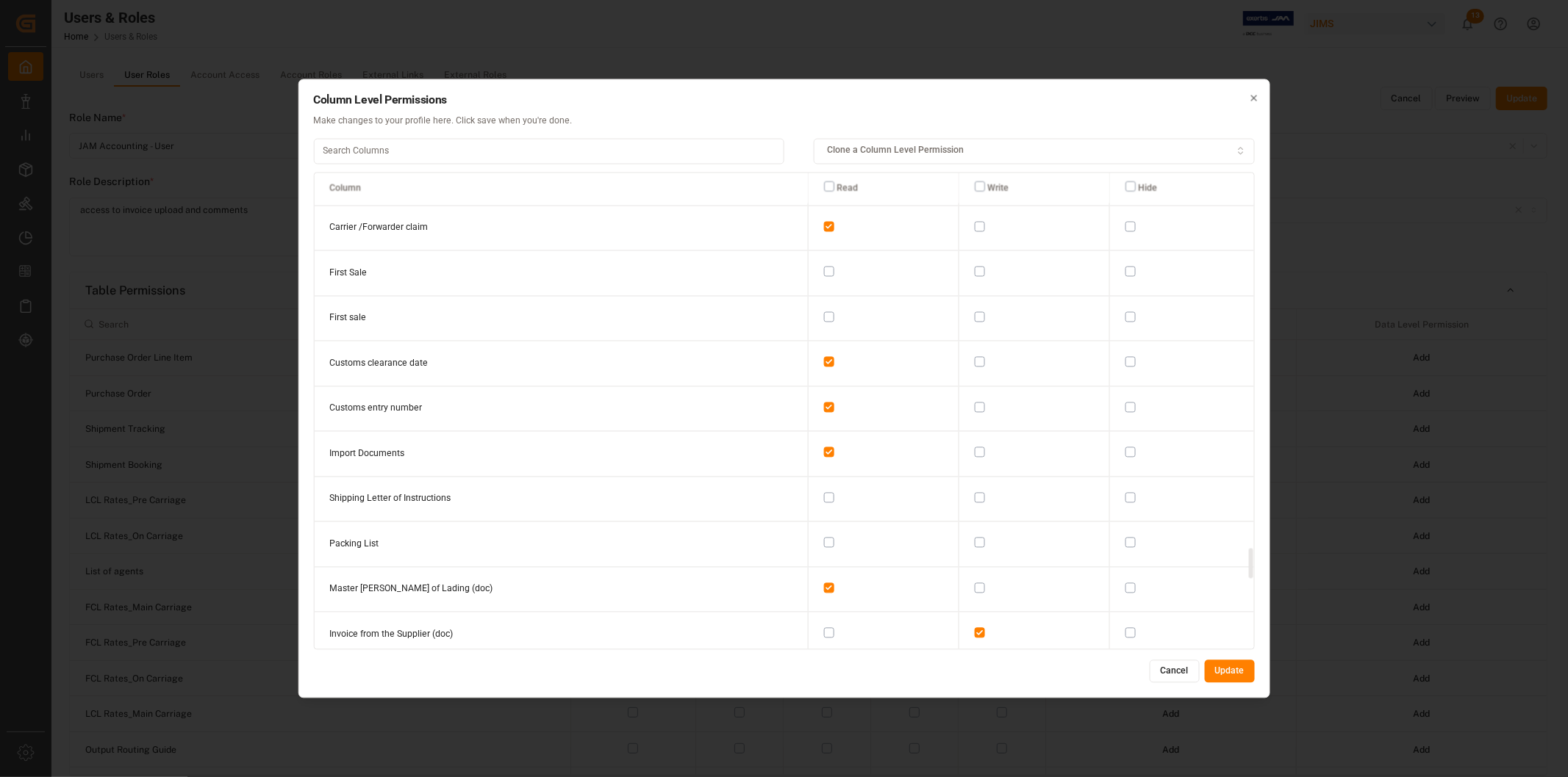
scroll to position [5932, 0]
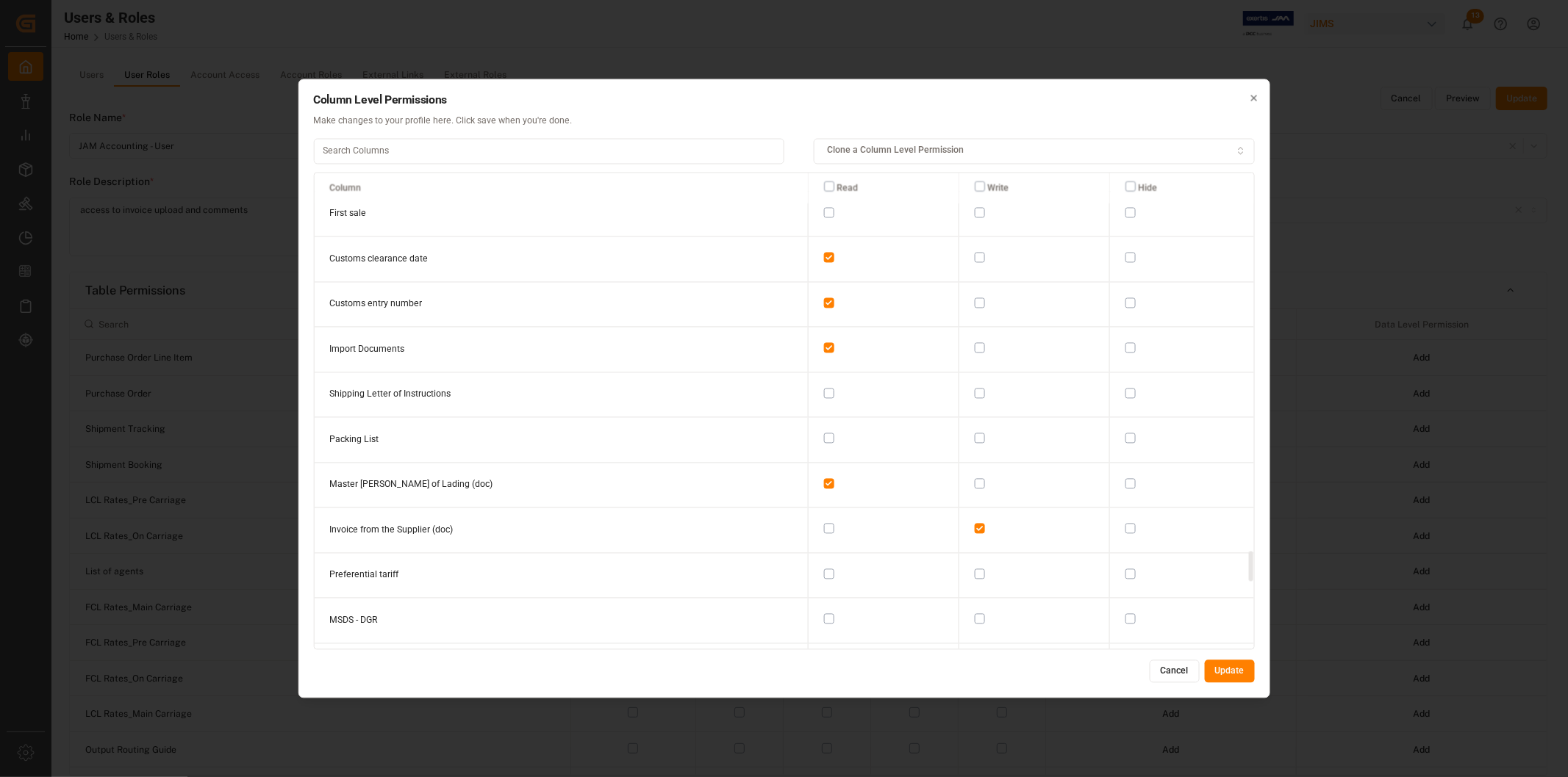
click at [1127, 569] on button "button" at bounding box center [1130, 574] width 10 height 10
click at [1125, 615] on button "button" at bounding box center [1130, 619] width 10 height 10
click at [1130, 636] on button "button" at bounding box center [1130, 664] width 10 height 10
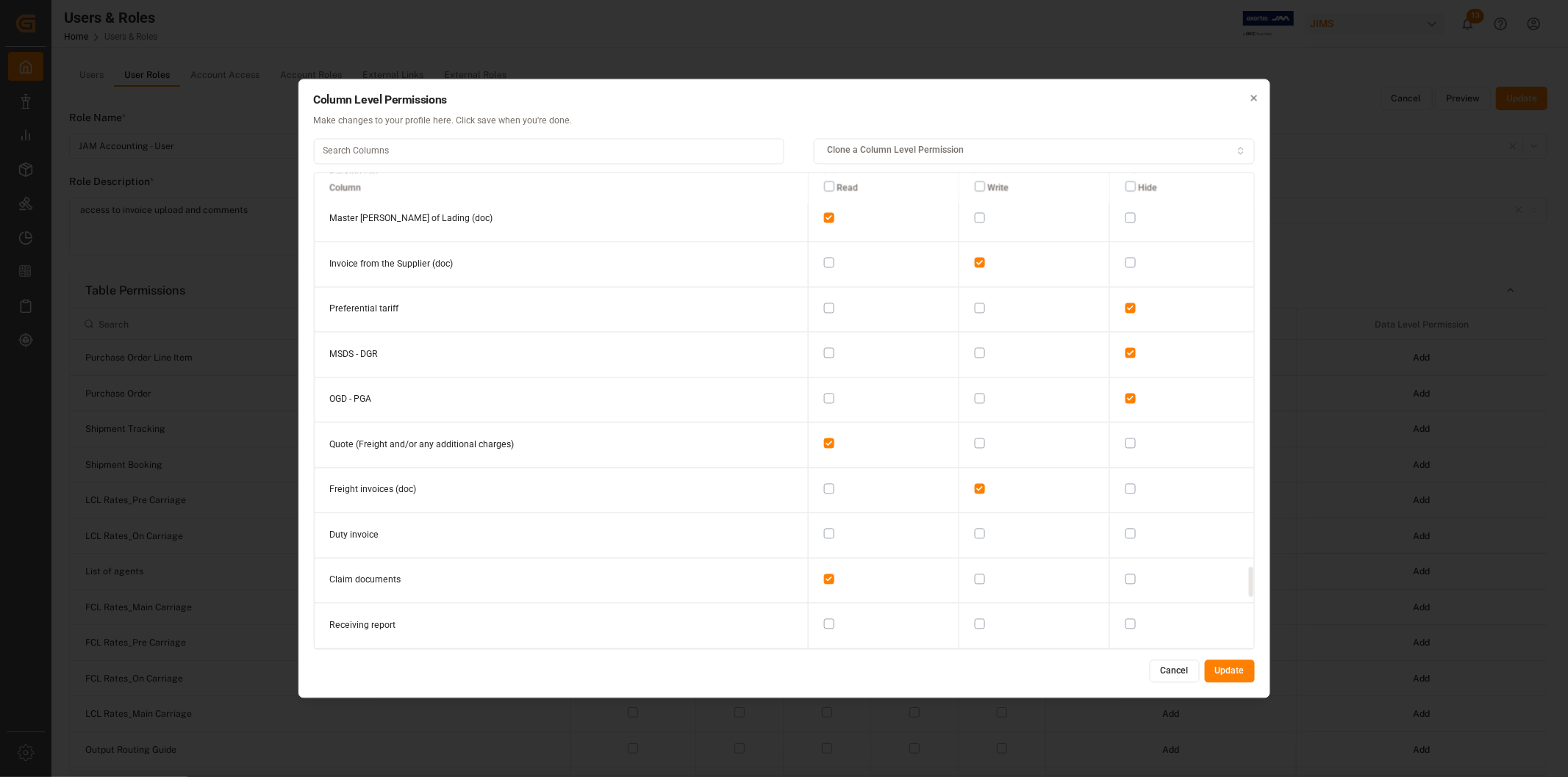
scroll to position [6176, 0]
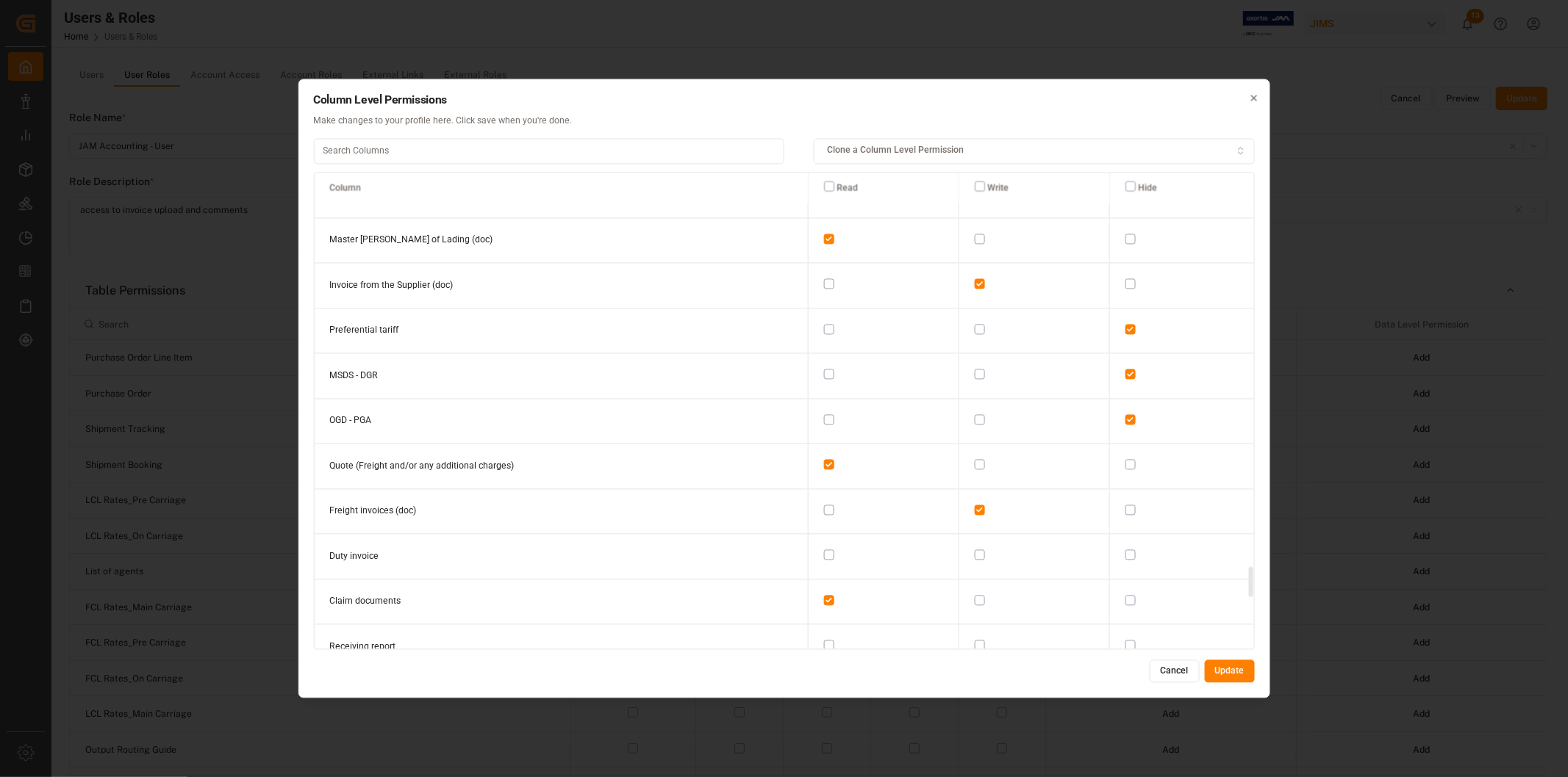
click at [974, 550] on button "button" at bounding box center [979, 555] width 10 height 10
click at [974, 595] on button "button" at bounding box center [979, 600] width 10 height 10
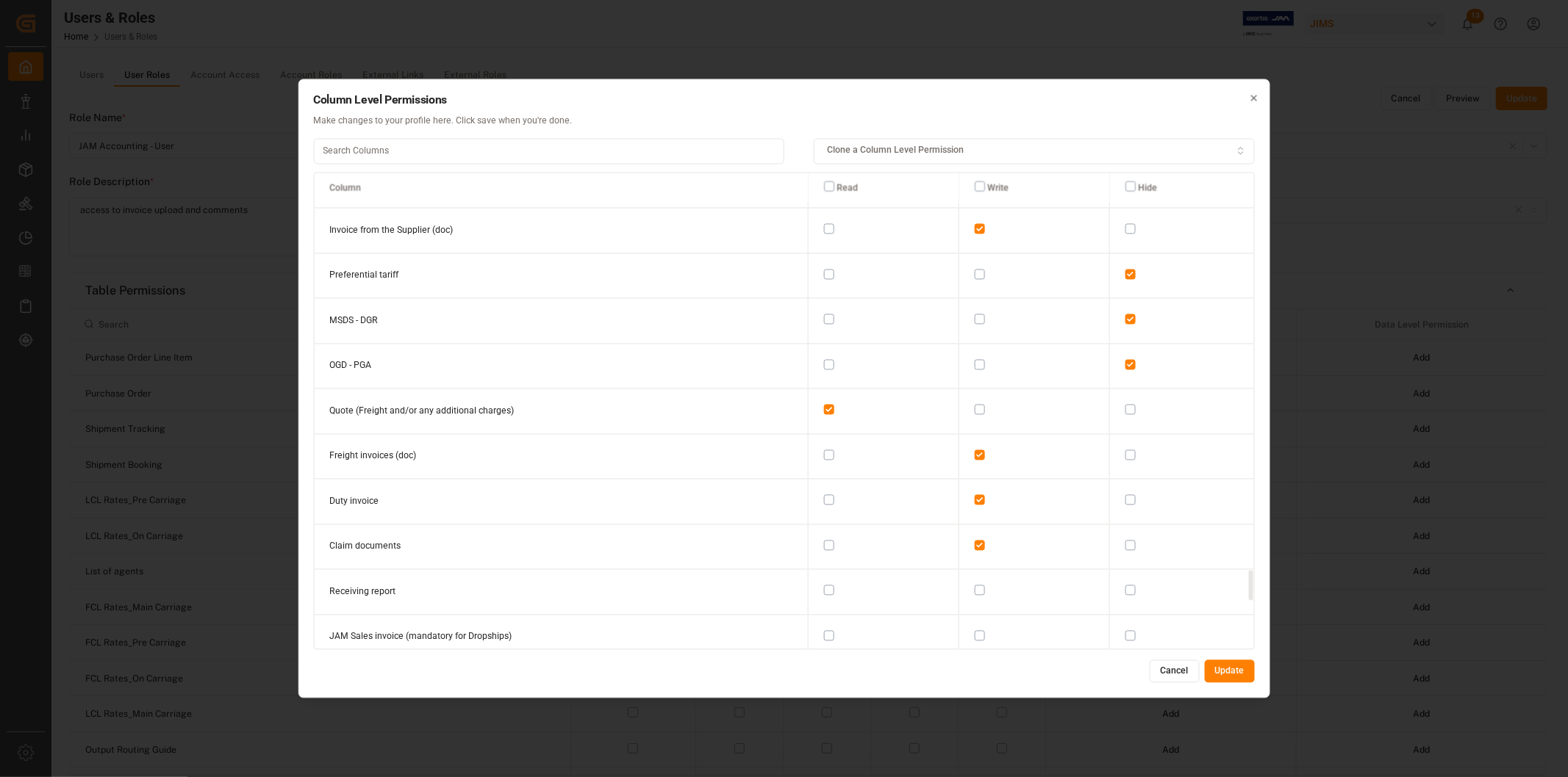
scroll to position [6258, 0]
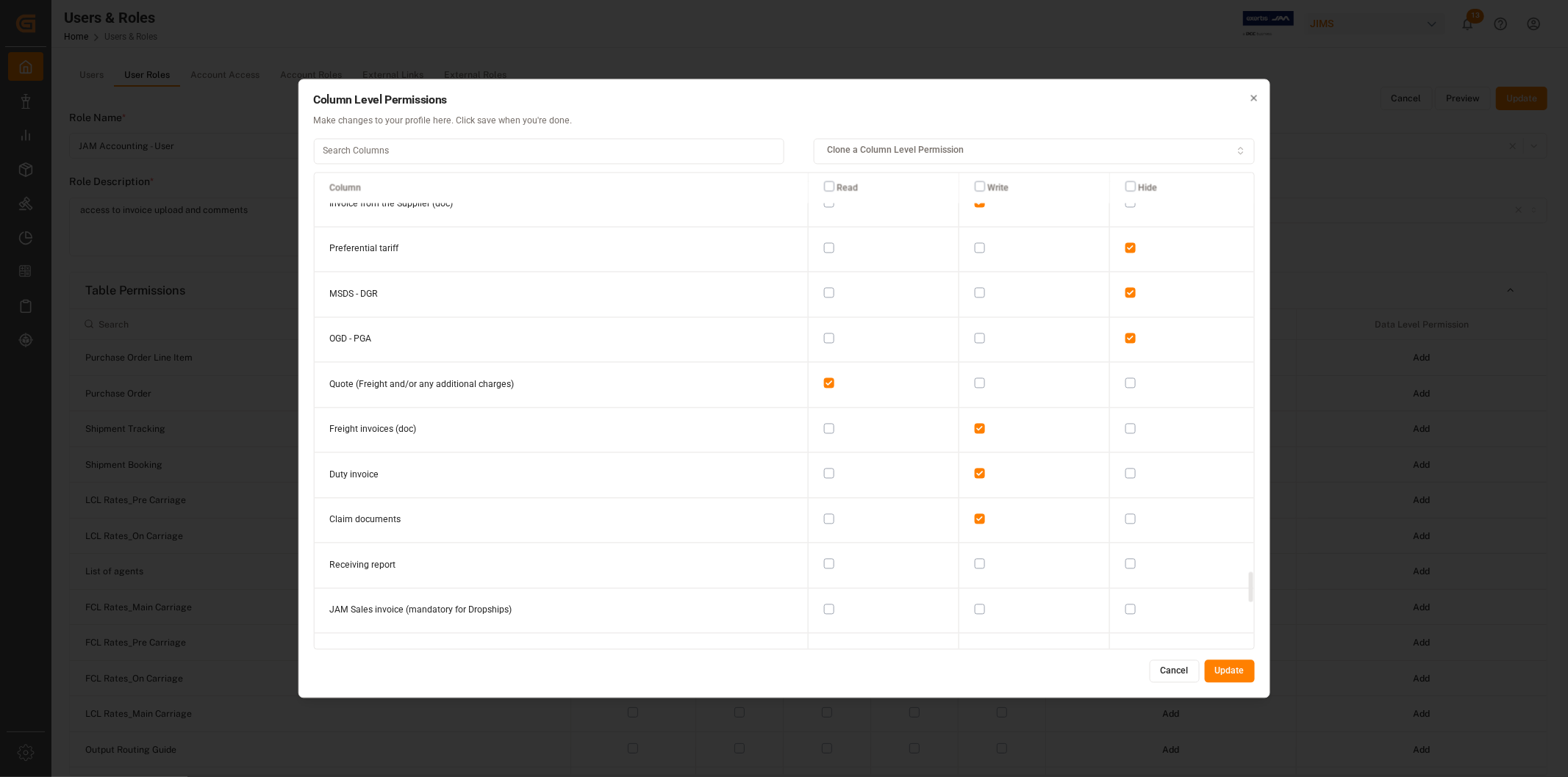
click at [975, 559] on button "button" at bounding box center [979, 563] width 10 height 10
click at [974, 604] on button "button" at bounding box center [979, 609] width 10 height 10
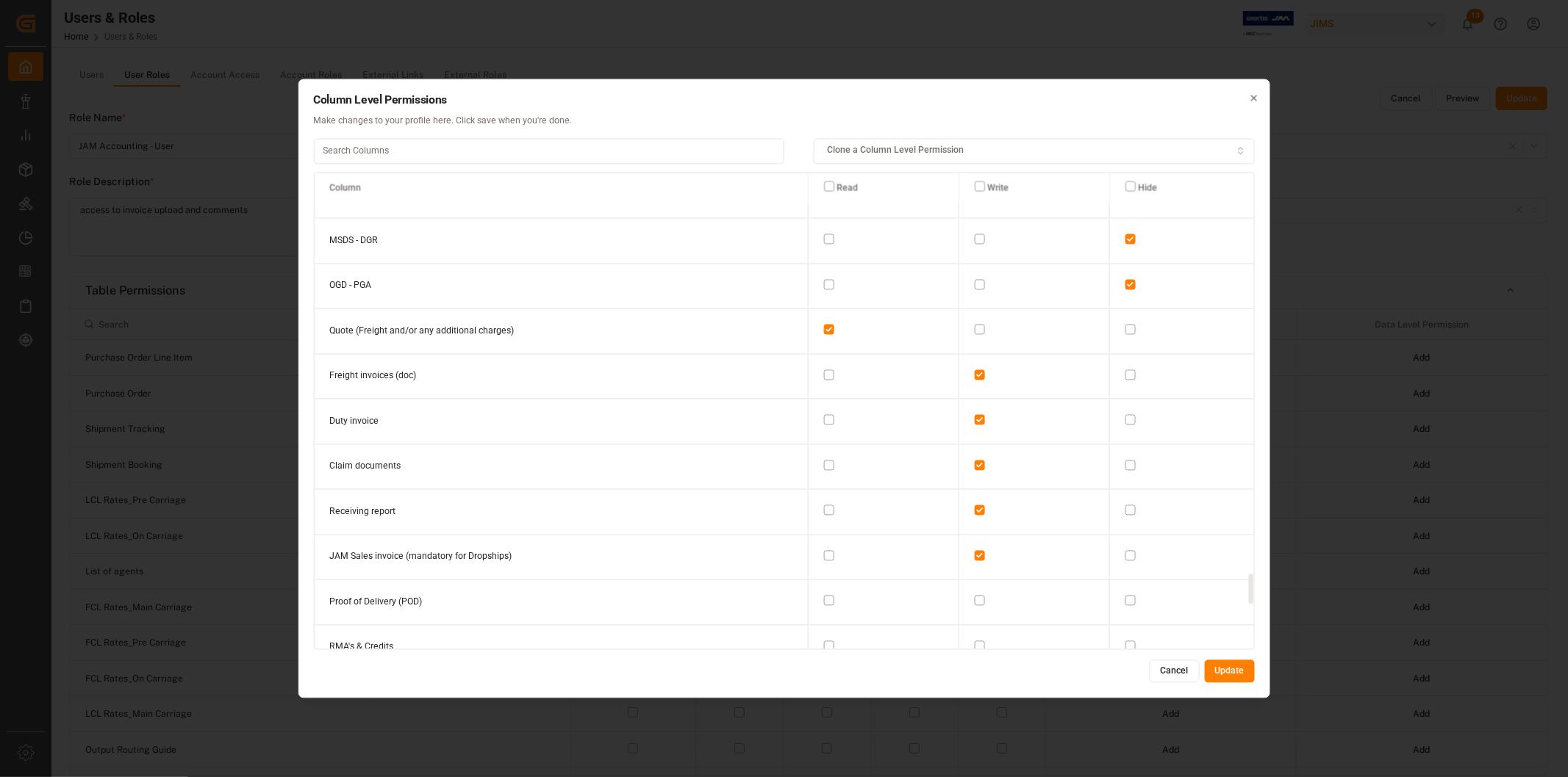
scroll to position [6339, 0]
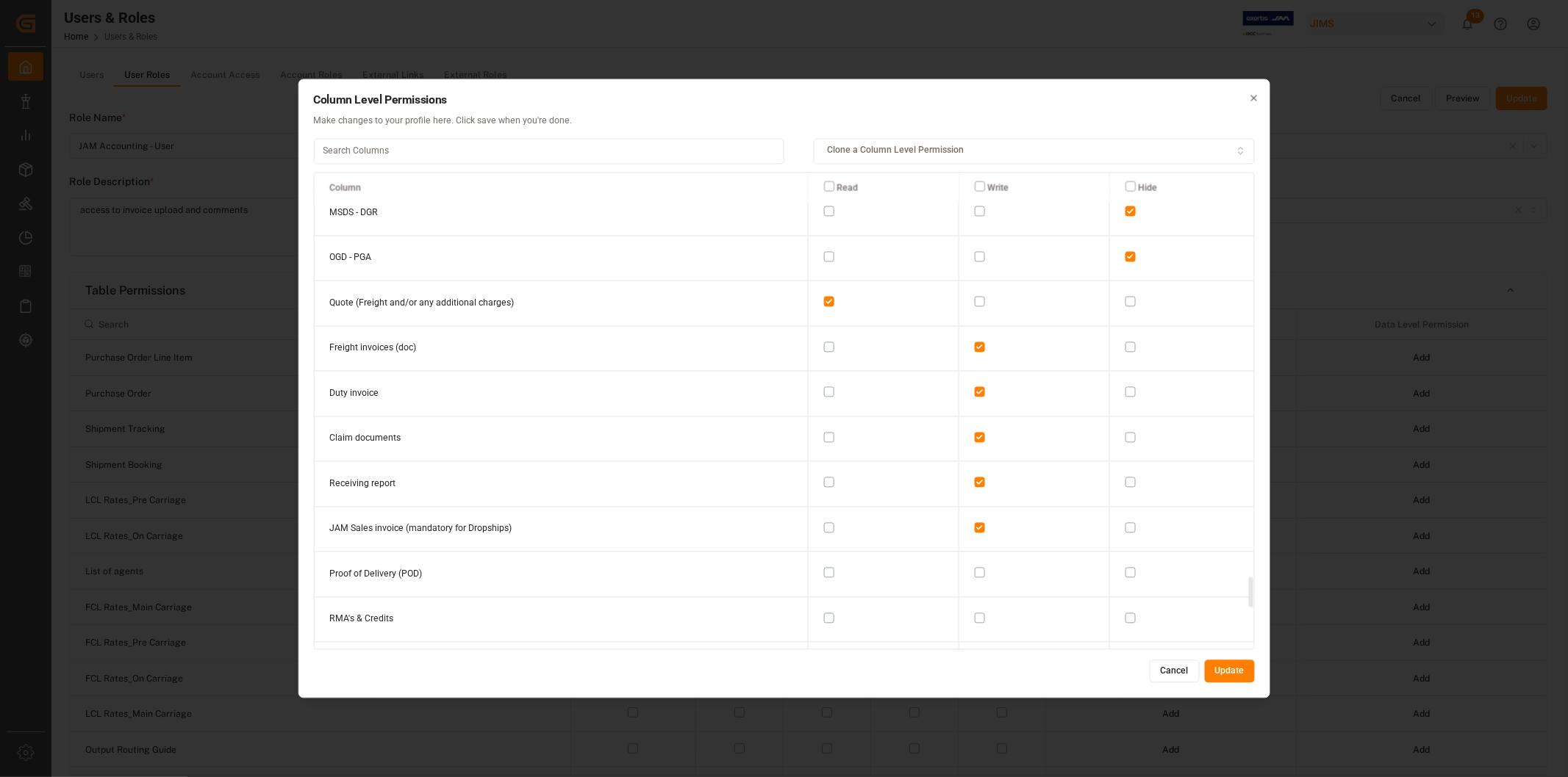
click at [974, 568] on button "button" at bounding box center [979, 573] width 10 height 10
click at [1127, 613] on button "button" at bounding box center [1130, 617] width 10 height 10
click at [1129, 613] on button "button" at bounding box center [1130, 617] width 10 height 10
click at [978, 597] on td at bounding box center [1034, 619] width 150 height 45
click at [974, 613] on button "button" at bounding box center [979, 617] width 10 height 10
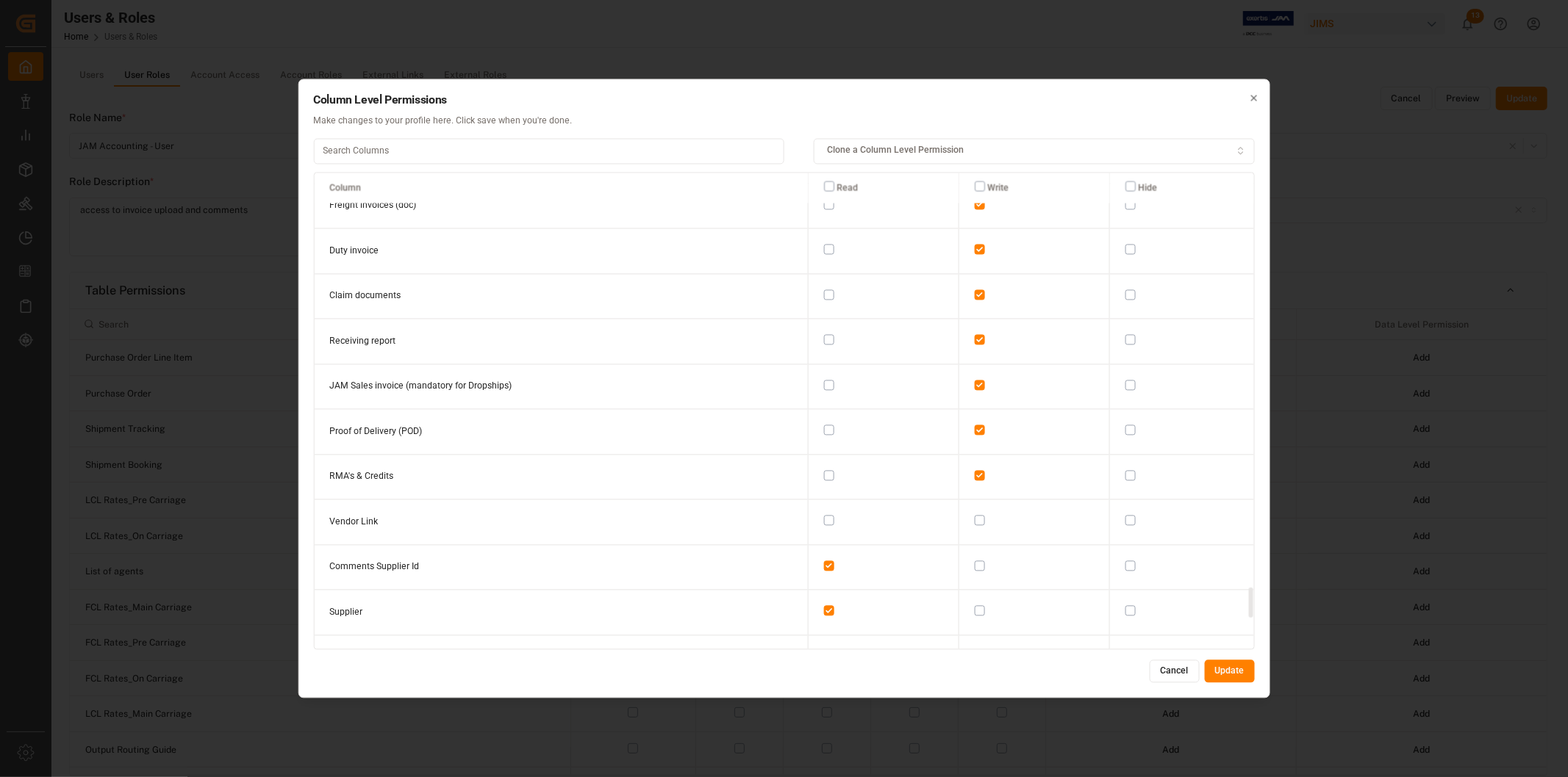
scroll to position [6504, 0]
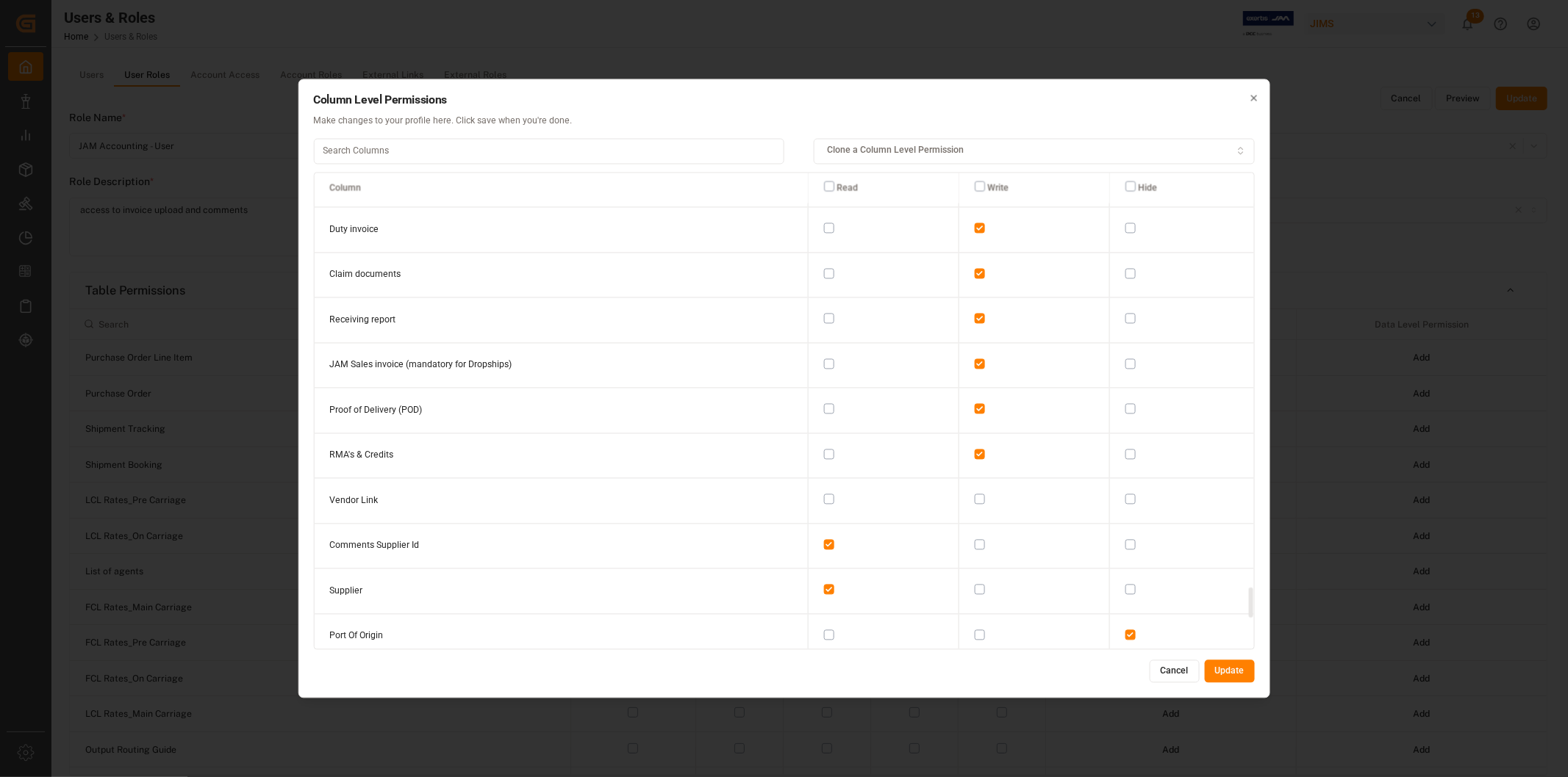
click at [1126, 495] on button "button" at bounding box center [1130, 499] width 10 height 10
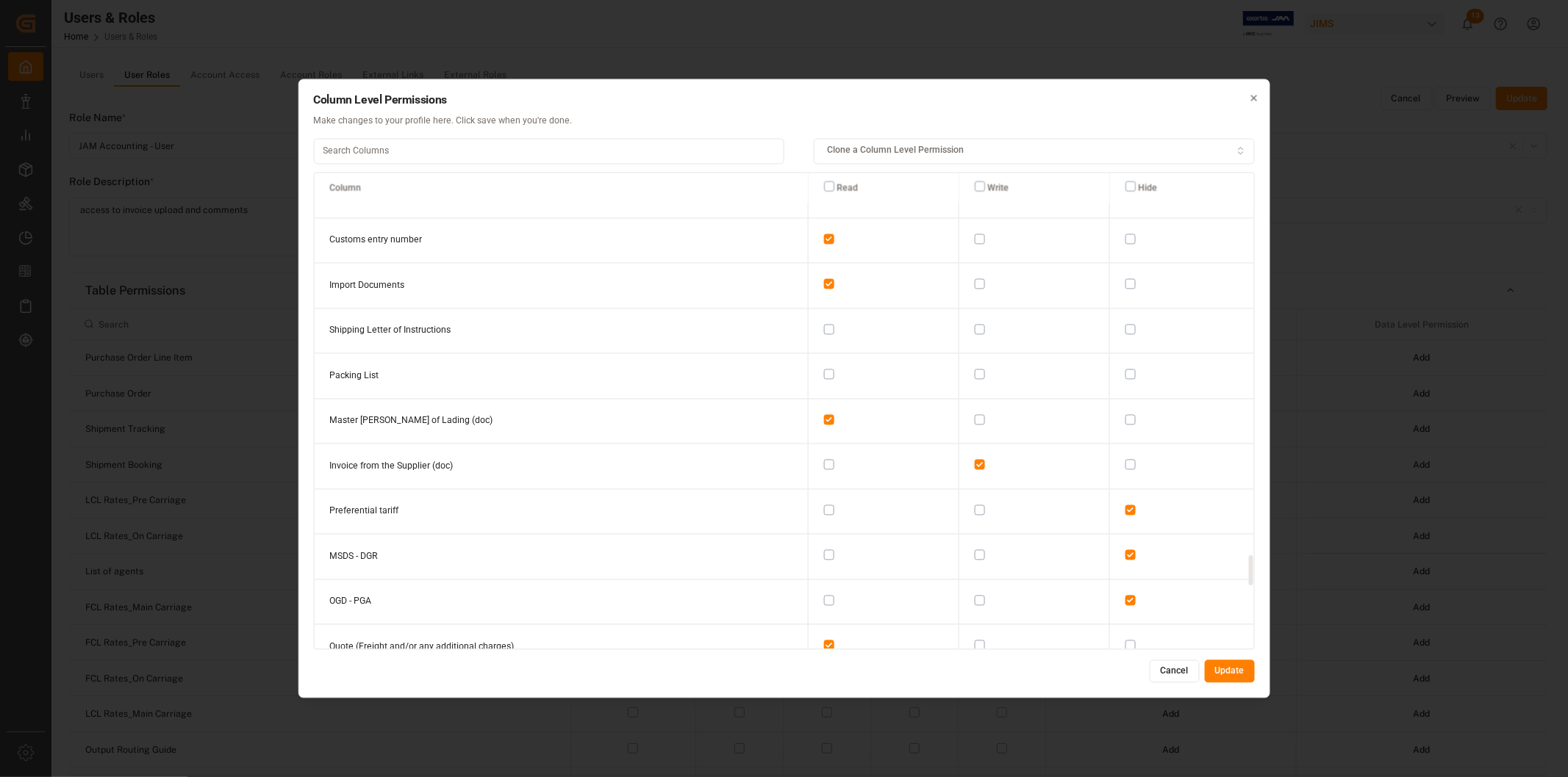
scroll to position [5932, 0]
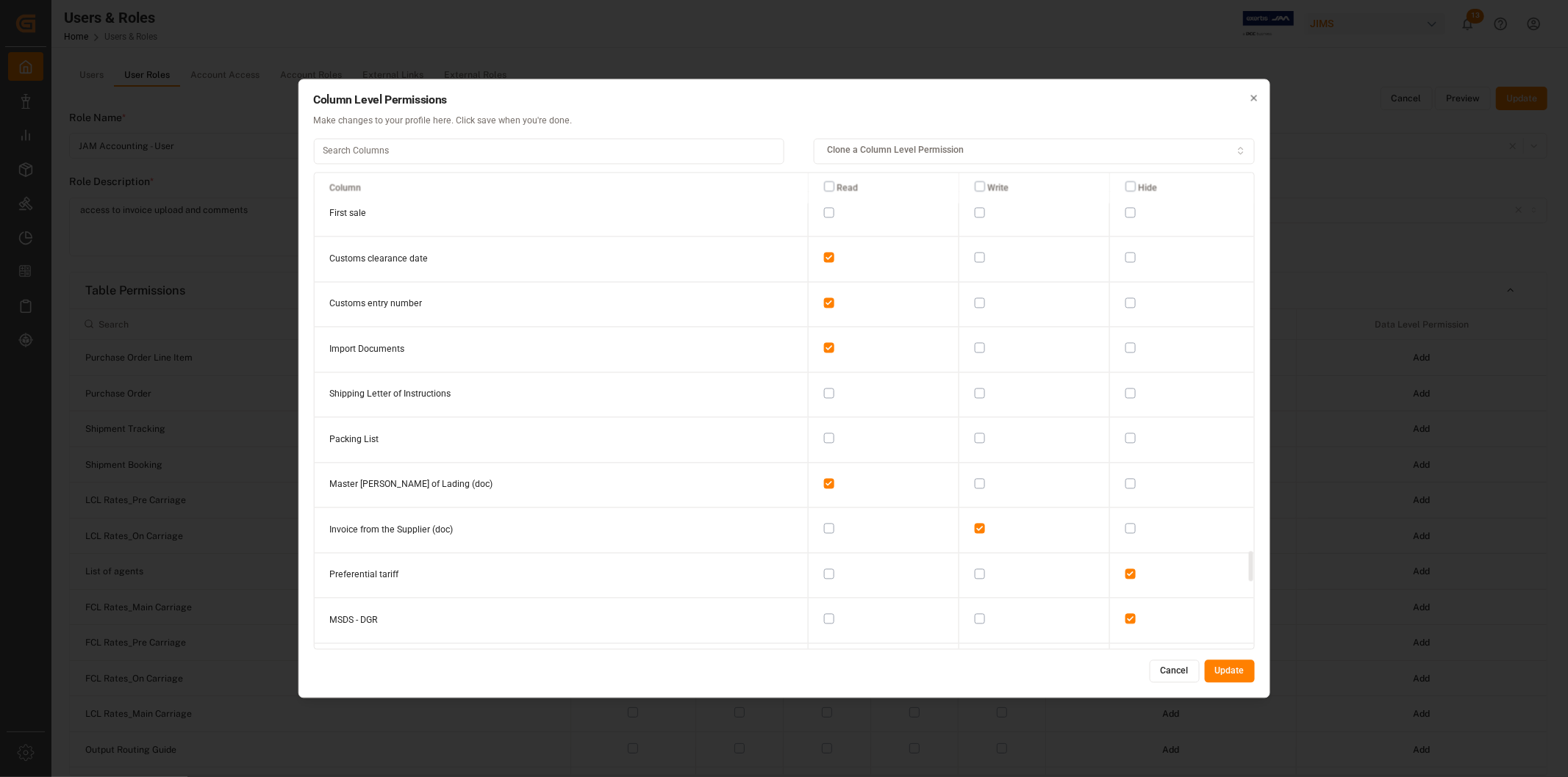
click at [824, 434] on button "button" at bounding box center [829, 438] width 10 height 10
click at [1126, 388] on button "button" at bounding box center [1130, 393] width 10 height 10
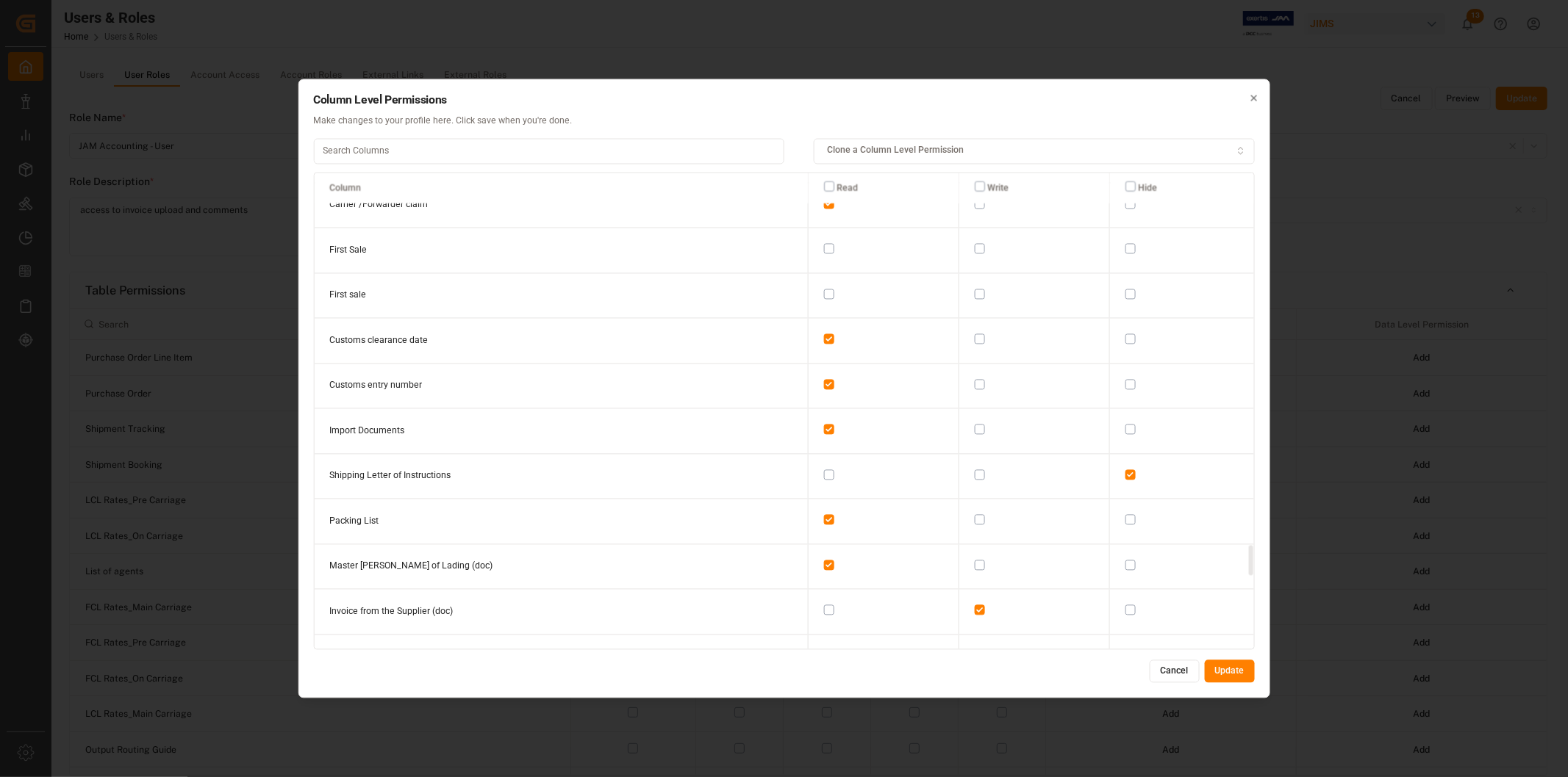
scroll to position [5769, 0]
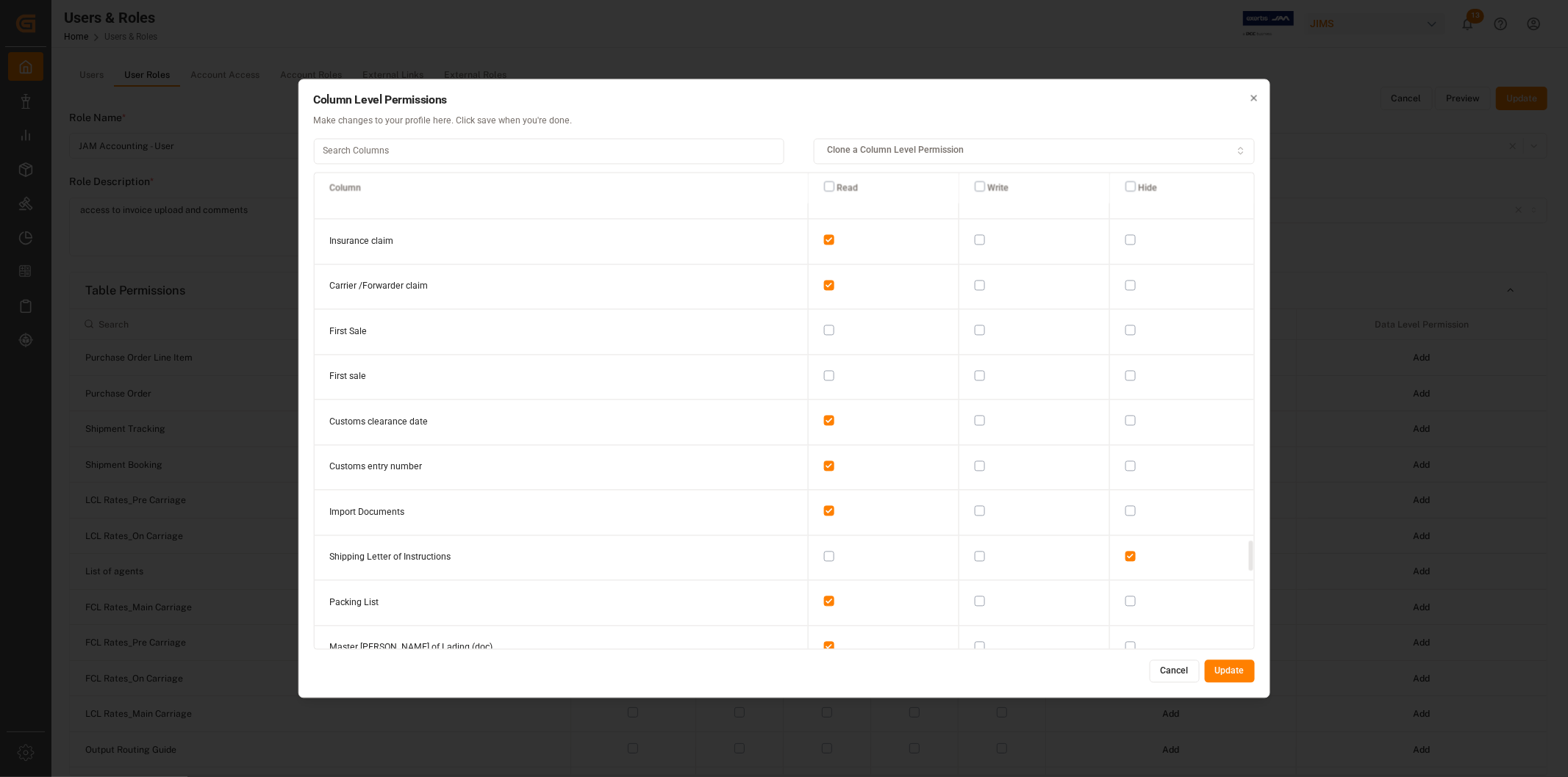
click at [1127, 370] on button "button" at bounding box center [1130, 375] width 10 height 10
click at [1127, 326] on button "button" at bounding box center [1130, 330] width 10 height 10
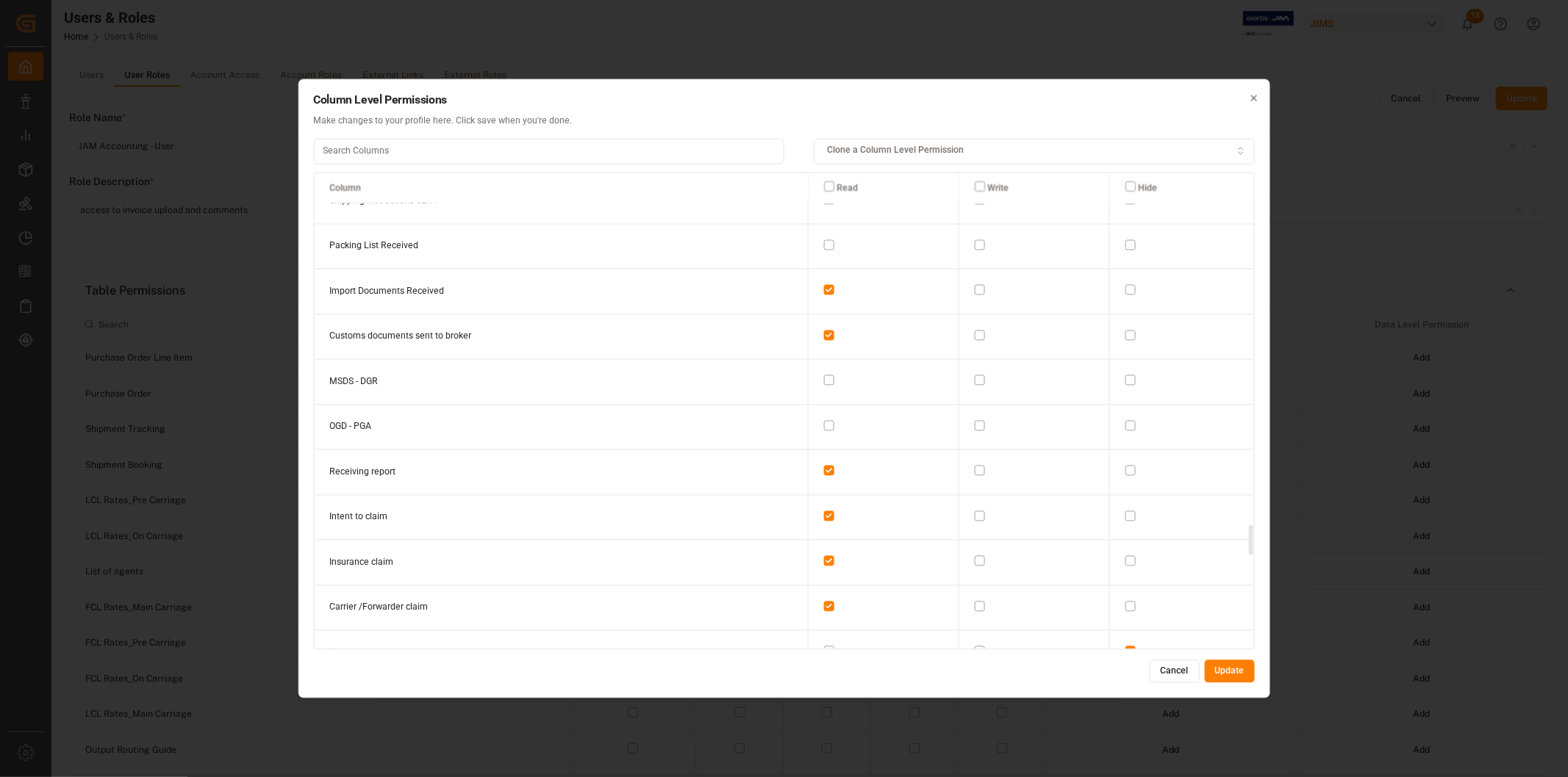
scroll to position [5442, 0]
click at [1127, 426] on button "button" at bounding box center [1130, 431] width 10 height 10
click at [1125, 382] on button "button" at bounding box center [1130, 386] width 10 height 10
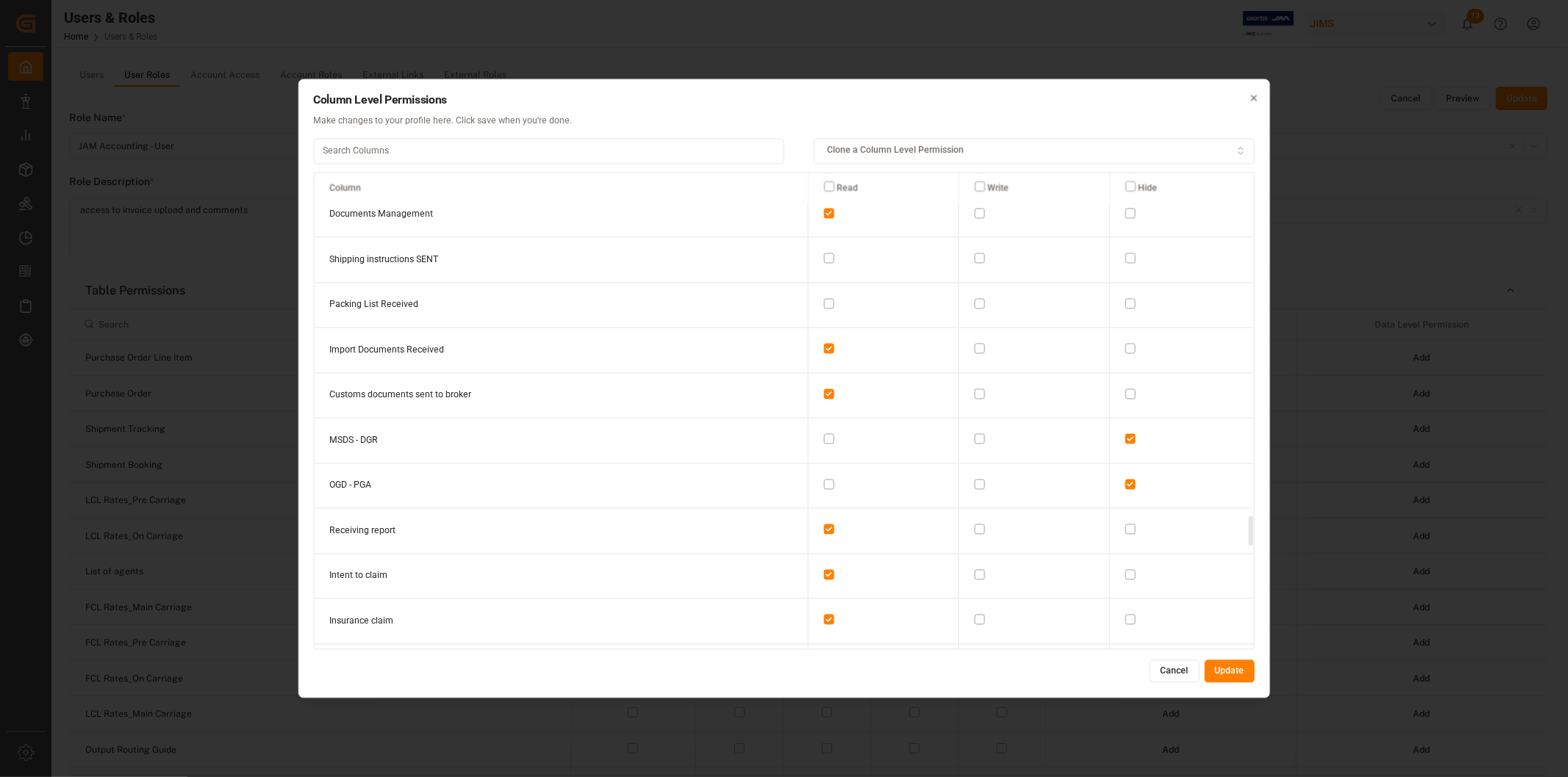
scroll to position [5360, 0]
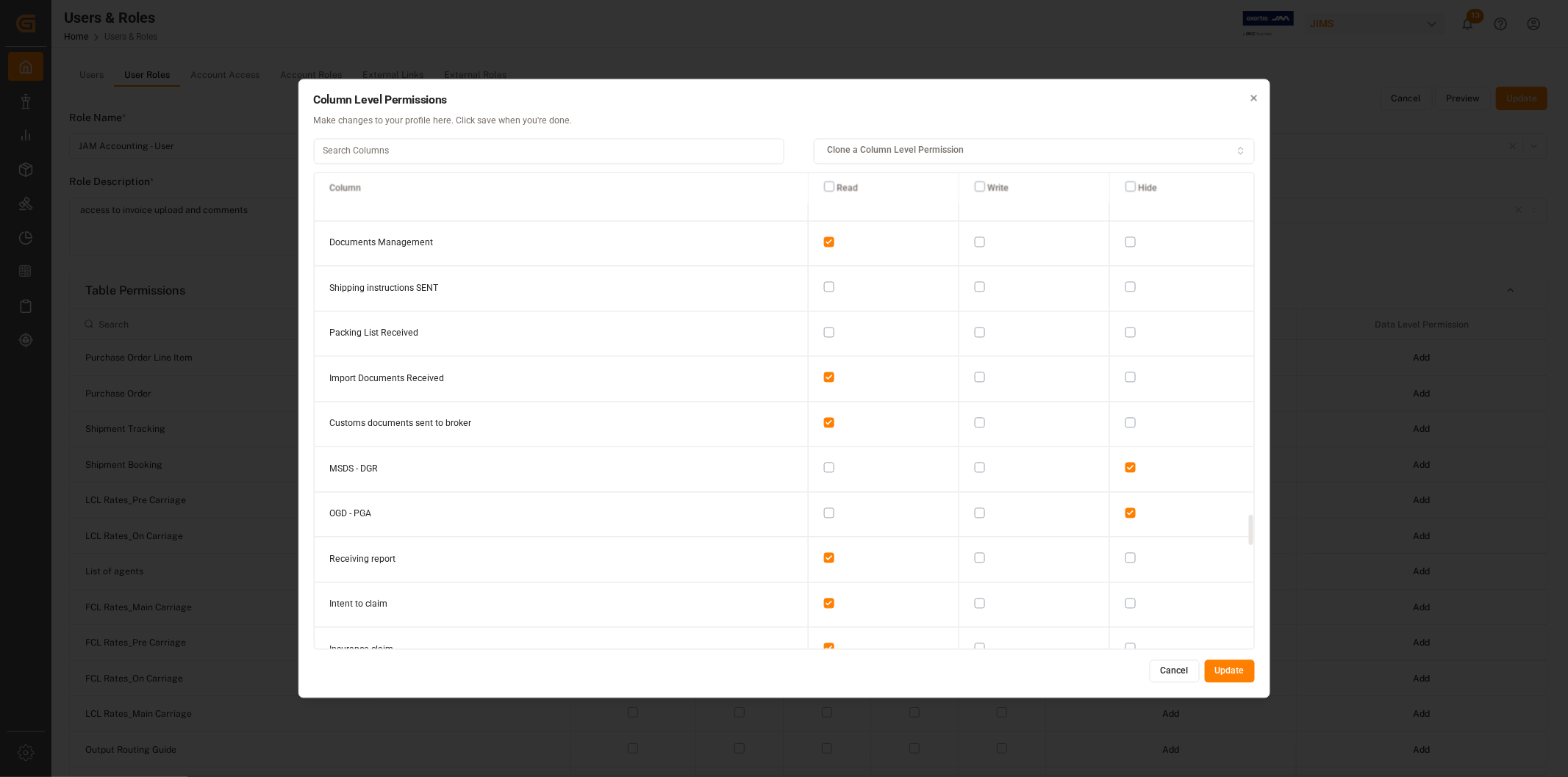
click at [1128, 327] on button "button" at bounding box center [1130, 331] width 10 height 10
click at [1129, 282] on button "button" at bounding box center [1130, 287] width 10 height 10
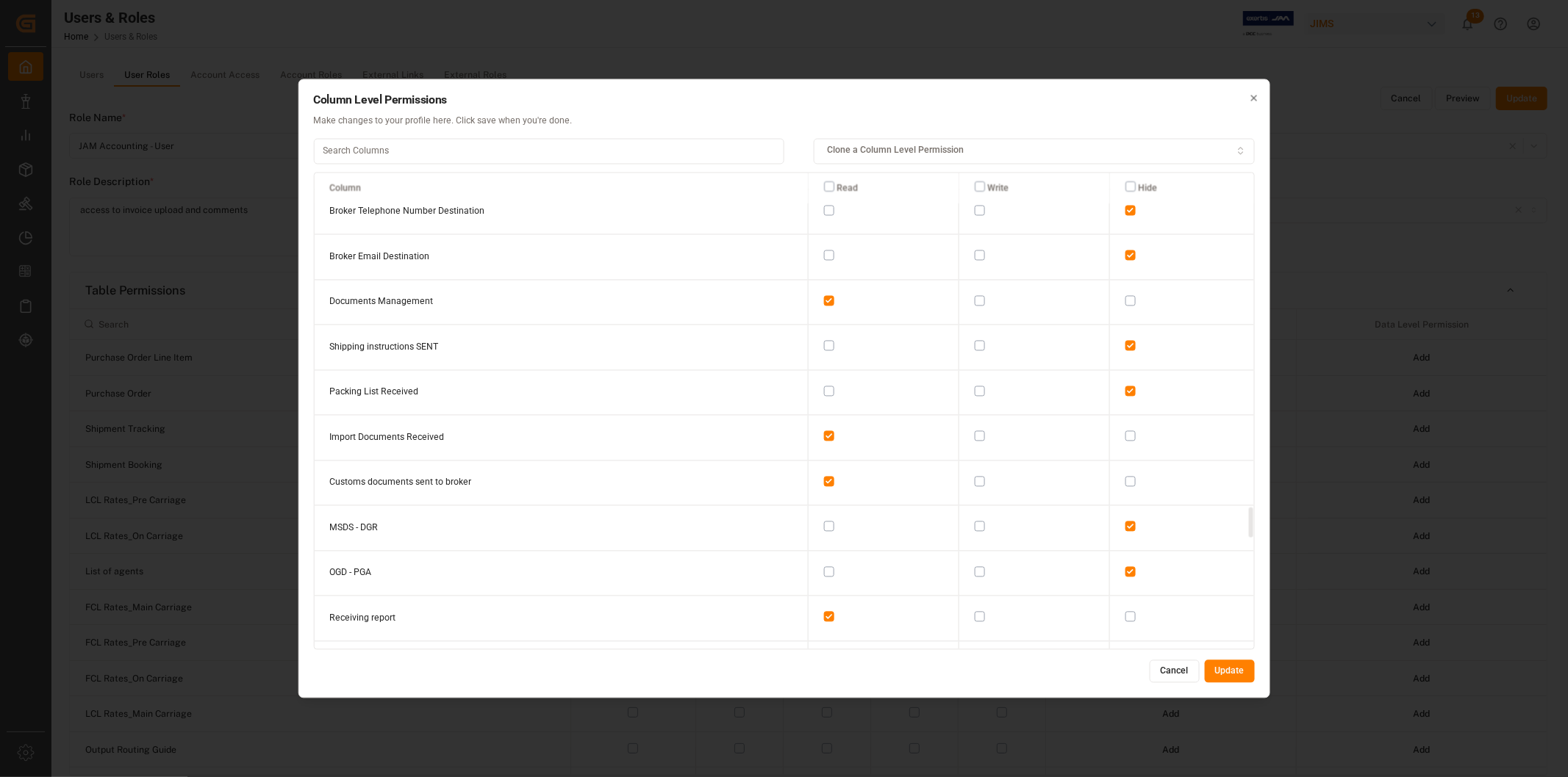
scroll to position [5197, 0]
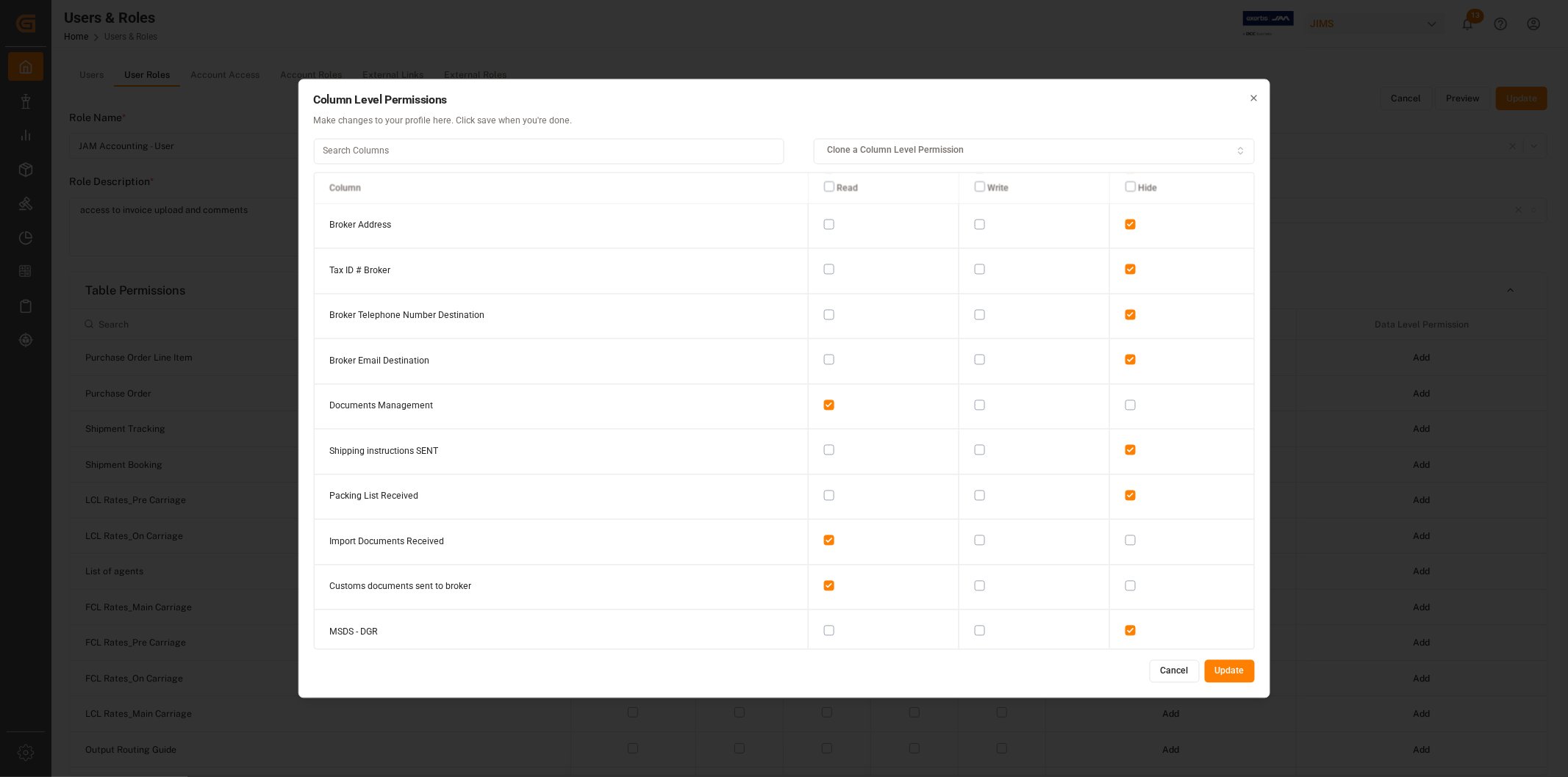
click at [1229, 636] on button "Update" at bounding box center [1230, 671] width 50 height 23
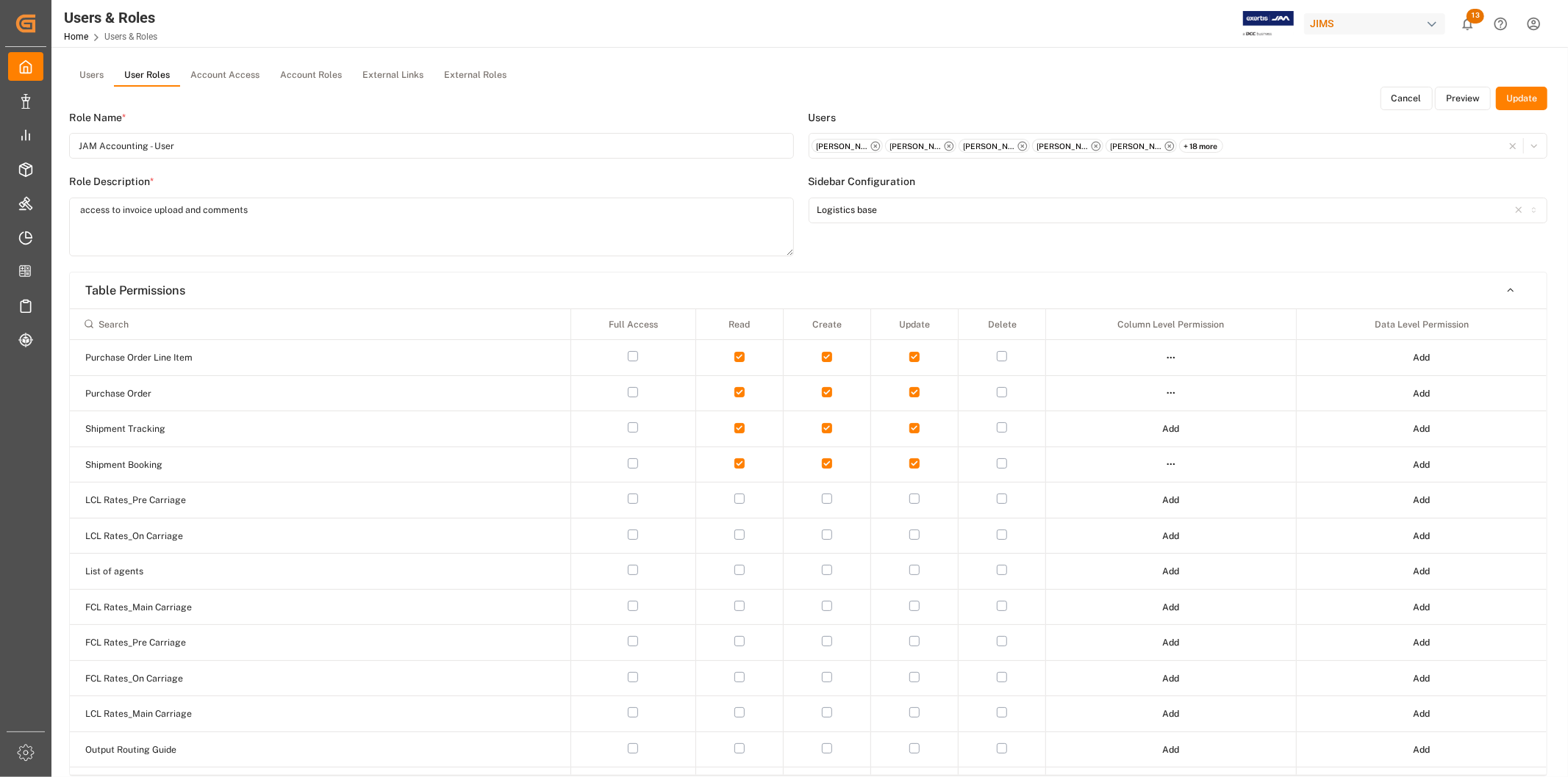
click at [1282, 97] on button "Preview" at bounding box center [1463, 97] width 56 height 23
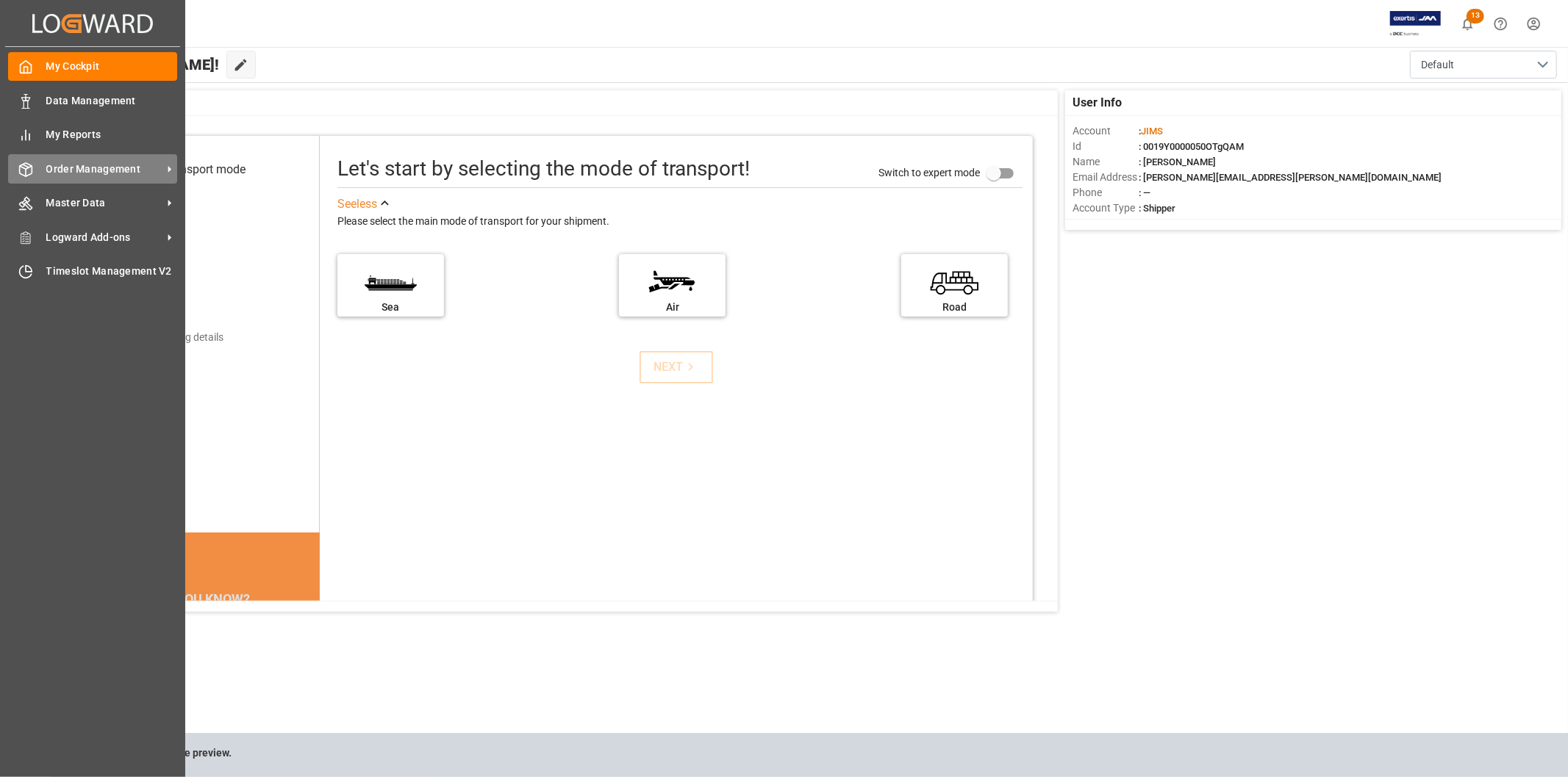
click at [25, 166] on icon at bounding box center [26, 170] width 15 height 15
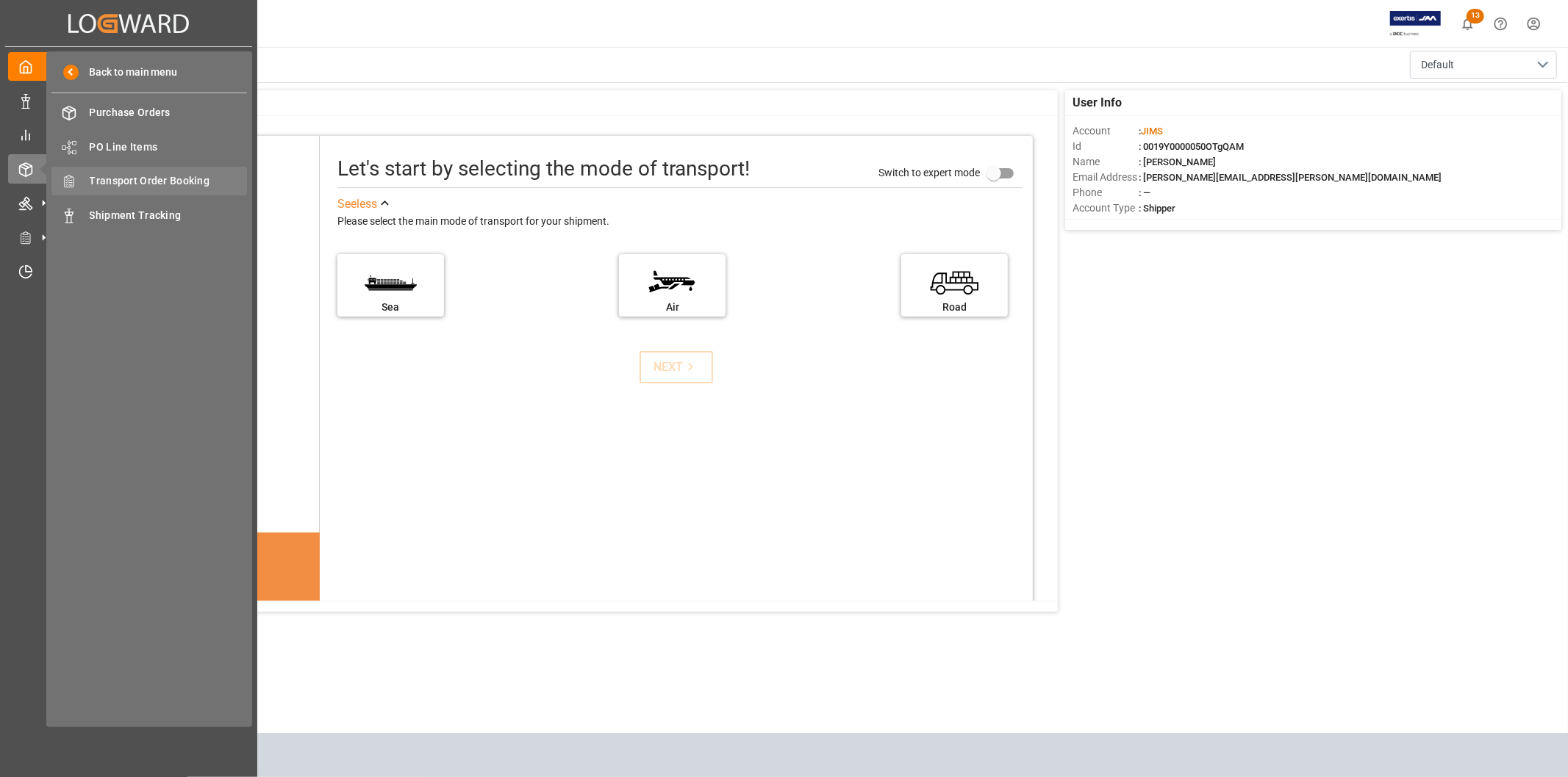
click at [130, 171] on div "Transport Order Booking Transport Order Booking" at bounding box center [149, 181] width 196 height 29
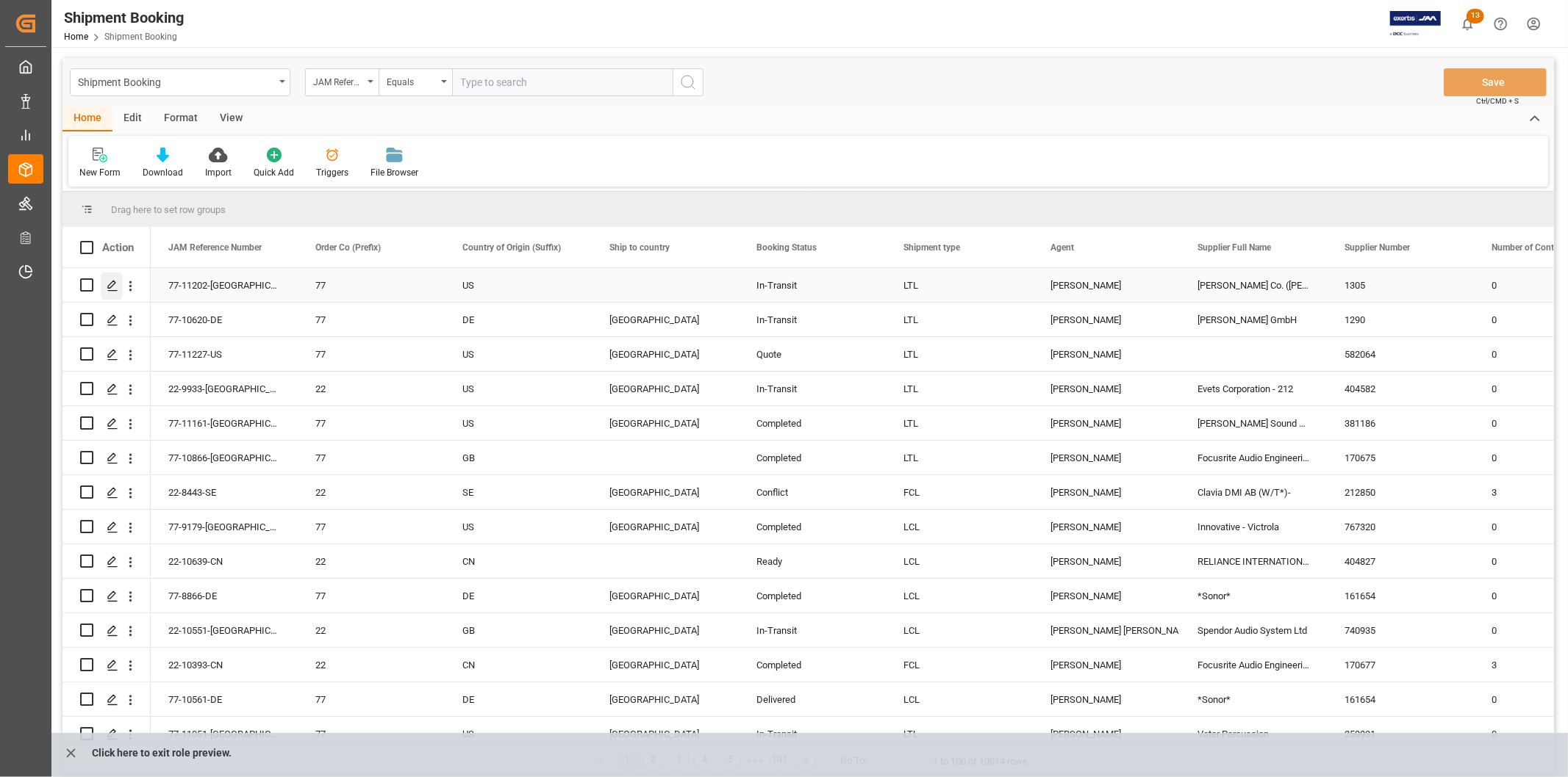
click at [114, 288] on icon "Press SPACE to select this row." at bounding box center [112, 286] width 12 height 12
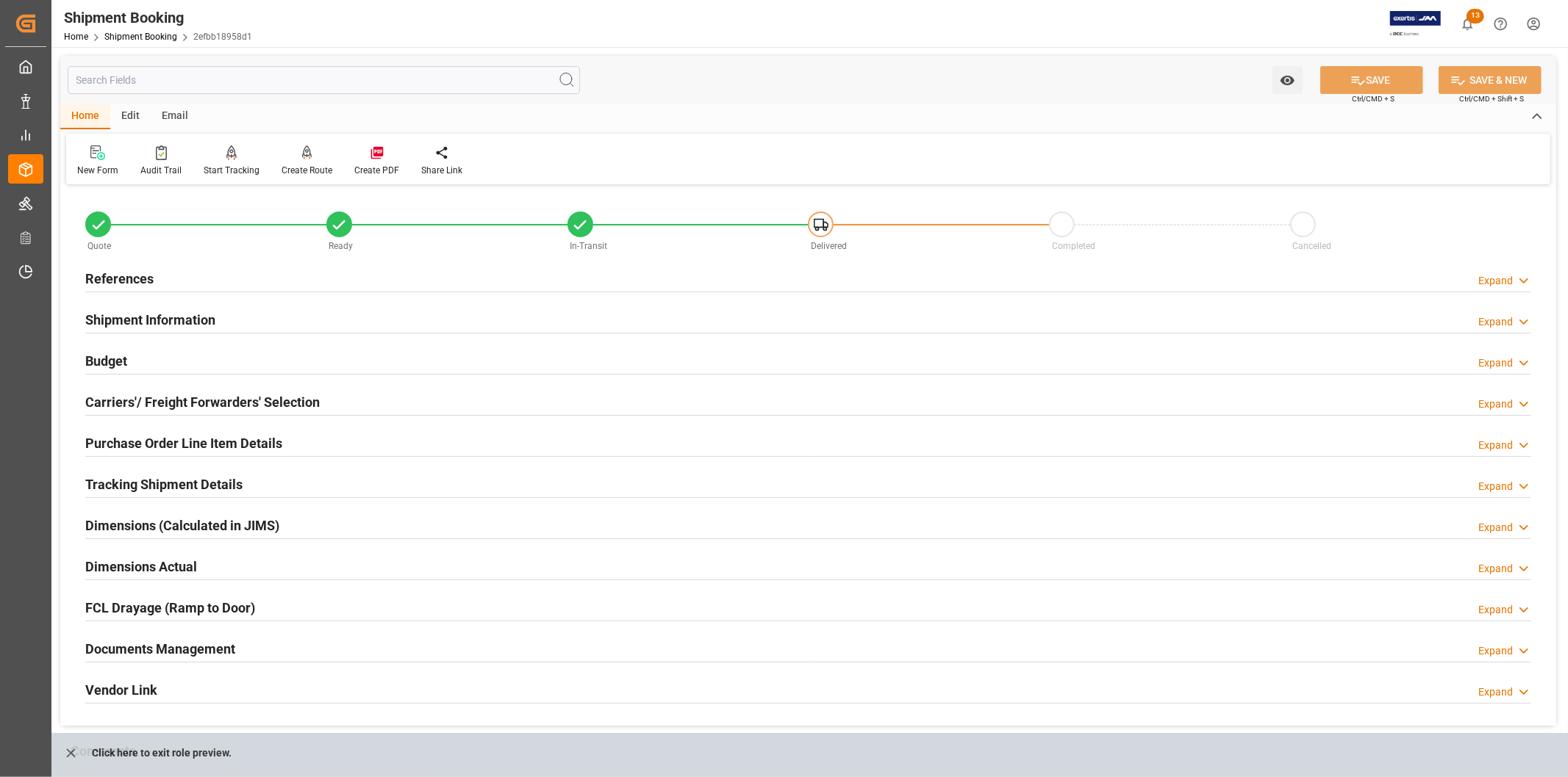
click at [233, 636] on h2 "Documents Management" at bounding box center [160, 649] width 150 height 19
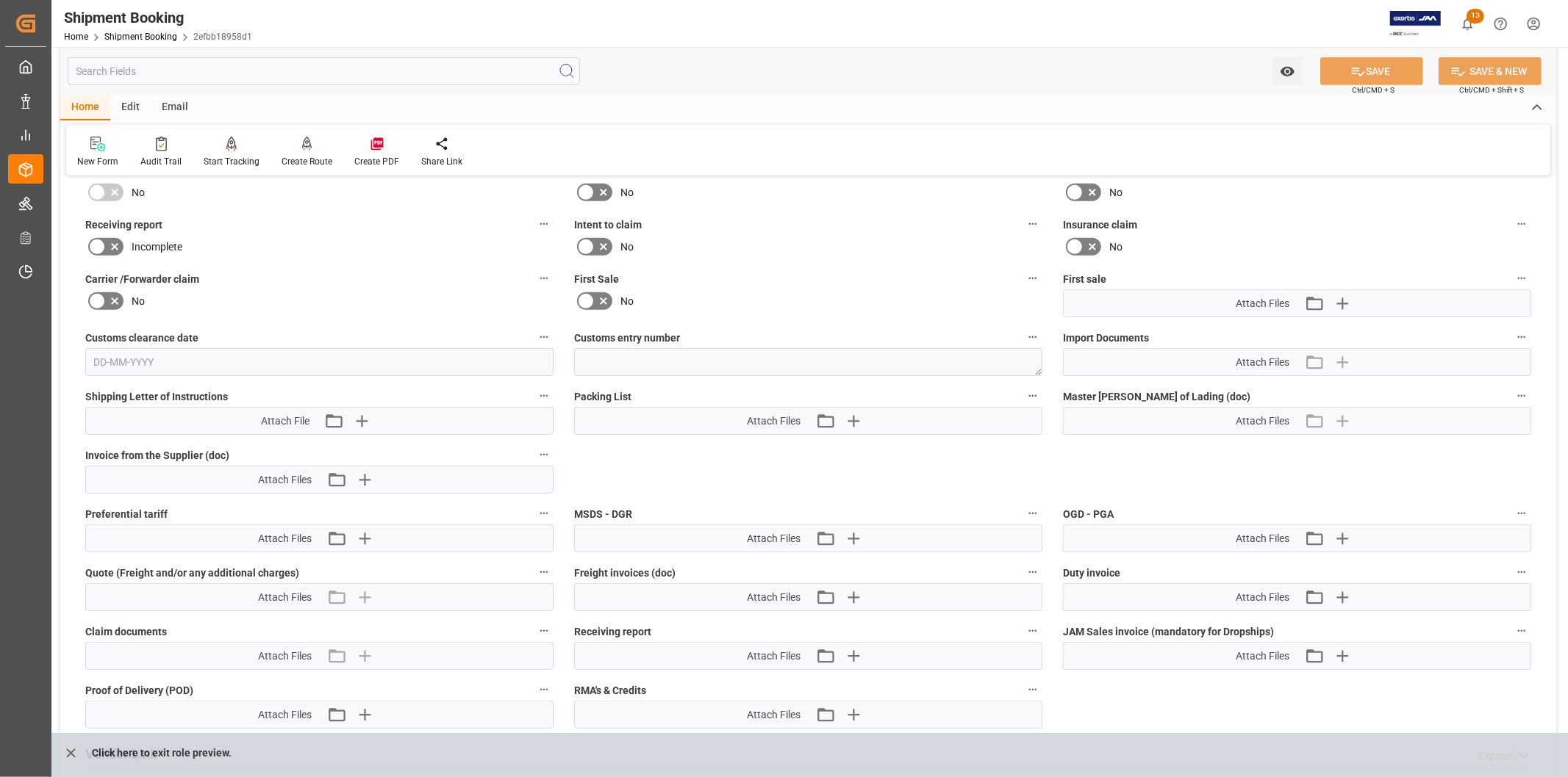
scroll to position [571, 0]
